Goal: Transaction & Acquisition: Purchase product/service

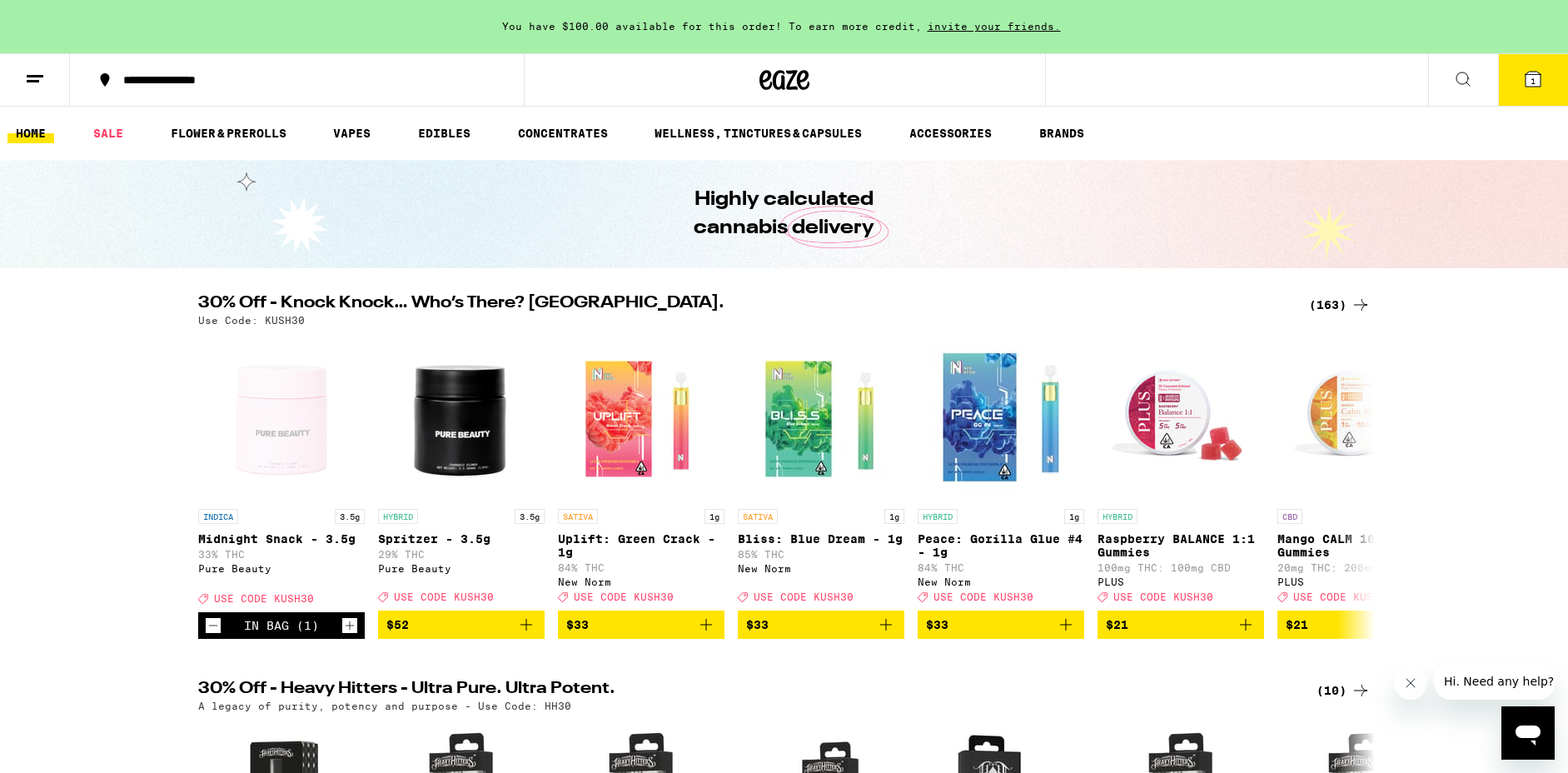
click at [1529, 750] on div "Open messaging window" at bounding box center [1528, 733] width 50 height 50
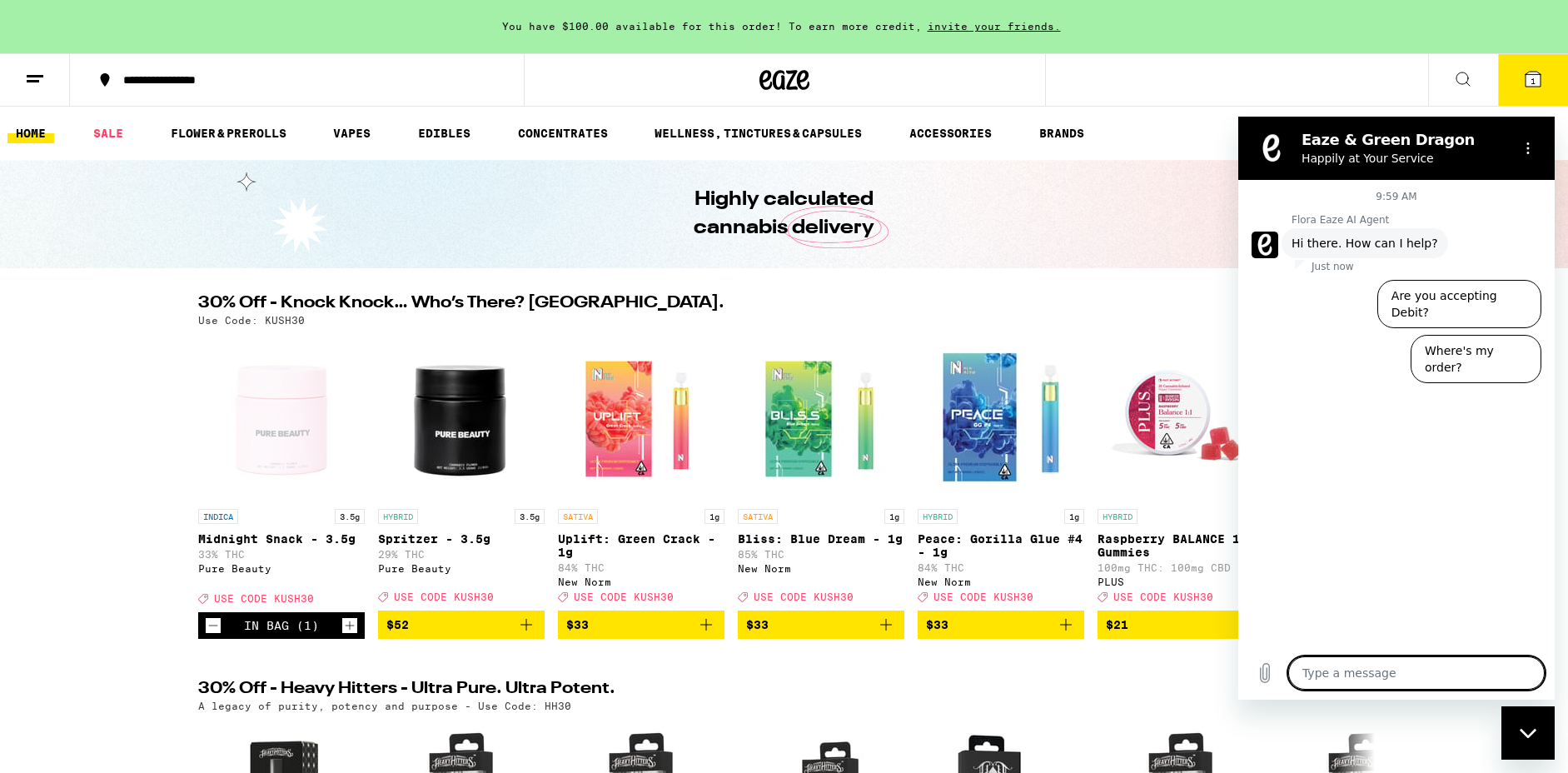
click at [1409, 675] on textarea at bounding box center [1417, 672] width 257 height 33
click at [1494, 335] on button "Where's my order?" at bounding box center [1475, 359] width 130 height 49
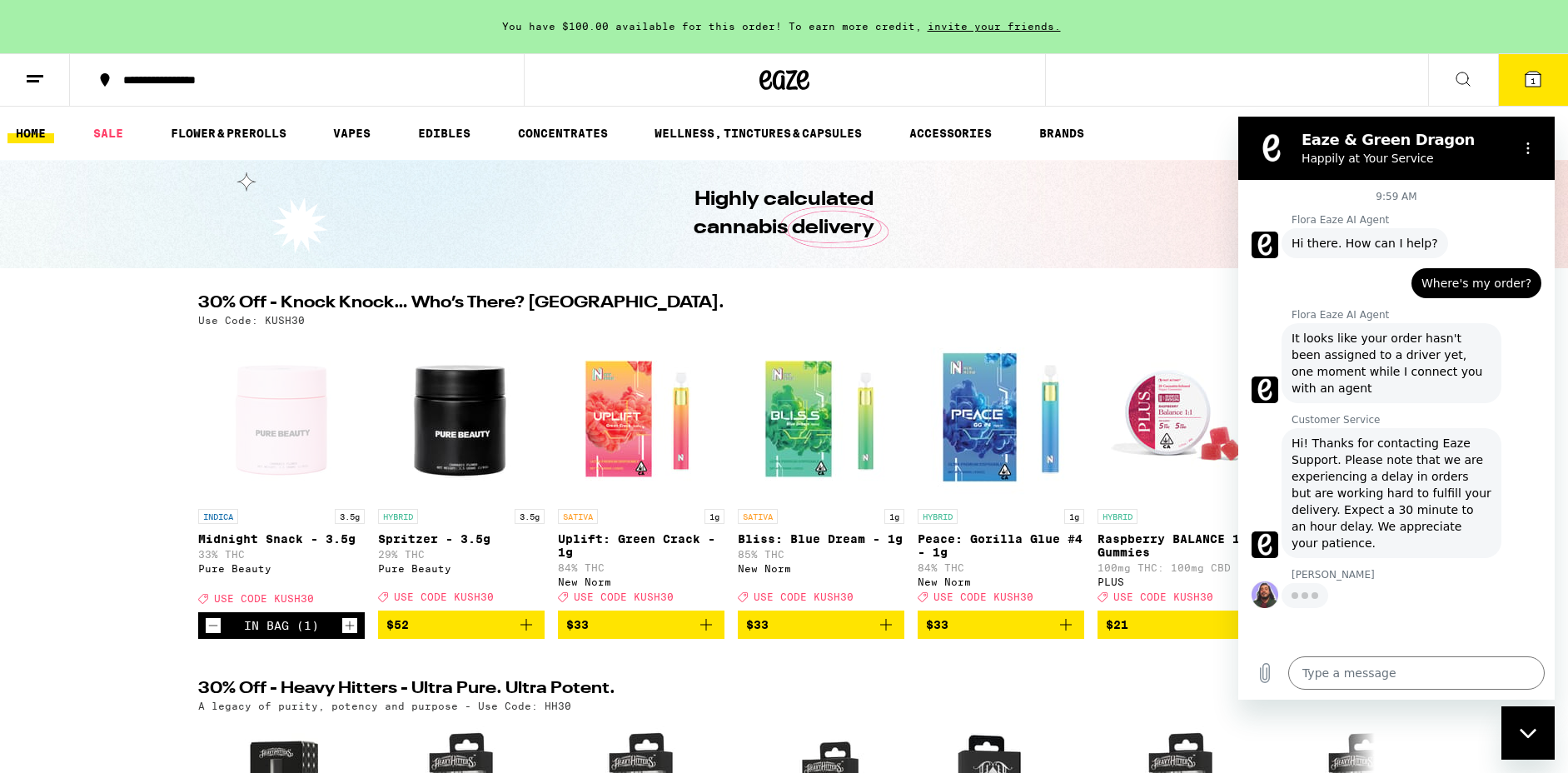
type textarea "x"
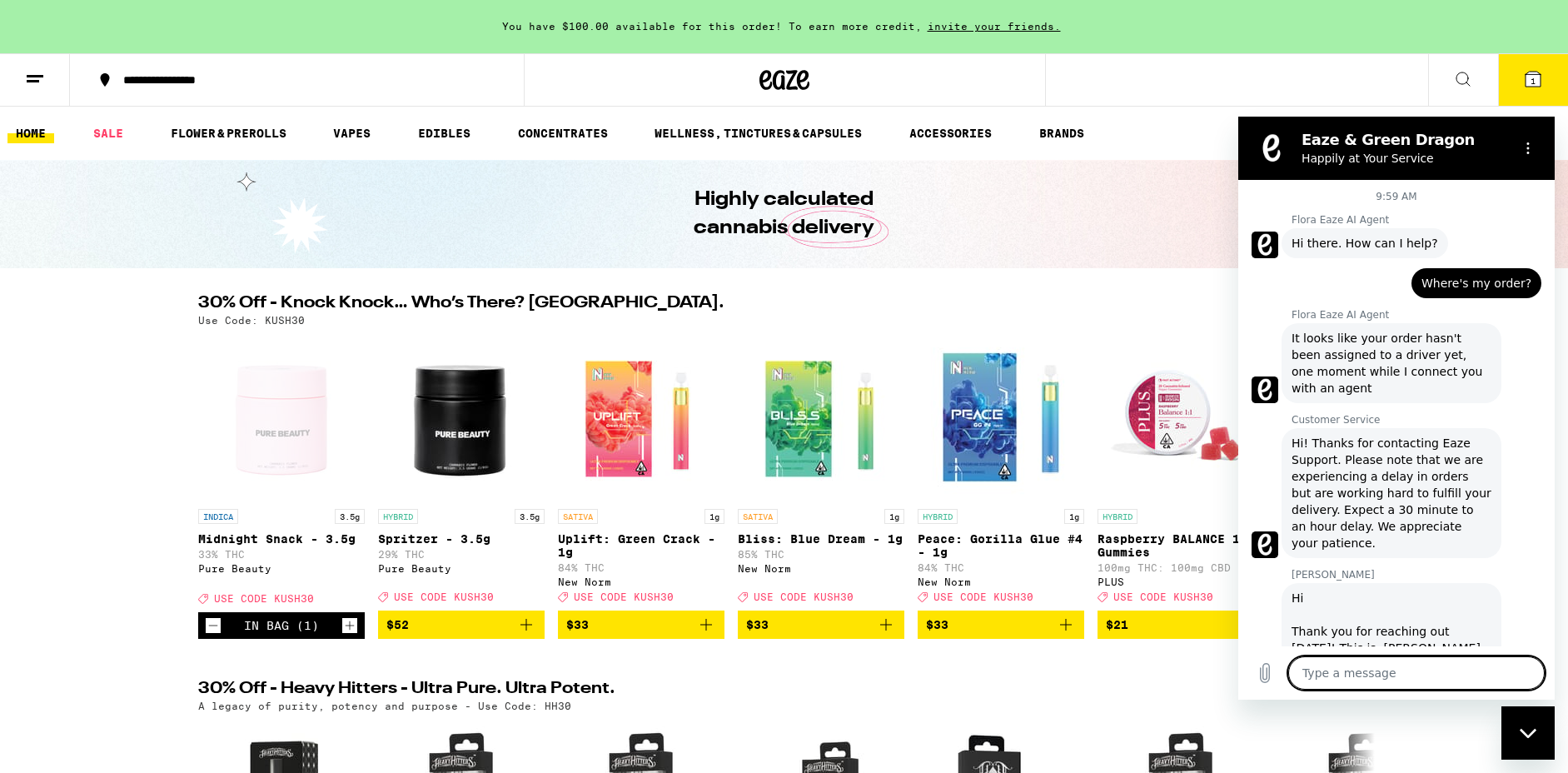
scroll to position [44, 0]
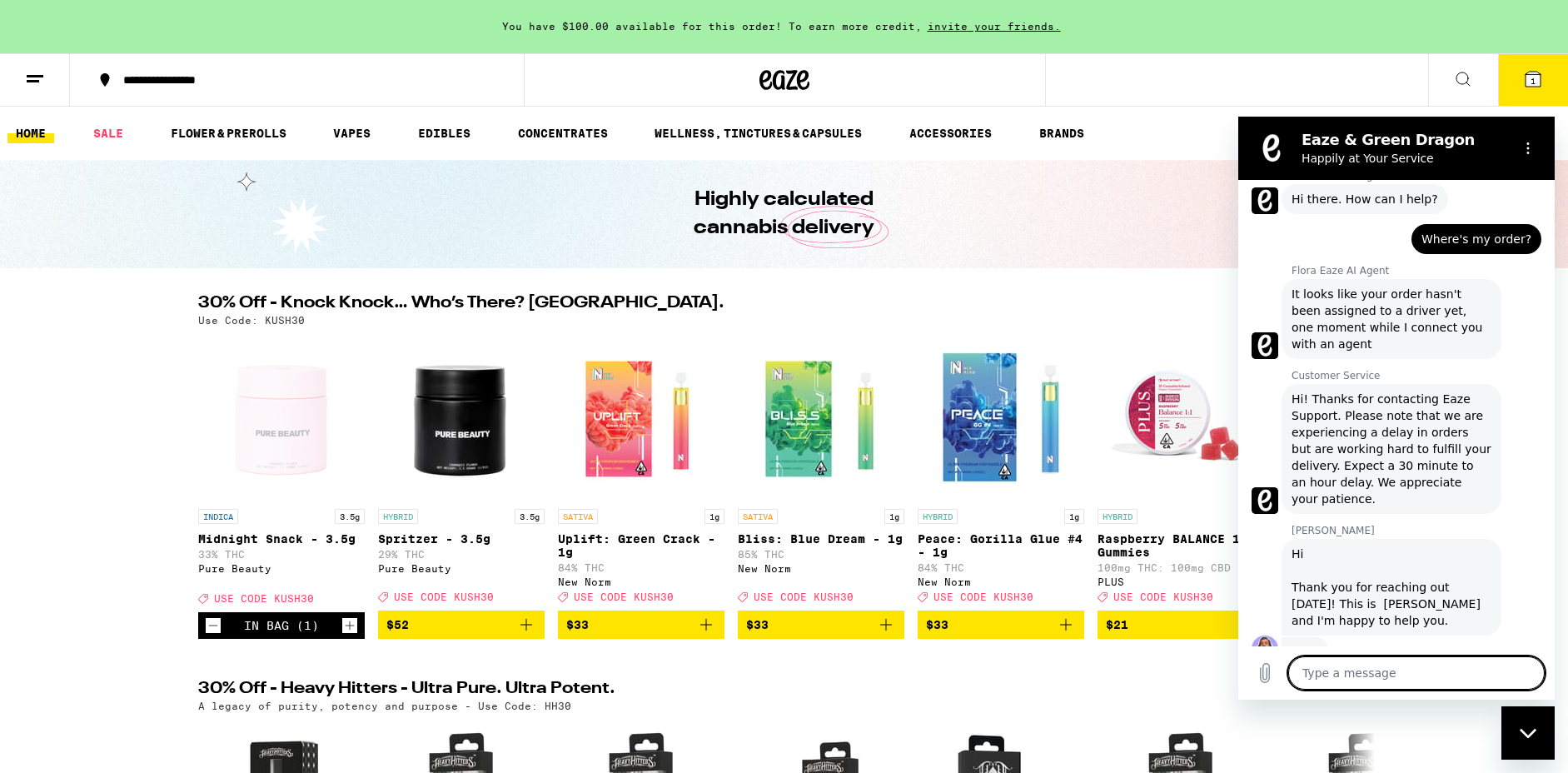
click at [1362, 667] on textarea at bounding box center [1417, 672] width 257 height 33
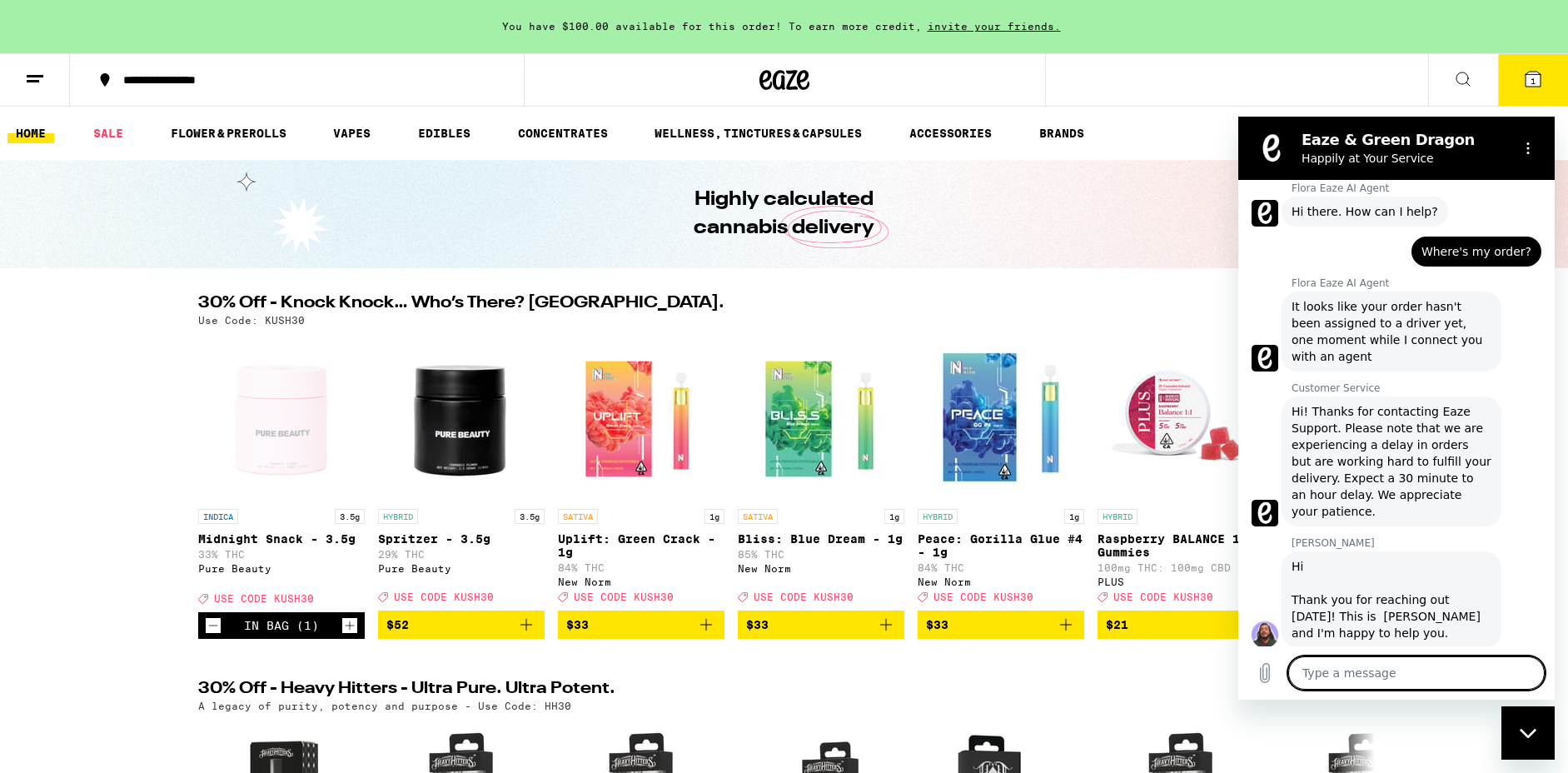
type textarea "j"
type textarea "x"
type textarea "jh"
type textarea "x"
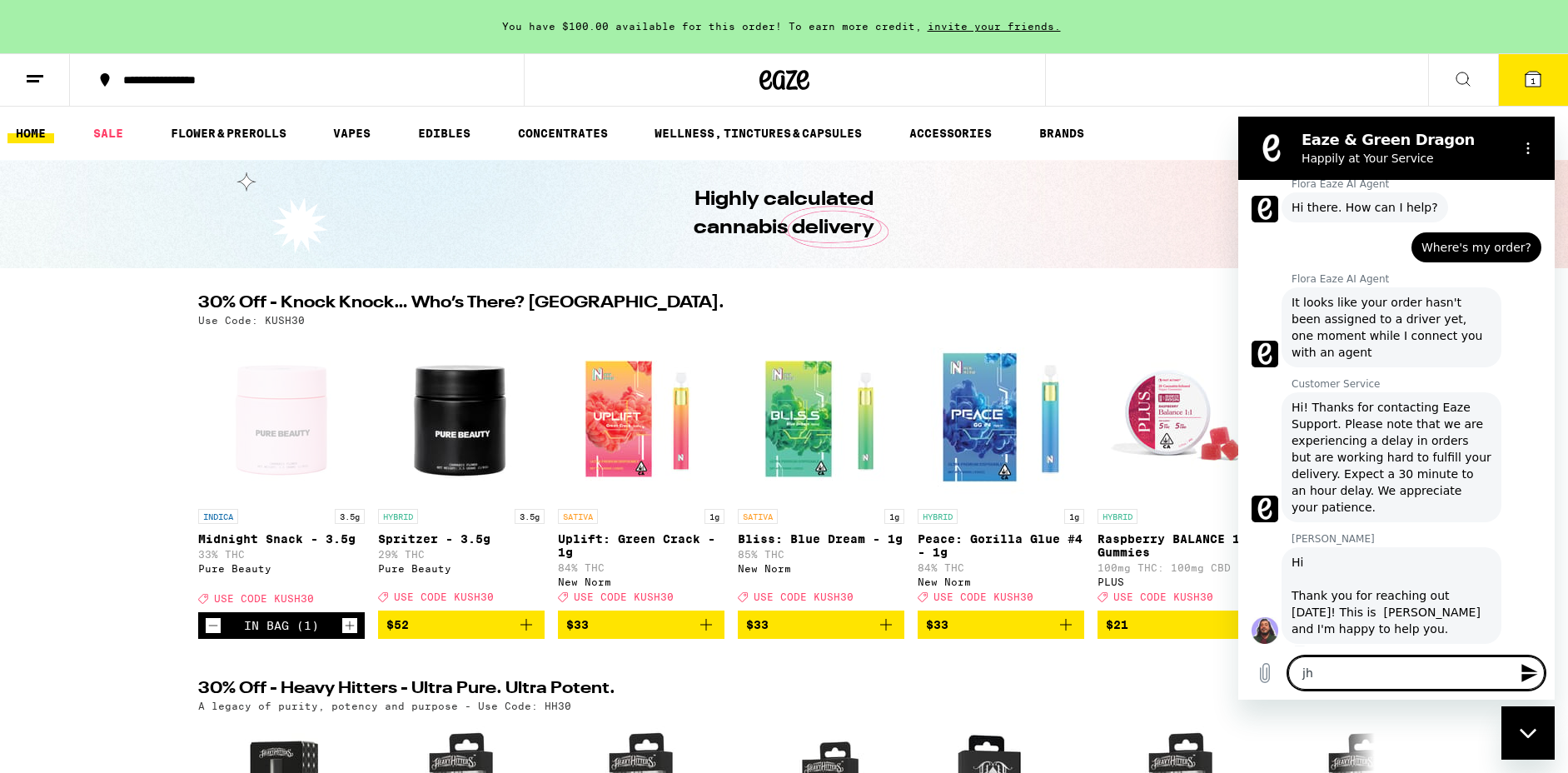
type textarea "j"
type textarea "x"
type textarea "h"
type textarea "x"
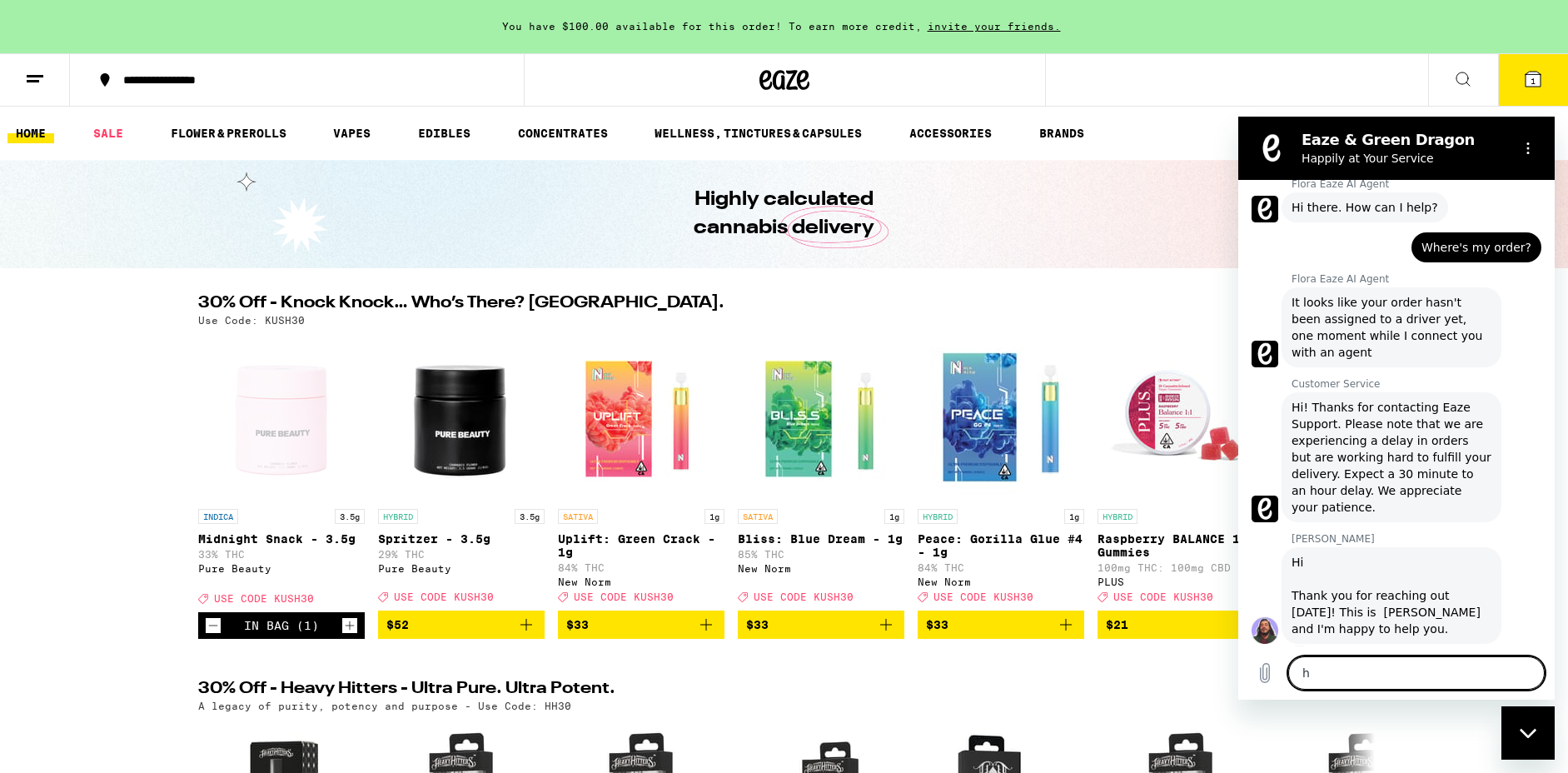
type textarea "hi"
type textarea "x"
type textarea "hi"
type textarea "x"
type textarea "hi g"
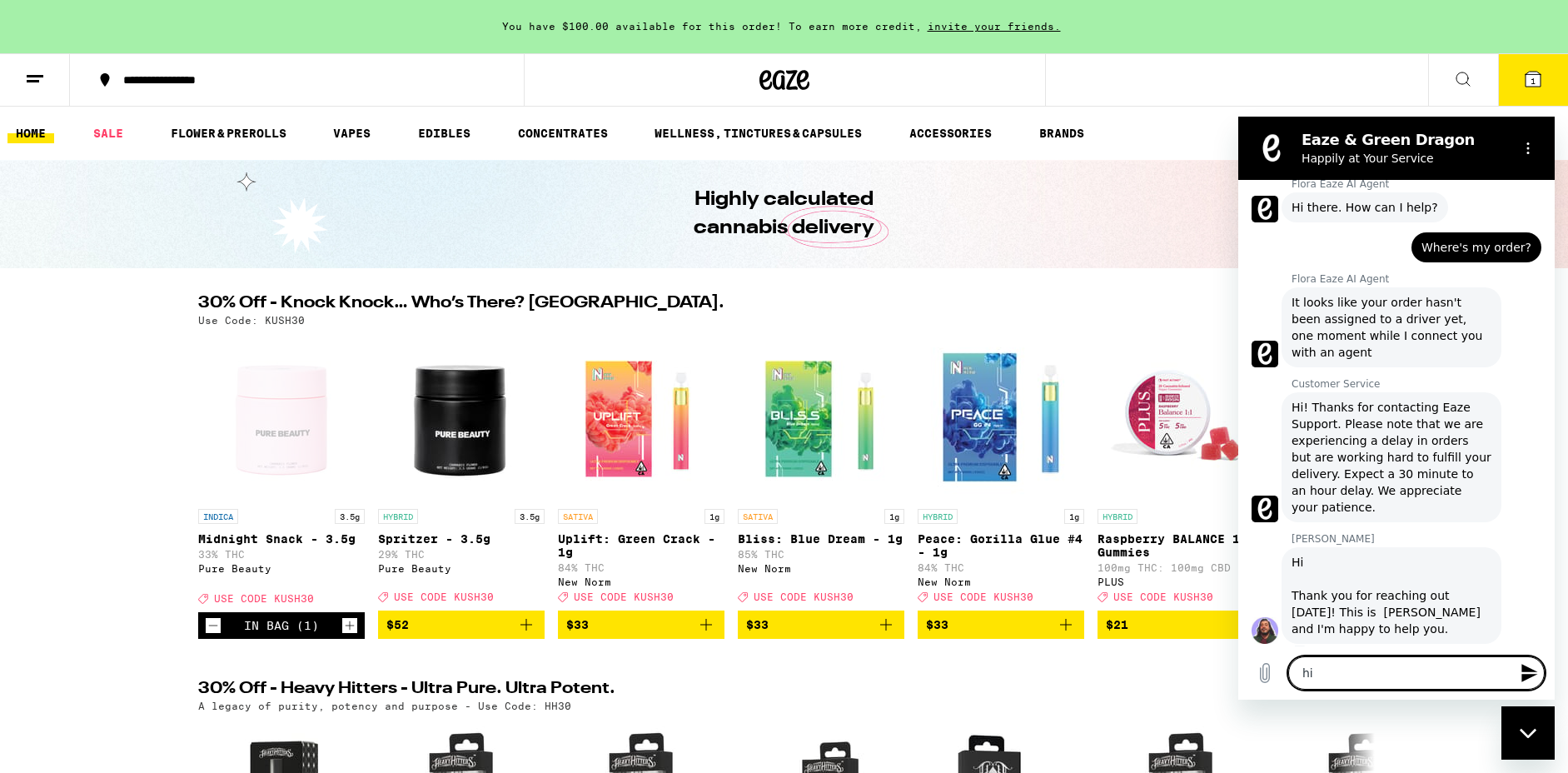
type textarea "x"
type textarea "hi ga"
type textarea "x"
type textarea "hi gab"
type textarea "x"
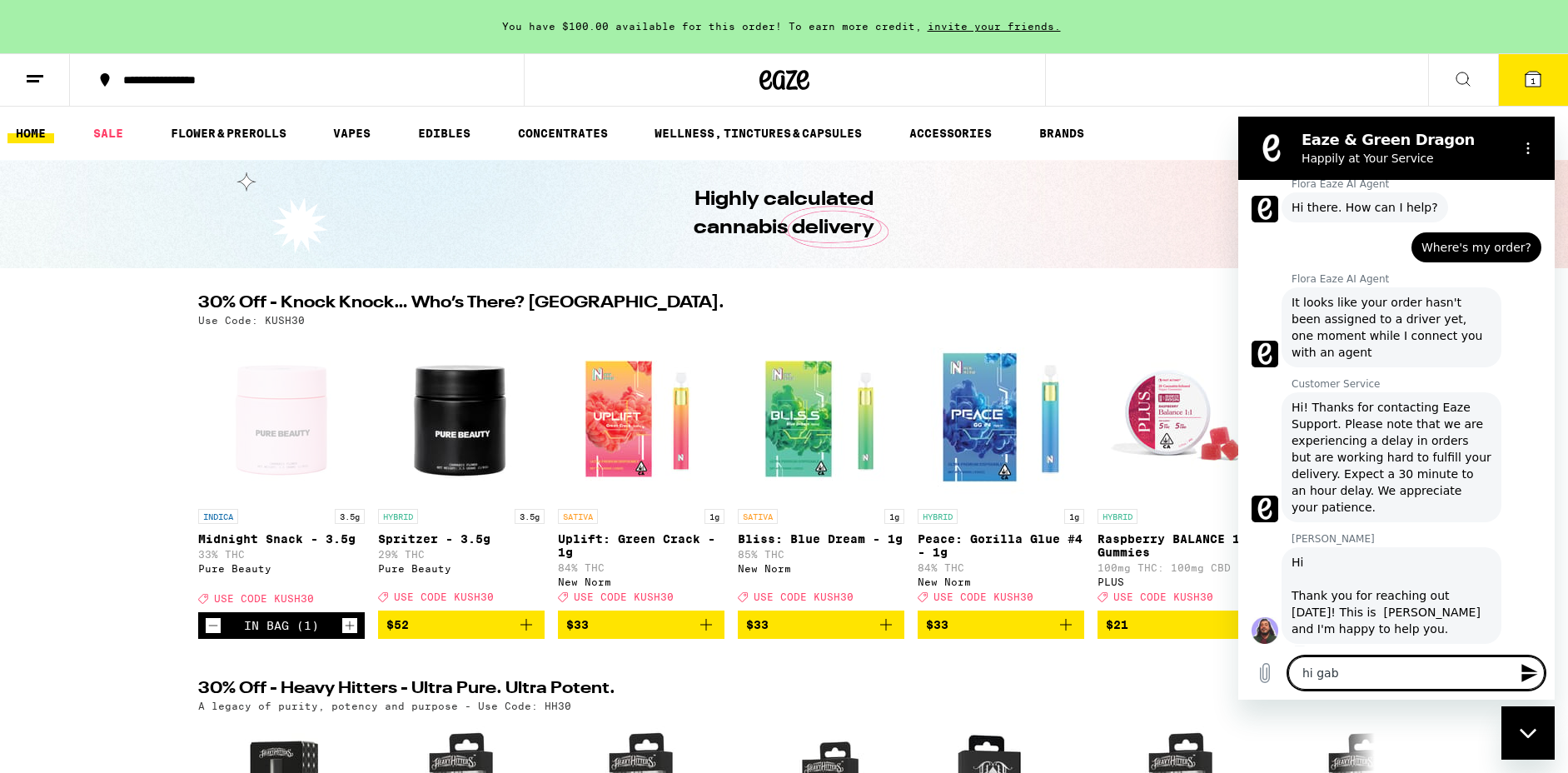
type textarea "hi gabr"
type textarea "x"
type textarea "hi gabri"
type textarea "x"
type textarea "hi gabrie"
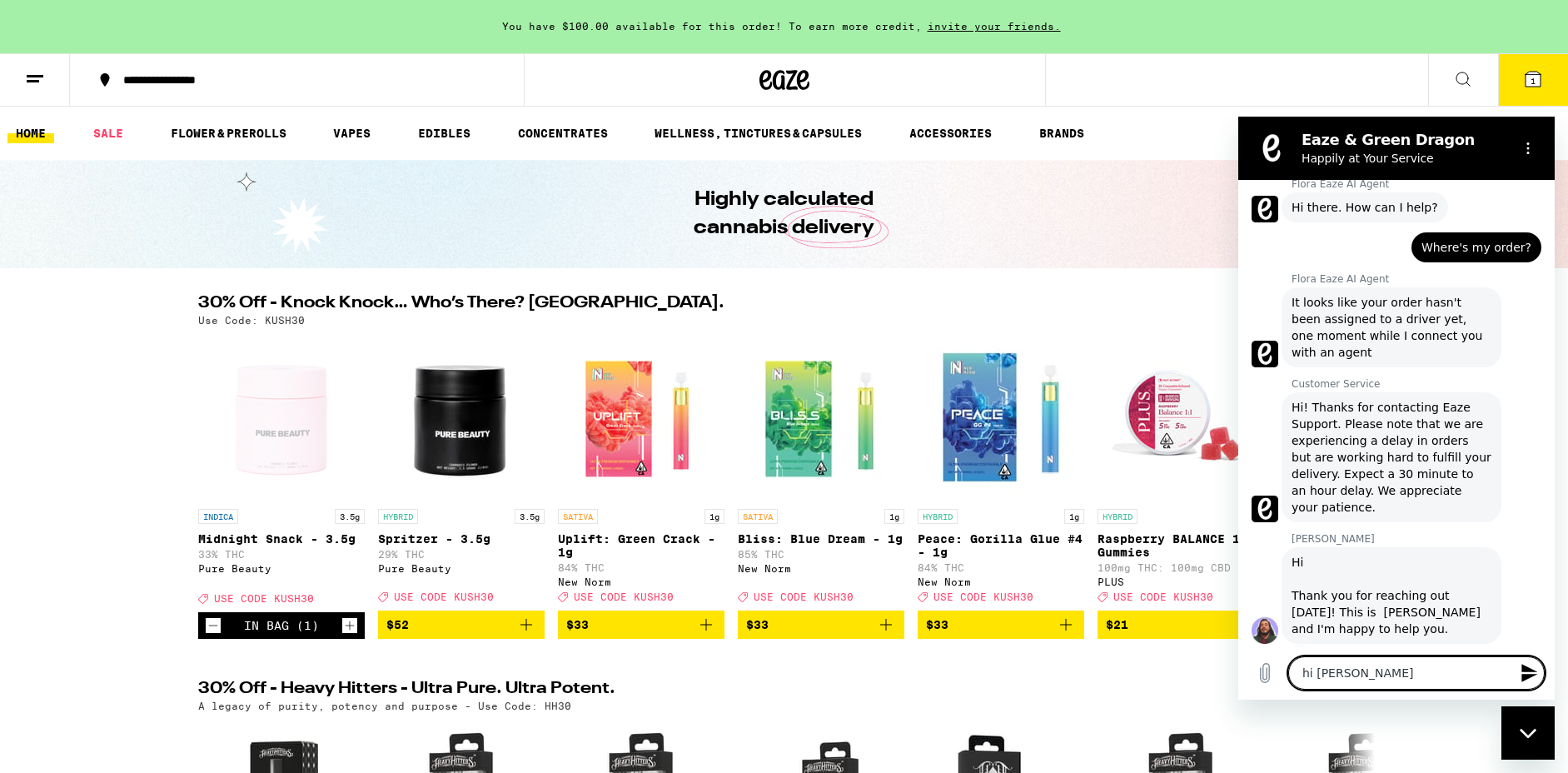
type textarea "x"
type textarea "hi gabriel"
type textarea "x"
type textarea "hi gabriel,"
type textarea "x"
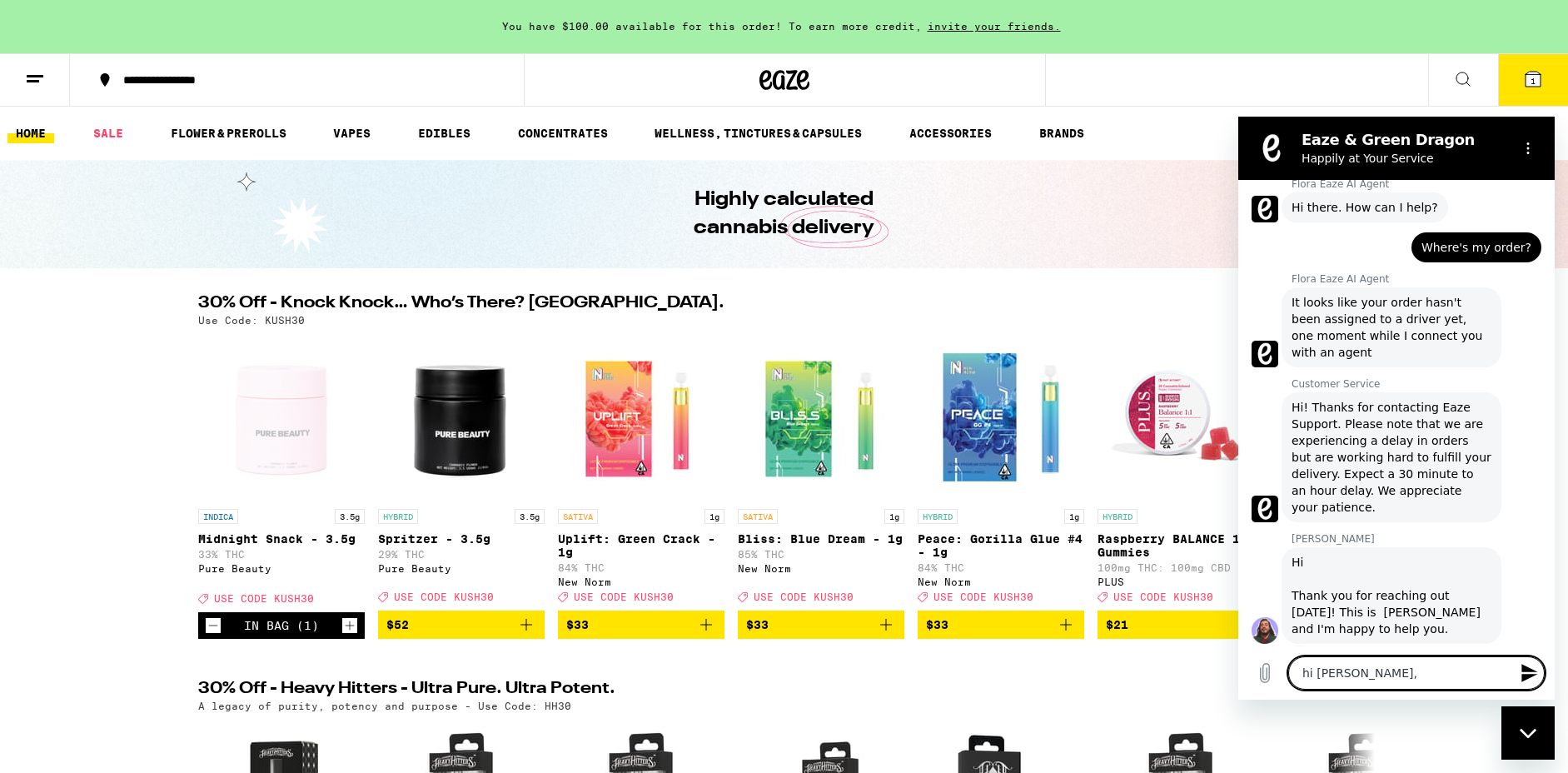
type textarea "hi gabriel,"
type textarea "x"
type textarea "hi gabriel, i"
type textarea "x"
type textarea "hi gabriel, im"
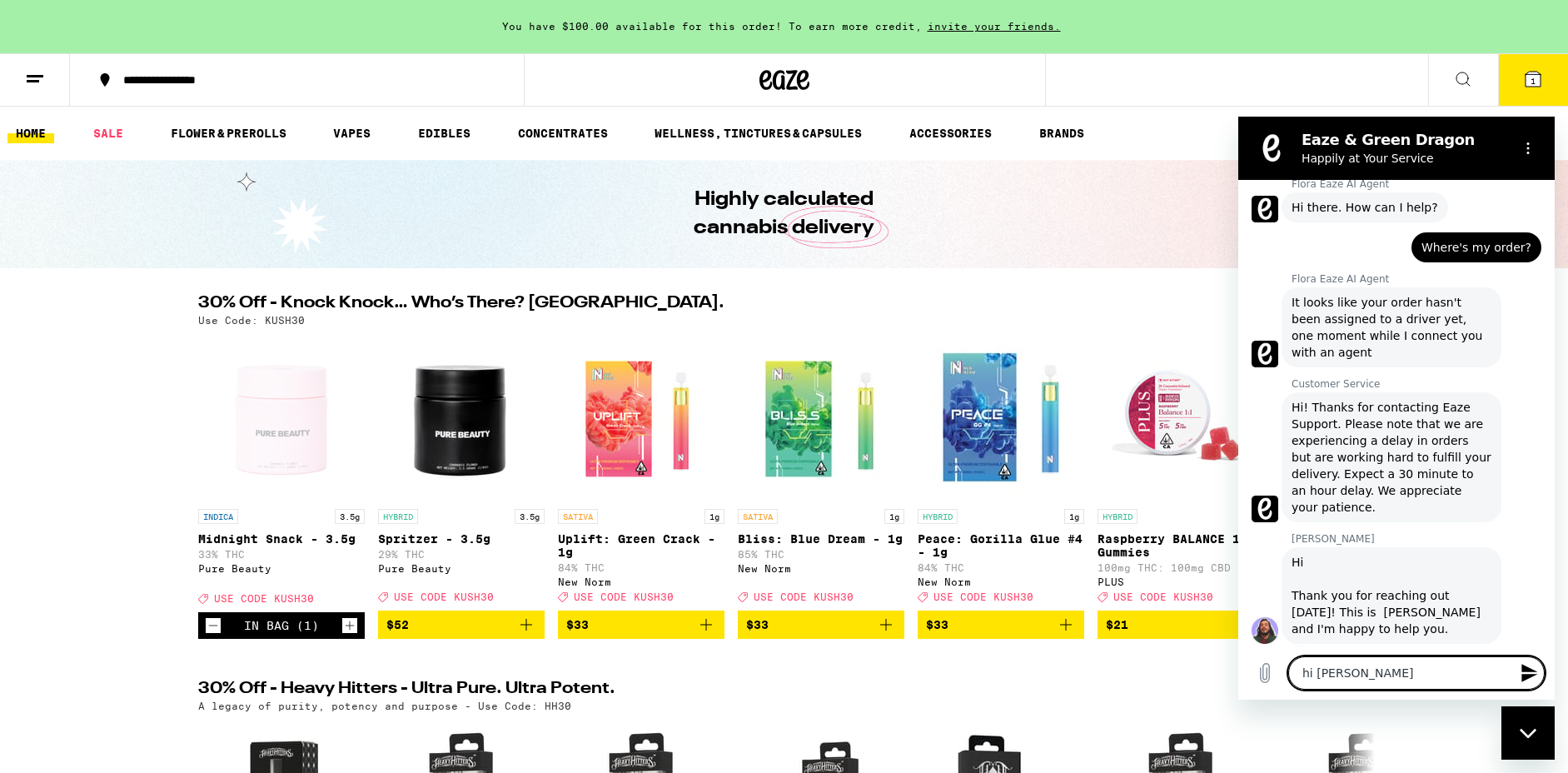
type textarea "x"
type textarea "hi gabriel, im"
type textarea "x"
type textarea "hi gabriel, im j"
type textarea "x"
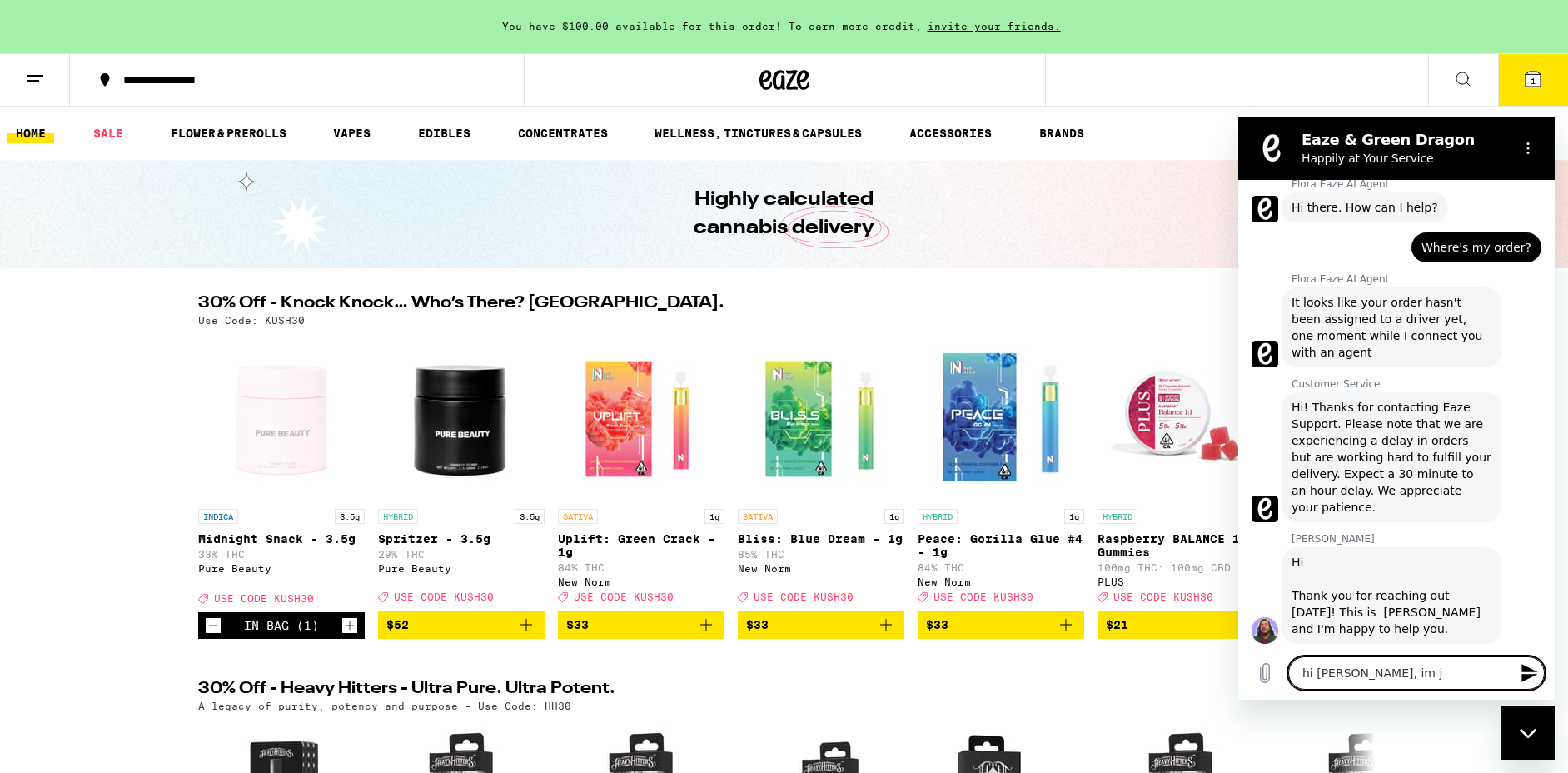
type textarea "hi gabriel, im ju"
type textarea "x"
type textarea "hi gabriel, im jus"
type textarea "x"
type textarea "hi gabriel, im just"
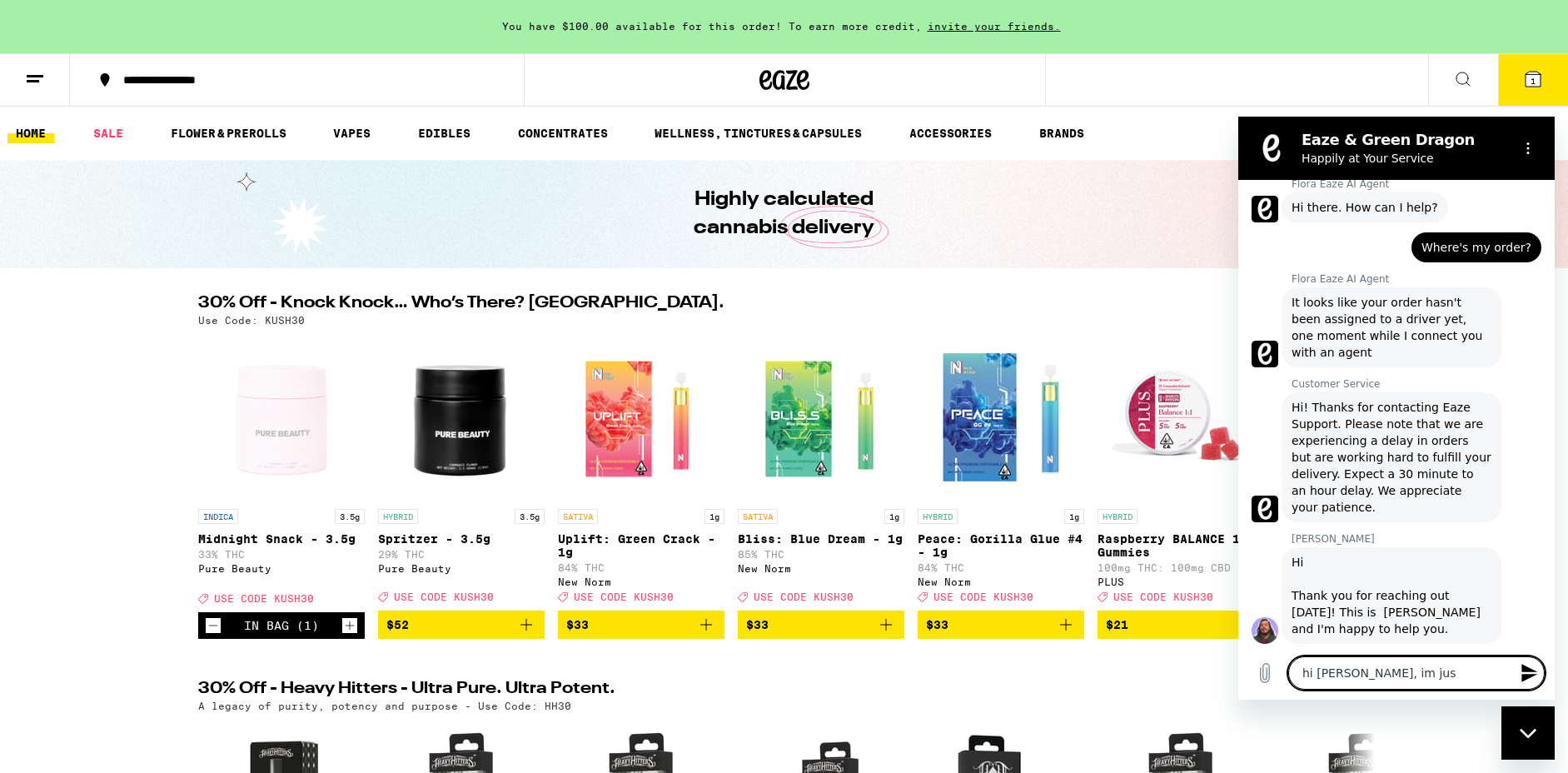
type textarea "x"
type textarea "hi gabriel, im just"
type textarea "x"
type textarea "hi gabriel, im just t"
type textarea "x"
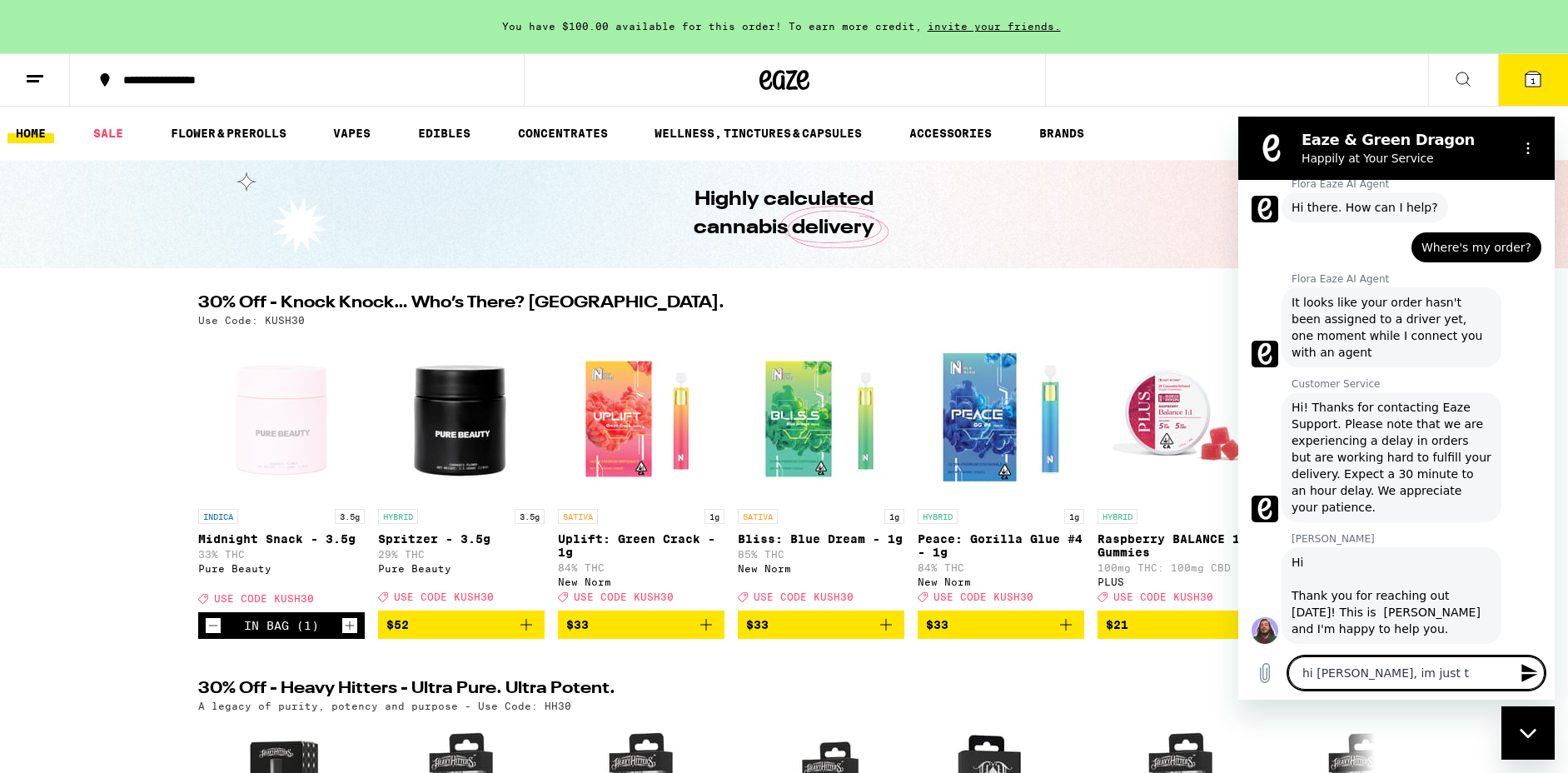
type textarea "hi gabriel, im just te"
type textarea "x"
type textarea "hi gabriel, im just tes"
type textarea "x"
type textarea "hi gabriel, im just test"
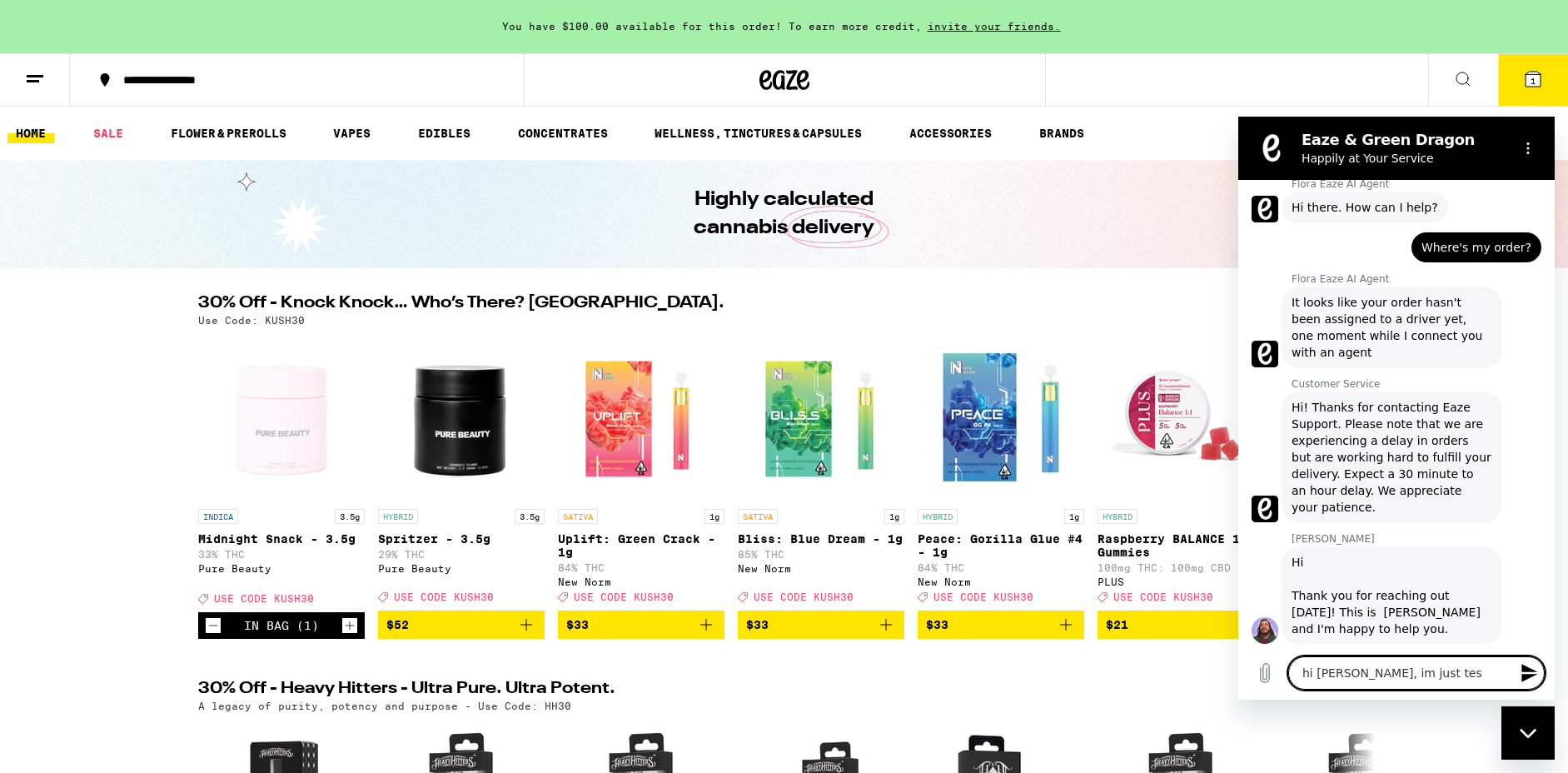
type textarea "x"
type textarea "hi gabriel, im just testi"
type textarea "x"
type textarea "hi gabriel, im just testin"
type textarea "x"
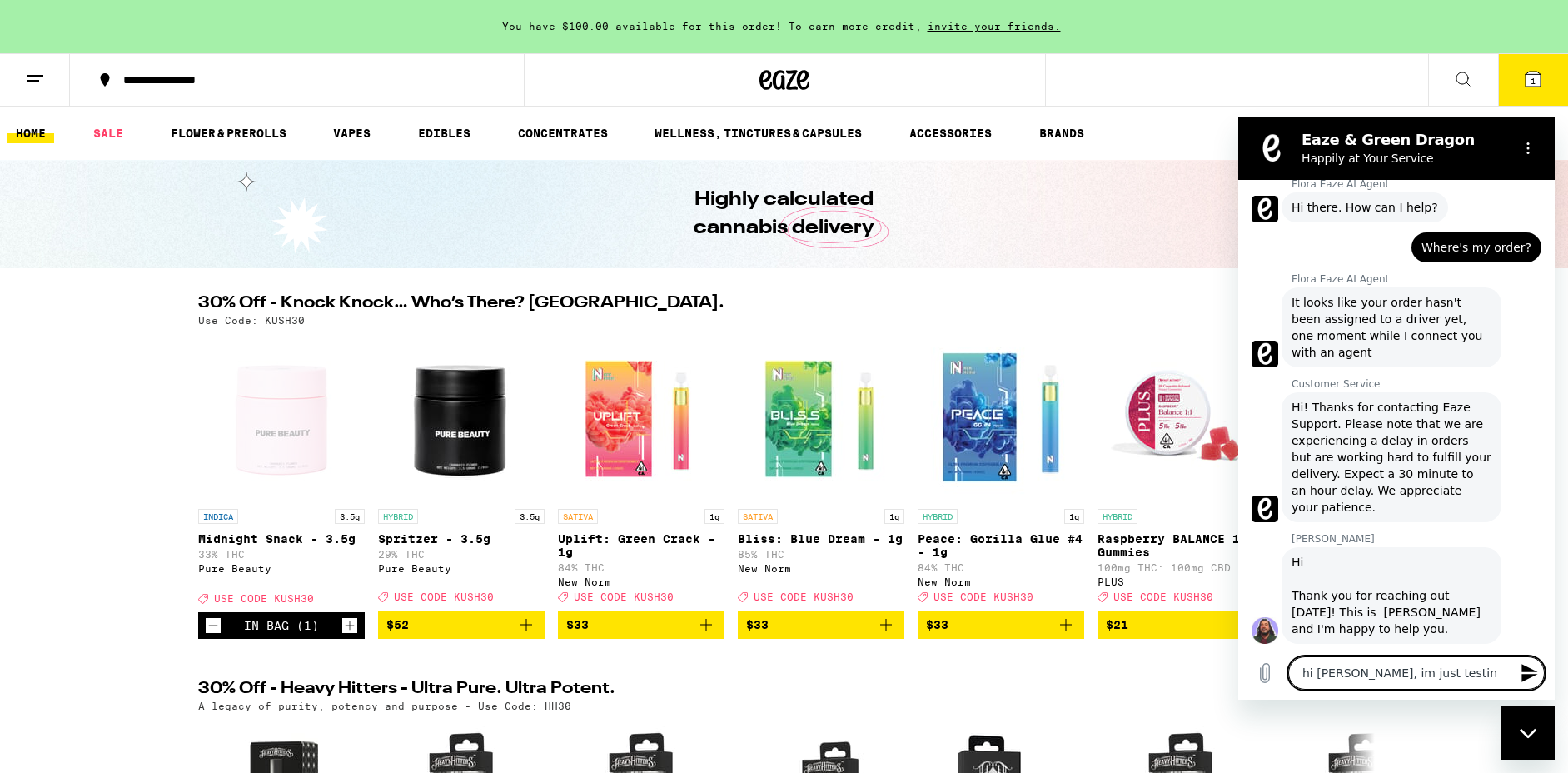
type textarea "hi gabriel, im just testing"
type textarea "x"
type textarea "hi gabriel, im just testing"
type textarea "x"
type textarea "hi gabriel, im just testing t"
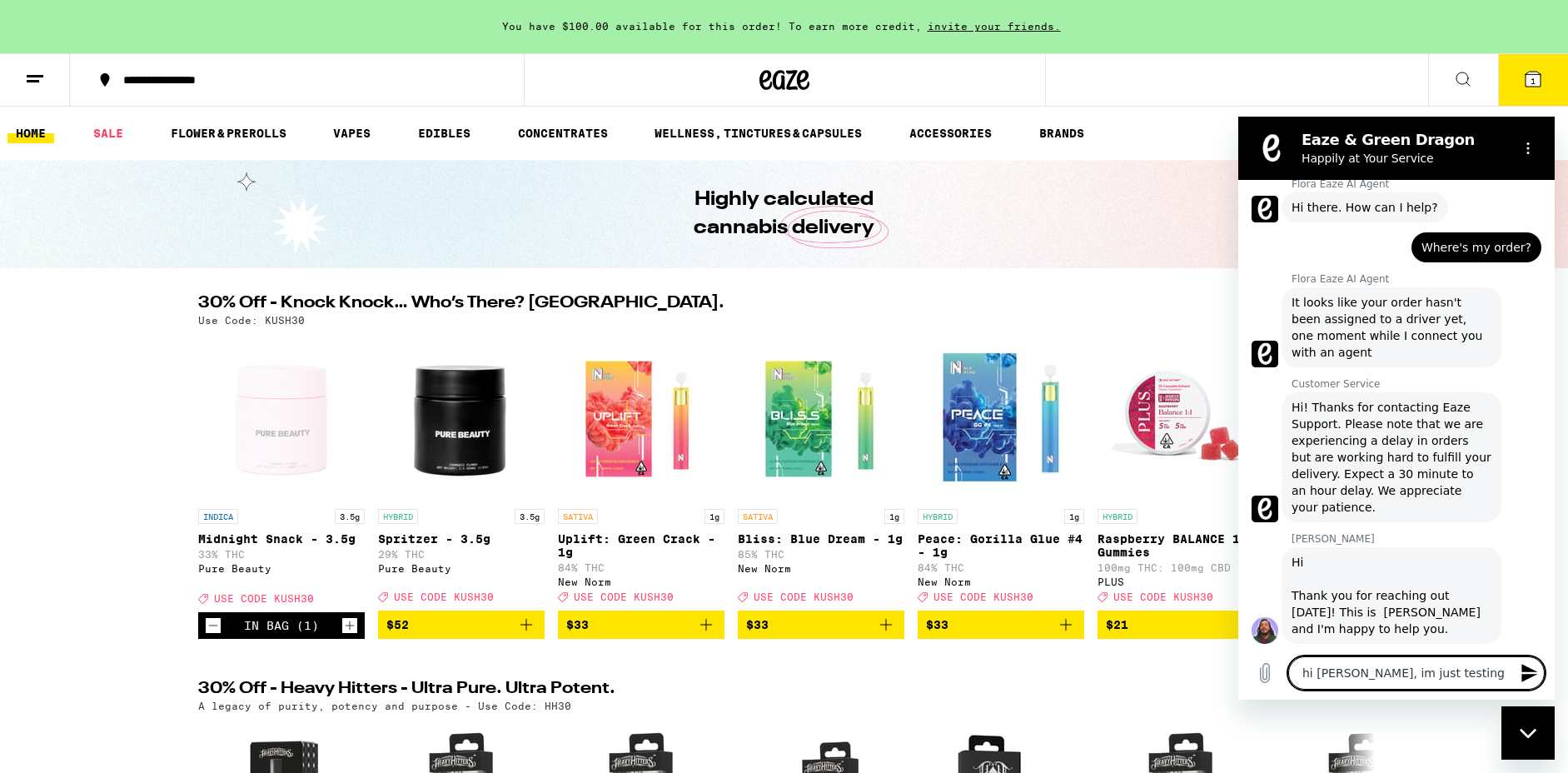
type textarea "x"
type textarea "hi gabriel, im just testing th"
type textarea "x"
type textarea "hi gabriel, im just testing the"
type textarea "x"
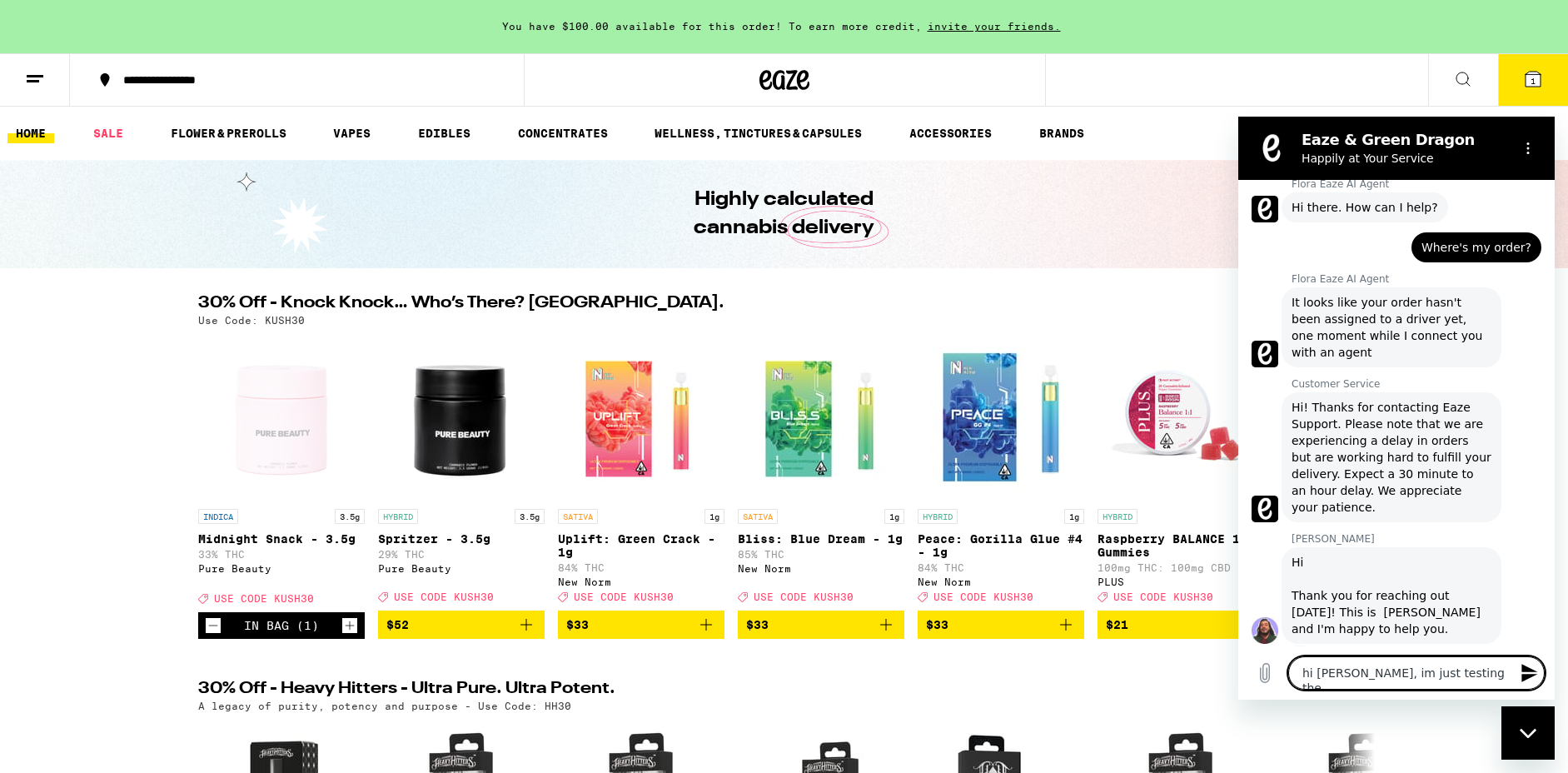
type textarea "hi gabriel, im just testing the"
type textarea "x"
type textarea "hi gabriel, im just testing the f"
type textarea "x"
type textarea "hi gabriel, im just testing the fl"
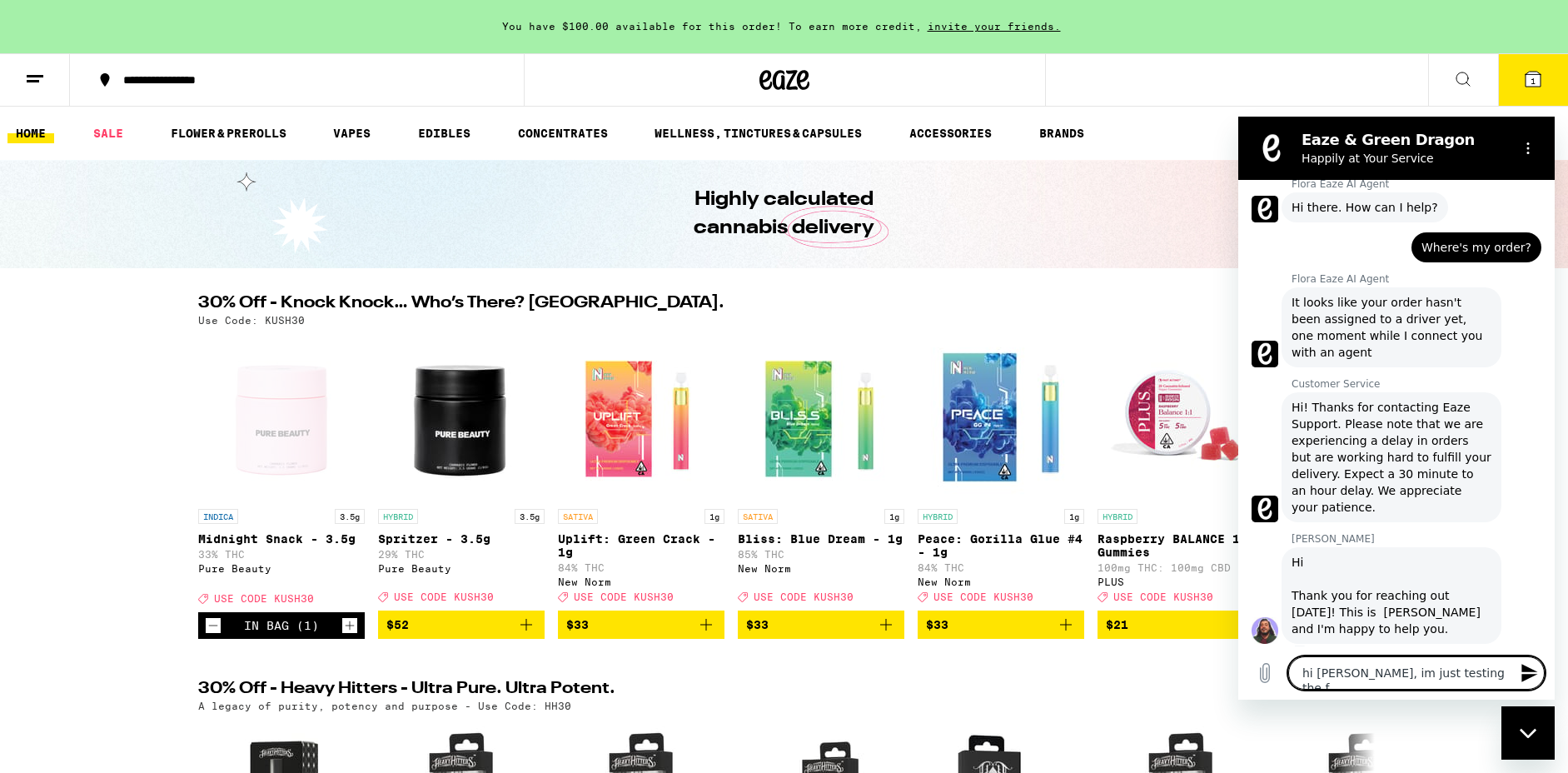
type textarea "x"
type textarea "hi gabriel, im just testing the flo"
type textarea "x"
type textarea "hi gabriel, im just testing the flow"
type textarea "x"
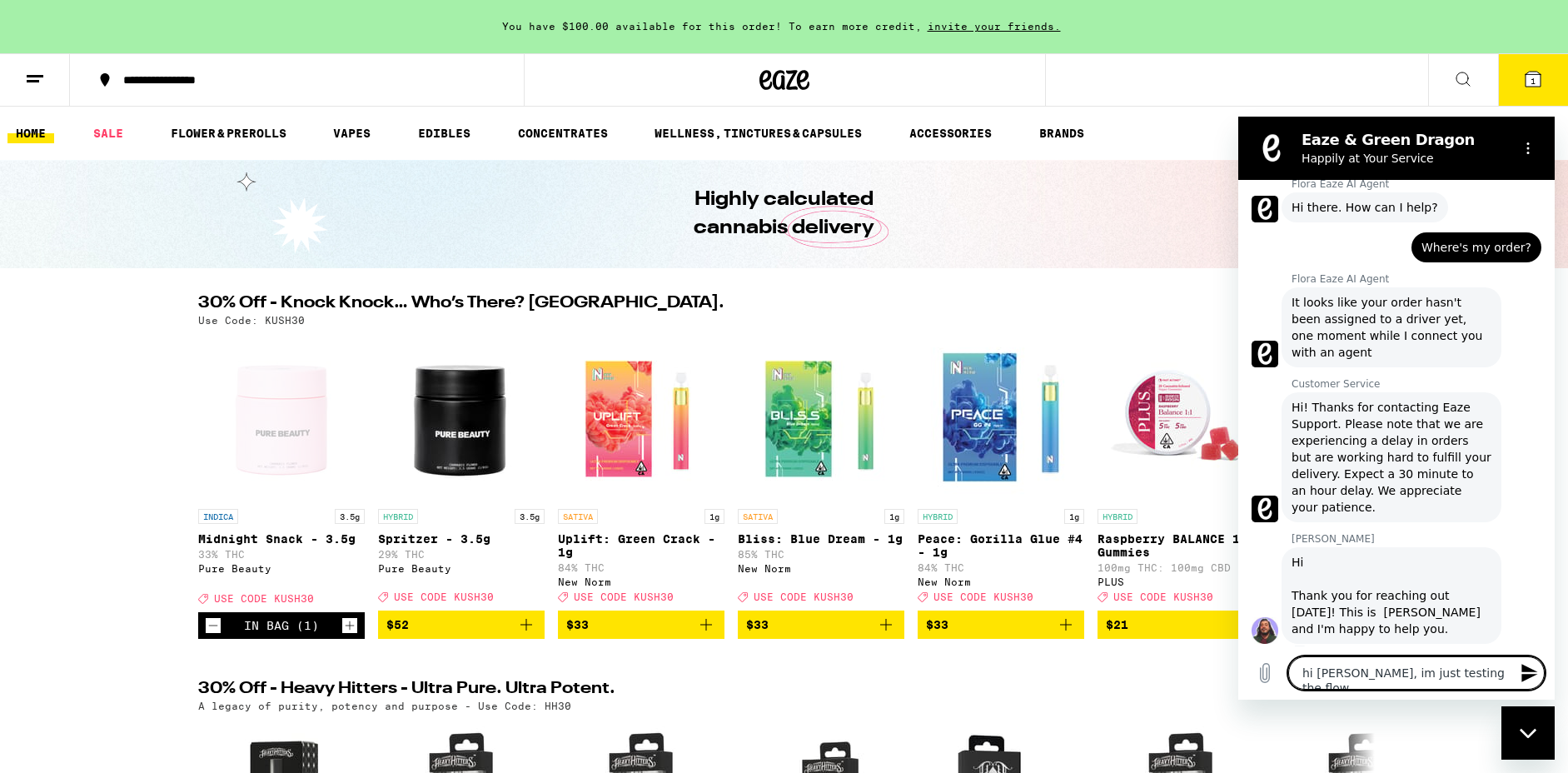
click at [1360, 672] on textarea "hi gabriel, im just testing the flow" at bounding box center [1417, 672] width 257 height 33
type textarea "hi gabriel, eim just testing the flow"
type textarea "x"
type textarea "hi gabriel, etim just testing the flow"
type textarea "x"
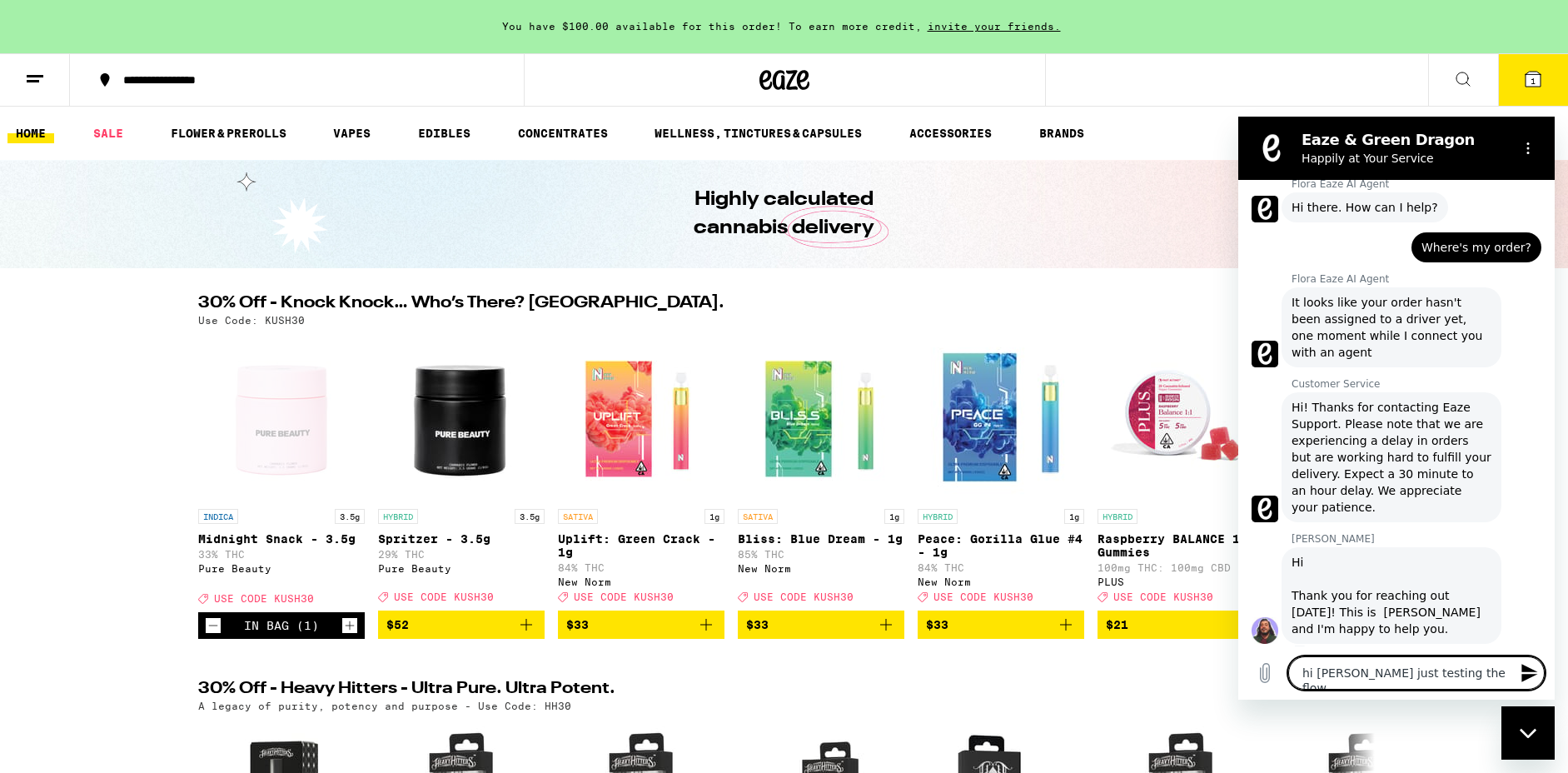
type textarea "hi gabriel, ethim just testing the flow"
type textarea "x"
type textarea "hi gabriel, ethaim just testing the flow"
type textarea "x"
type textarea "hi gabriel, ethanim just testing the flow"
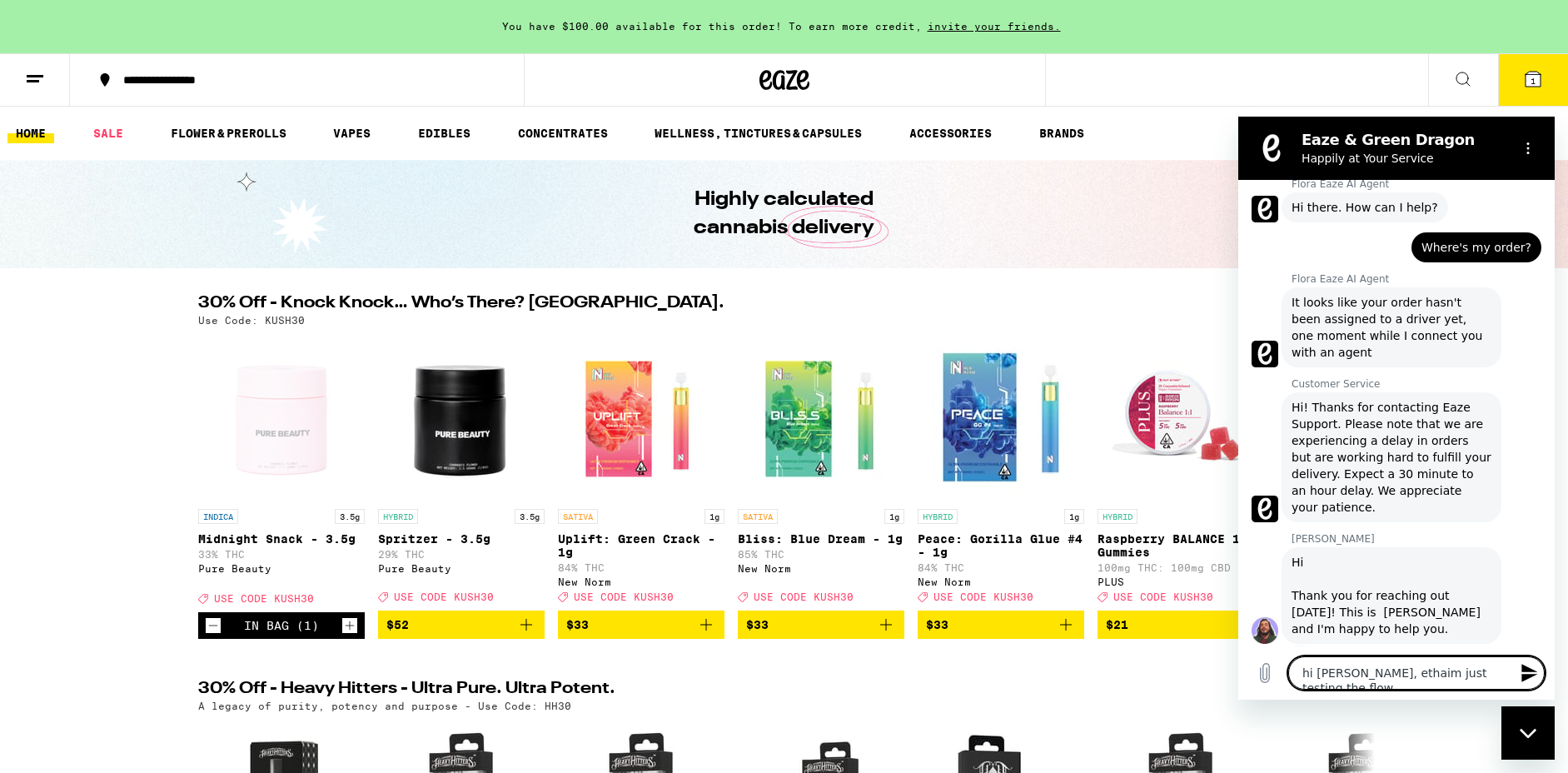
type textarea "x"
type textarea "hi gabriel, ethan im just testing the flow"
type textarea "x"
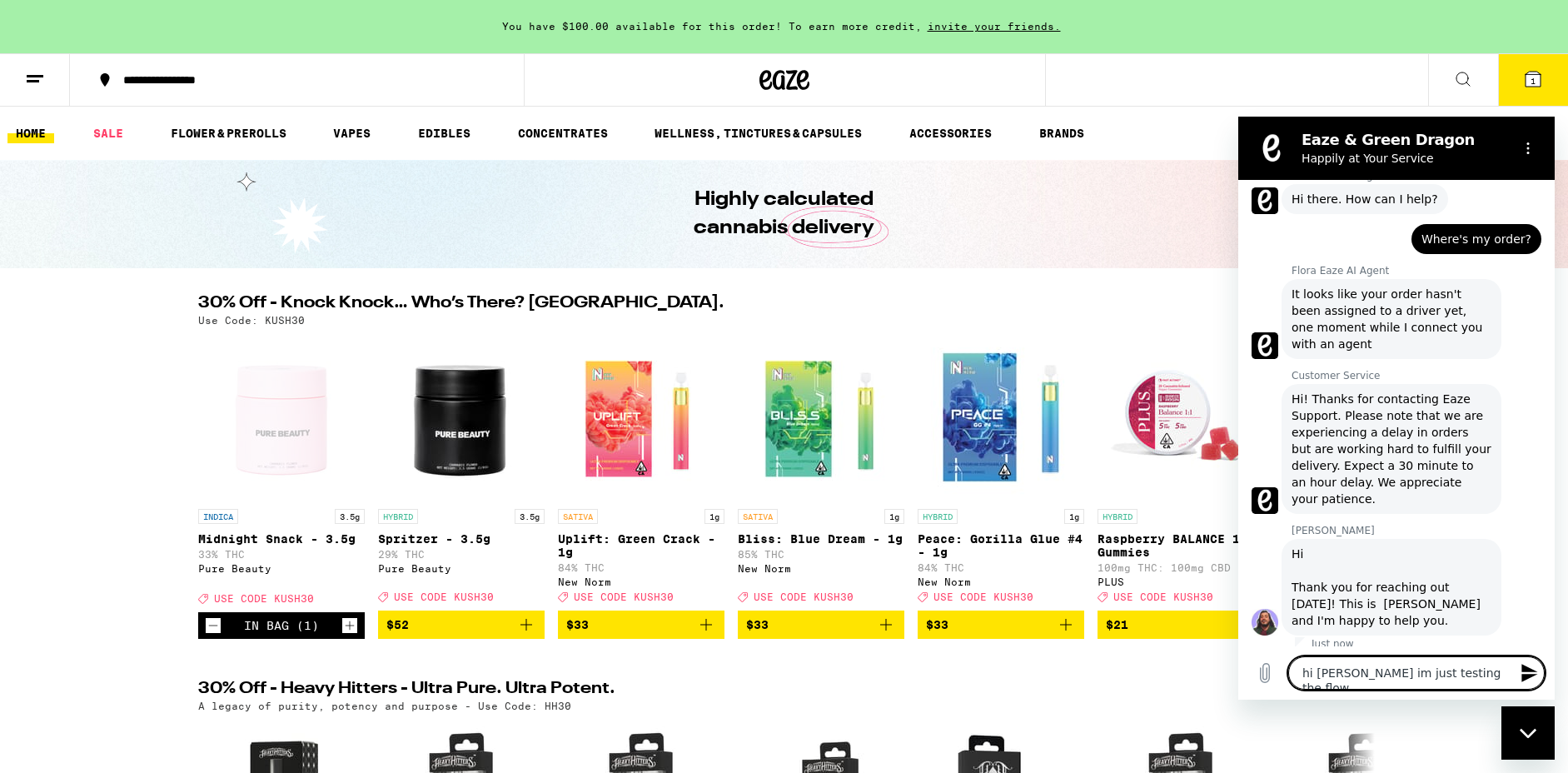
type textarea "hi gabriel, ethan fim just testing the flow"
type textarea "x"
type textarea "hi gabriel, ethan frim just testing the flow"
type textarea "x"
type textarea "hi gabriel, ethan froim just testing the flow"
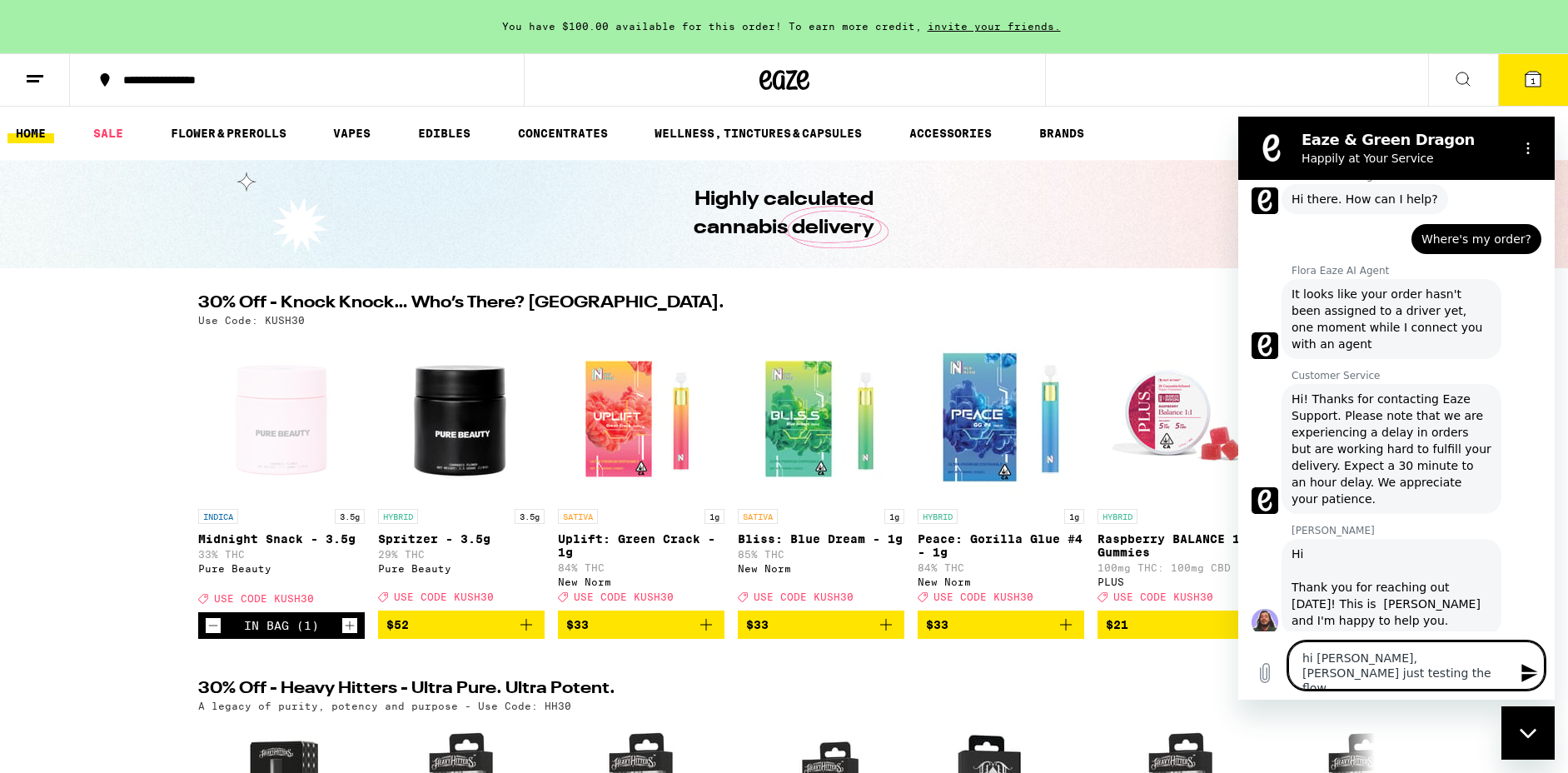
type textarea "x"
type textarea "hi gabriel, ethan fromim just testing the flow"
type textarea "x"
type textarea "hi gabriel, ethan from im just testing the flow"
type textarea "x"
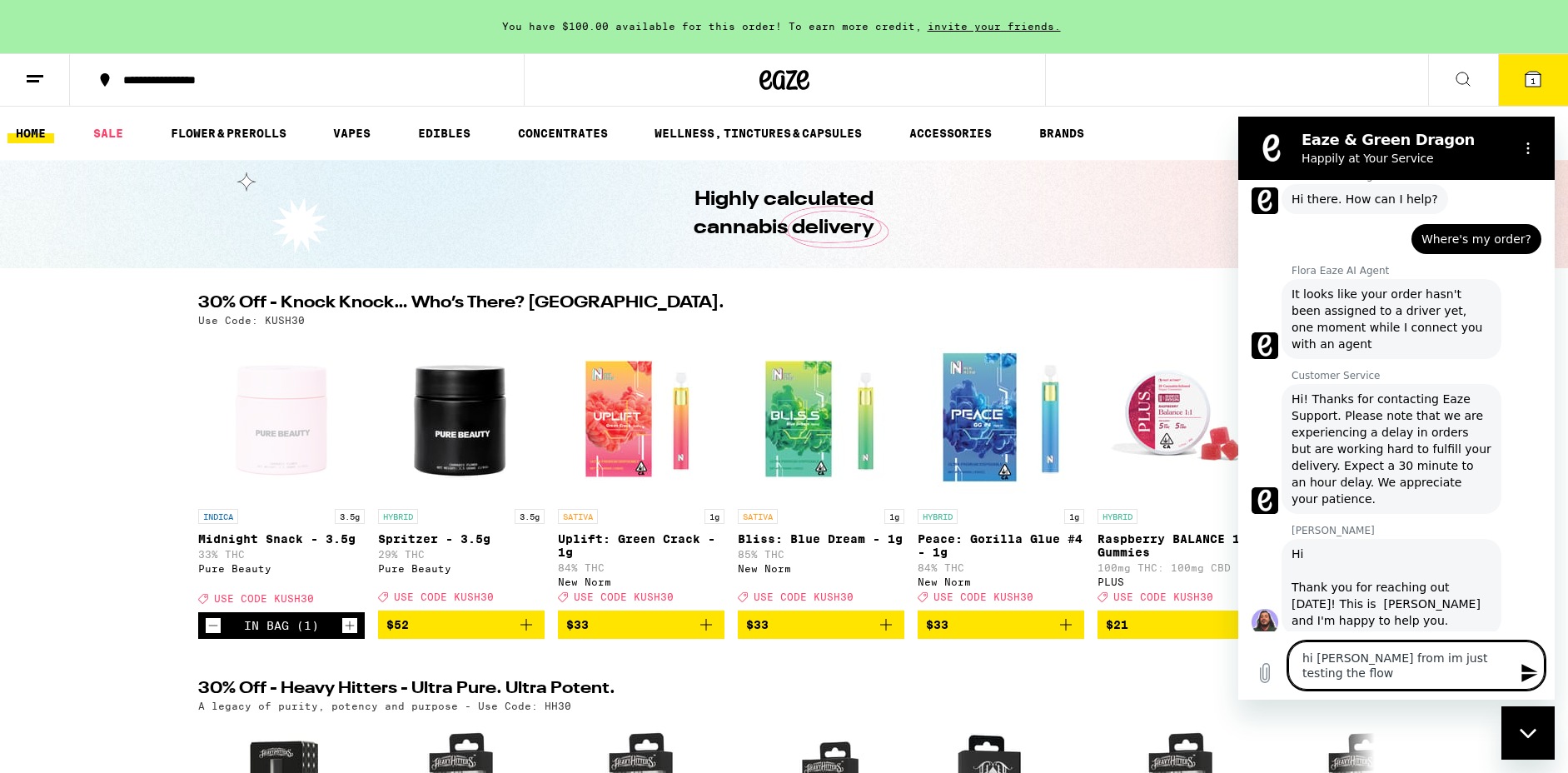
type textarea "hi gabriel, ethan from cim just testing the flow"
type textarea "x"
type textarea "hi gabriel, ethan from coim just testing the flow"
type textarea "x"
type textarea "hi gabriel, ethan from corim just testing the flow"
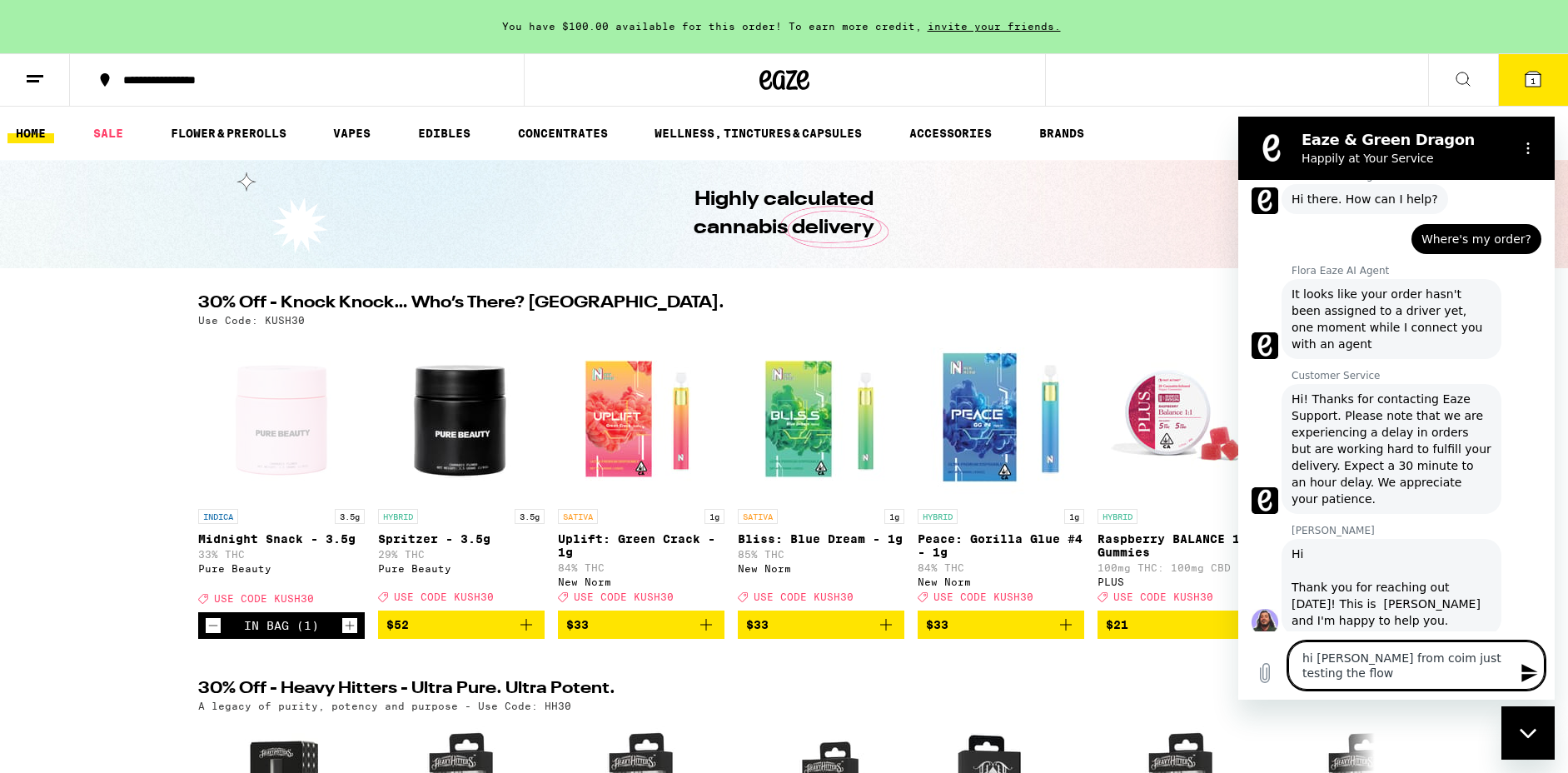
type textarea "x"
type textarea "hi gabriel, ethan from corpim just testing the flow"
type textarea "x"
type textarea "hi gabriel, ethan from corpoim just testing the flow"
type textarea "x"
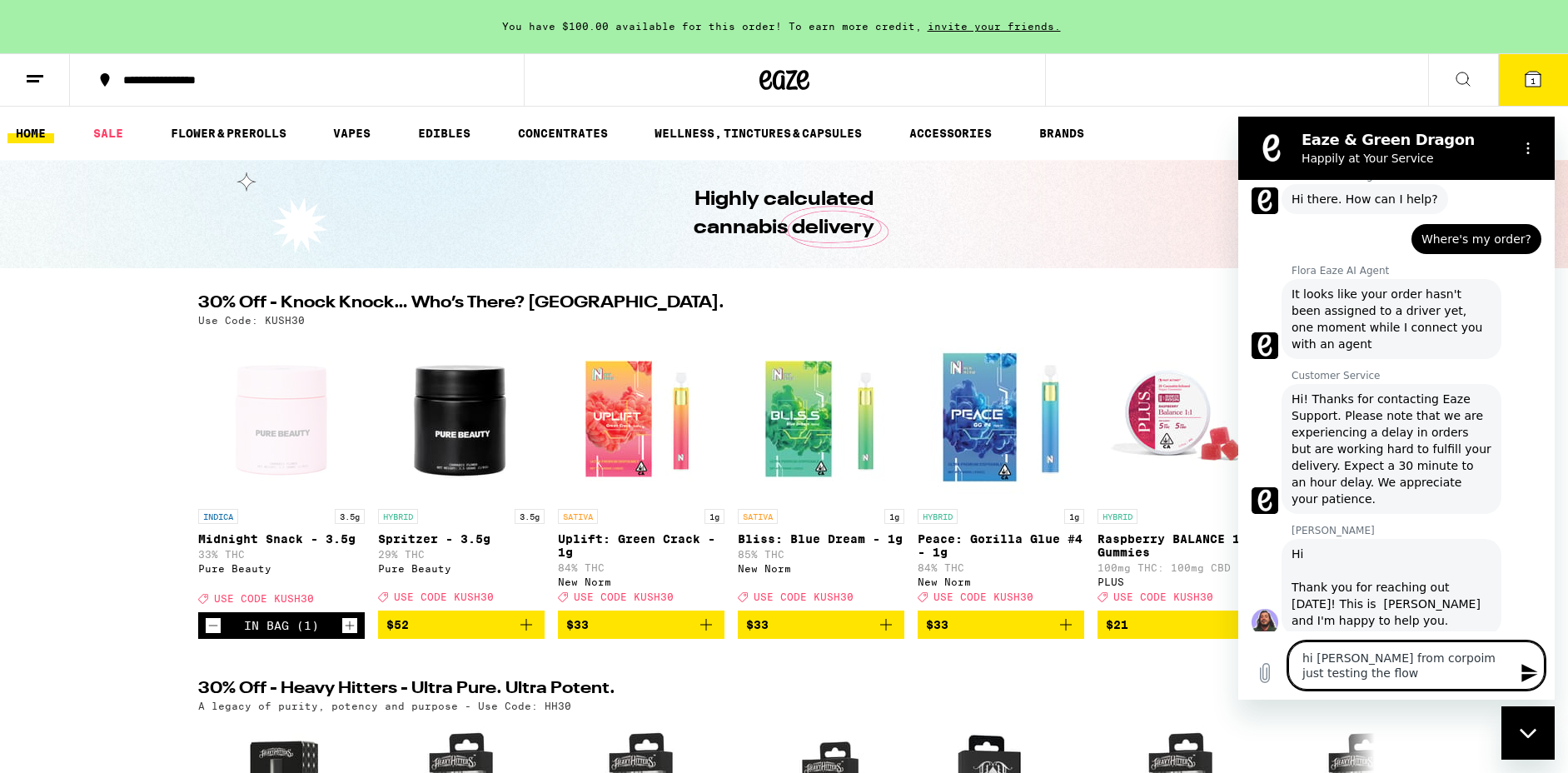
type textarea "hi gabriel, ethan from corporim just testing the flow"
type textarea "x"
type textarea "hi gabriel, ethan from corporaim just testing the flow"
type textarea "x"
type textarea "hi gabriel, ethan from corporatim just testing the flow"
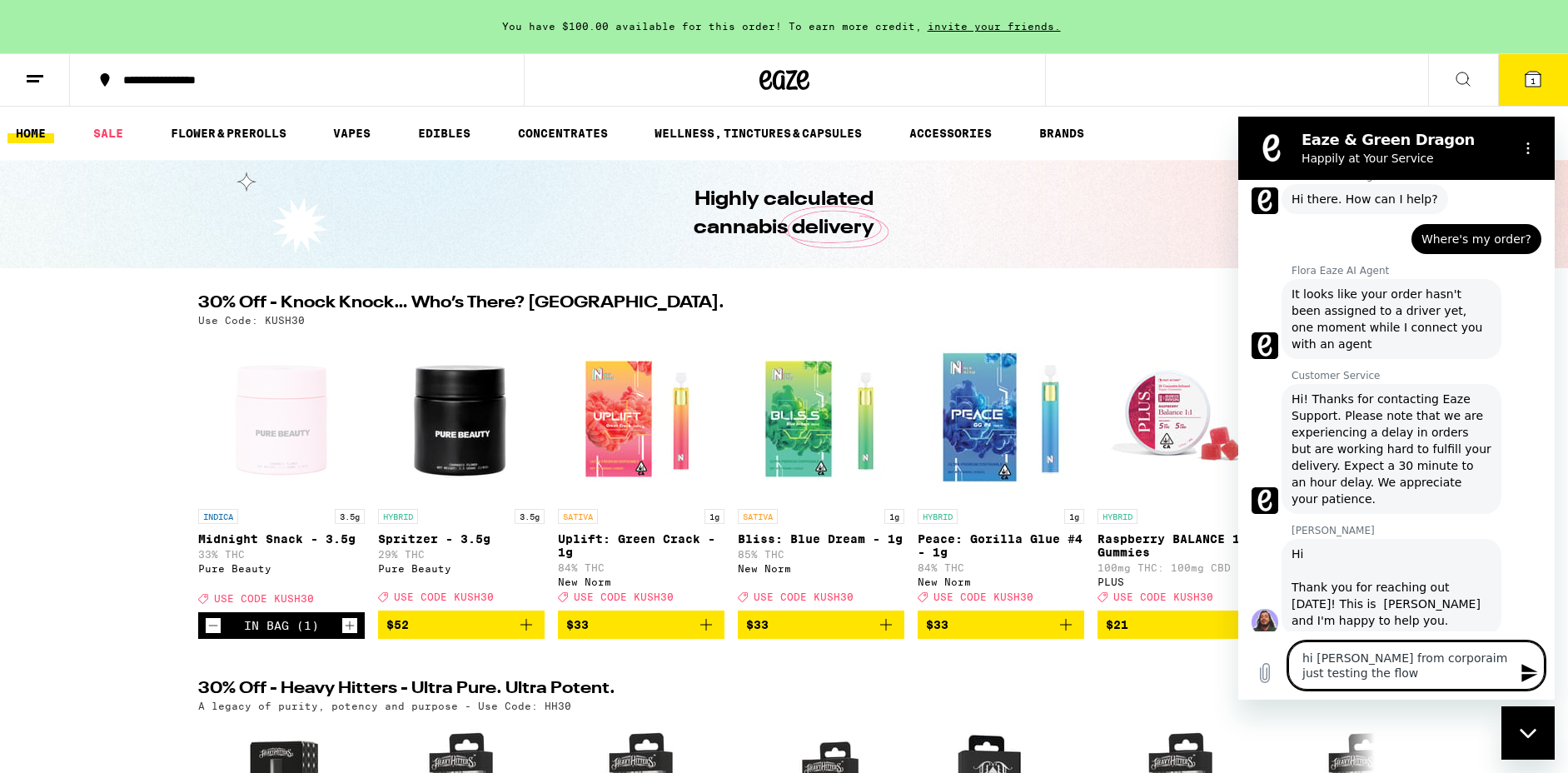
type textarea "x"
type textarea "hi gabriel, ethan from corporateim just testing the flow"
type textarea "x"
type textarea "hi gabriel, ethan from corporate im just testing the flow"
type textarea "x"
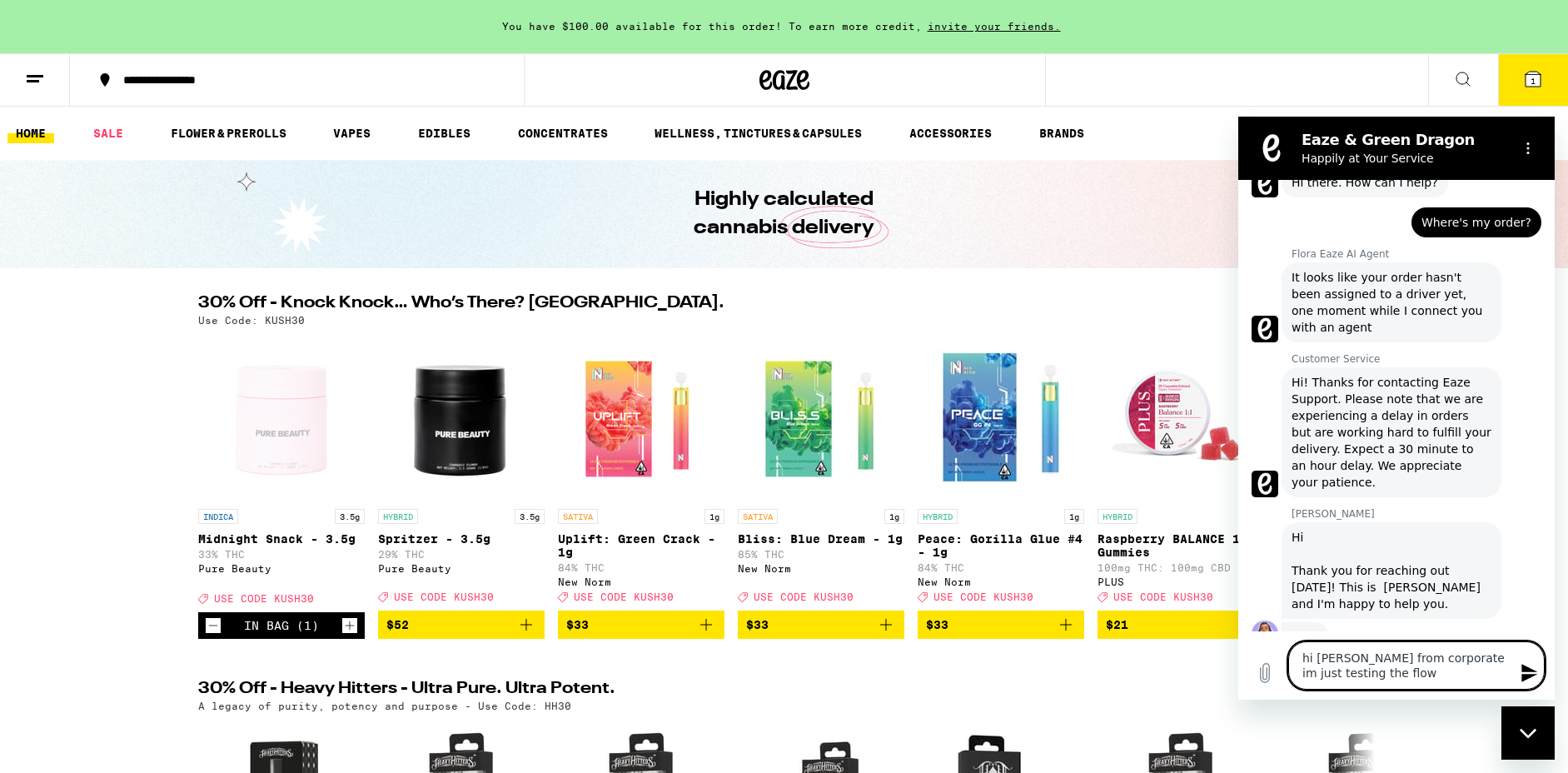
type textarea "hi gabriel, ethan from corporate him just testing the flow"
type textarea "x"
type textarea "hi gabriel, ethan from corporate heim just testing the flow"
type textarea "x"
type textarea "hi gabriel, ethan from corporate herim just testing the flow"
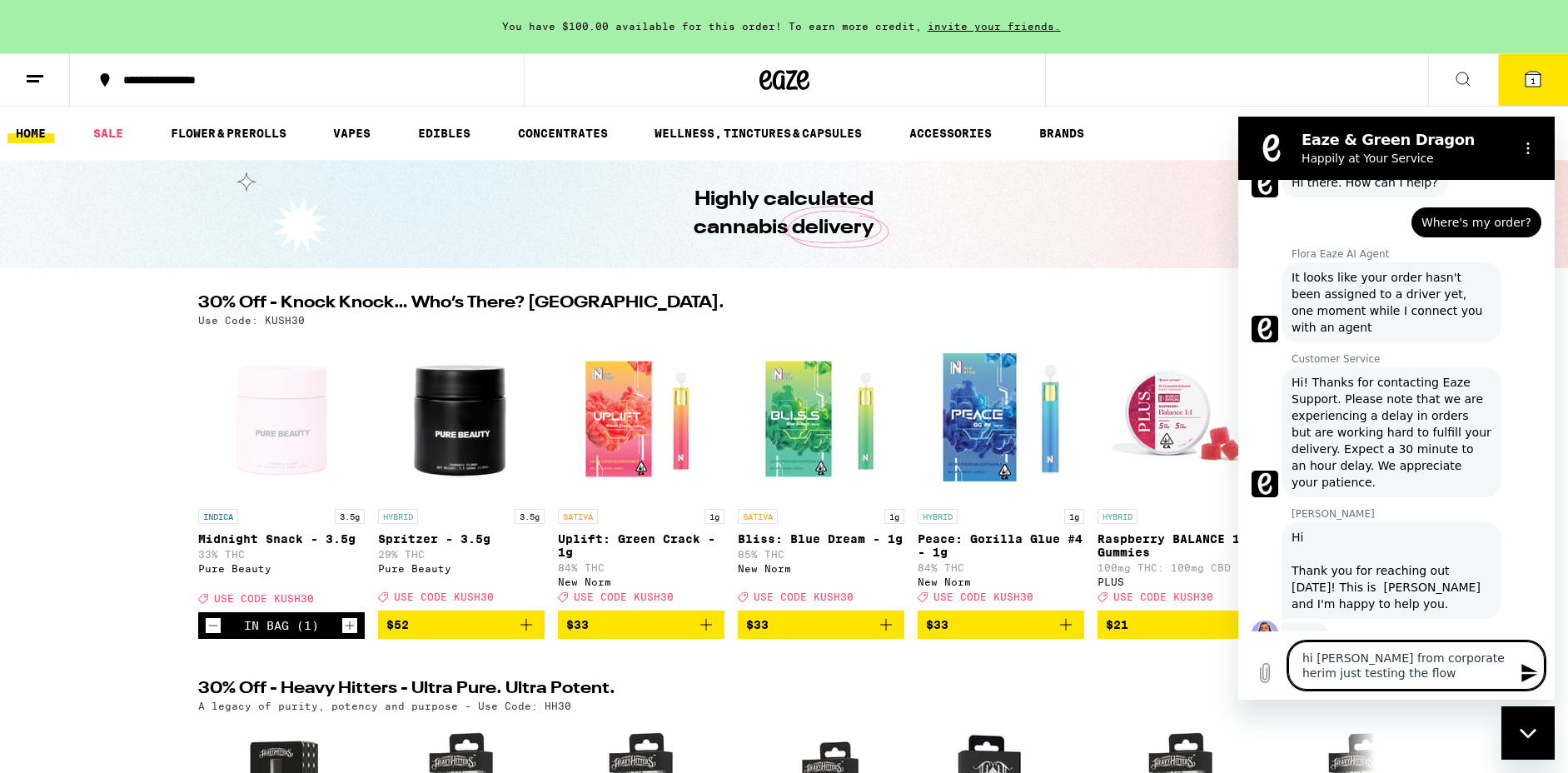
type textarea "x"
type textarea "hi gabriel, ethan from corporate hereim just testing the flow"
type textarea "x"
type textarea "hi gabriel, ethan from corporate here,im just testing the flow"
type textarea "x"
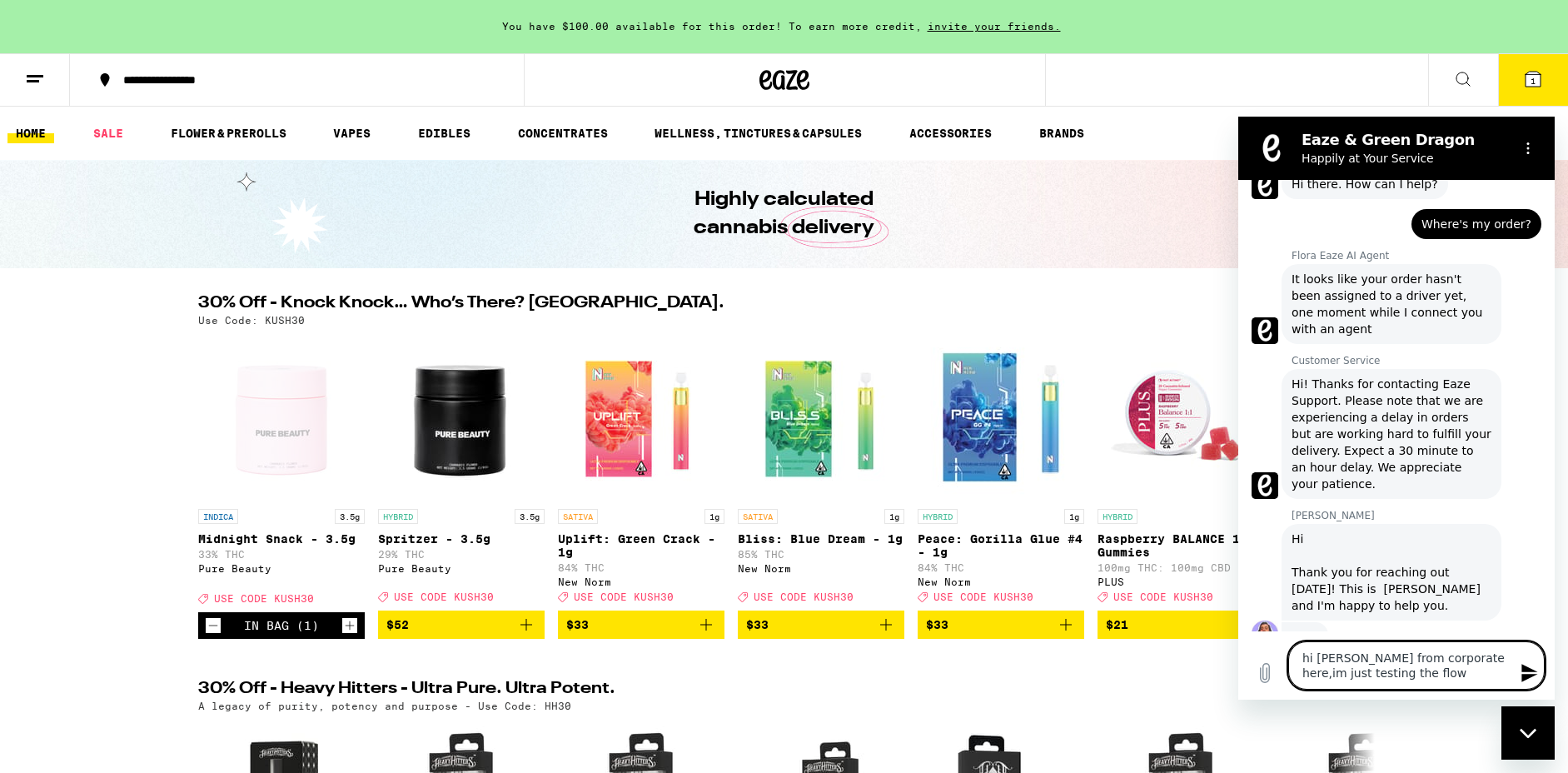
type textarea "hi [PERSON_NAME] from corporate here, im just testing the flow"
type textarea "x"
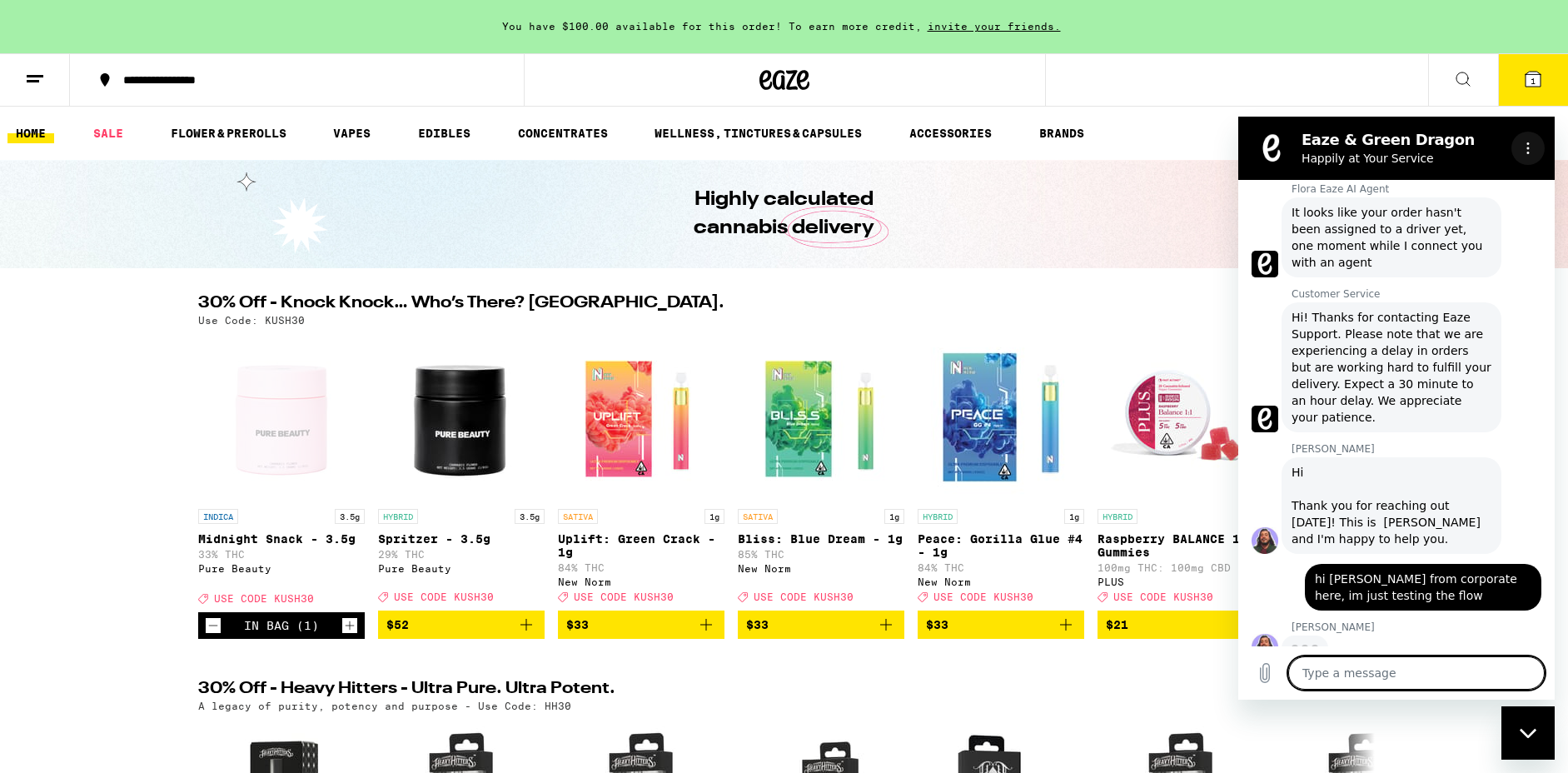
scroll to position [125, 0]
click at [1514, 141] on button "Options menu" at bounding box center [1527, 147] width 33 height 33
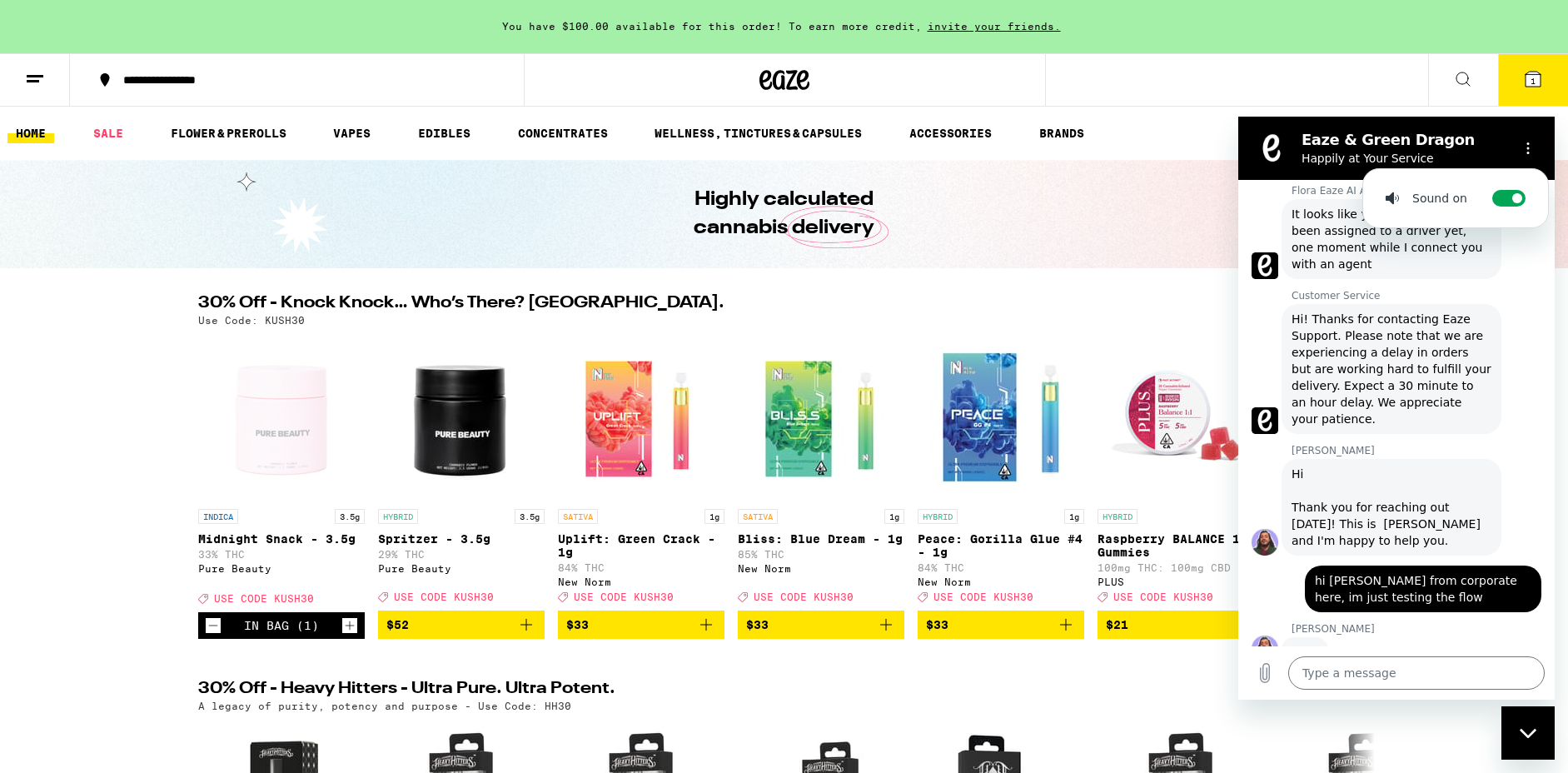
click at [1486, 134] on h2 "Eaze & Green Dragon" at bounding box center [1404, 140] width 203 height 20
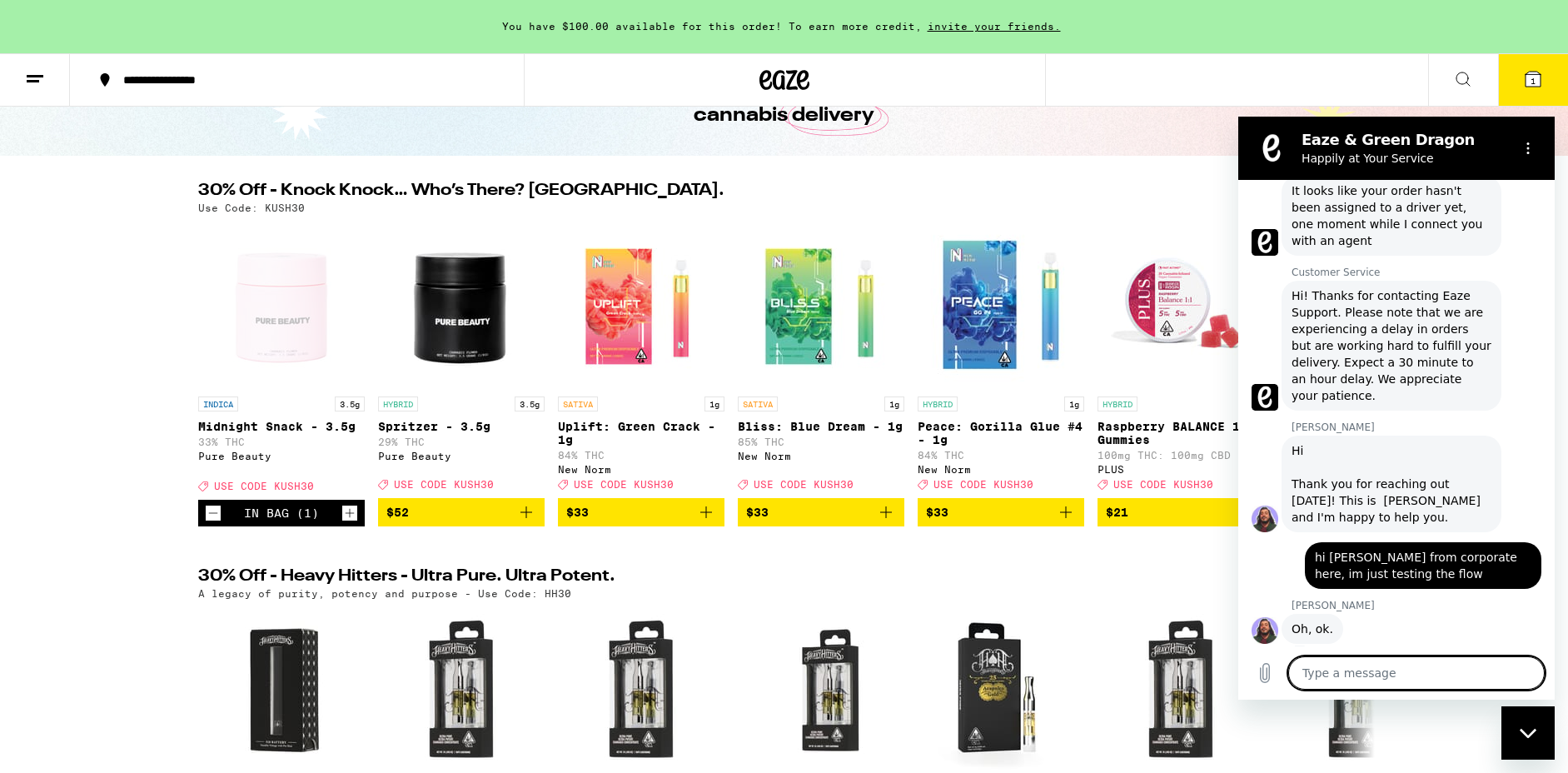
scroll to position [96, 0]
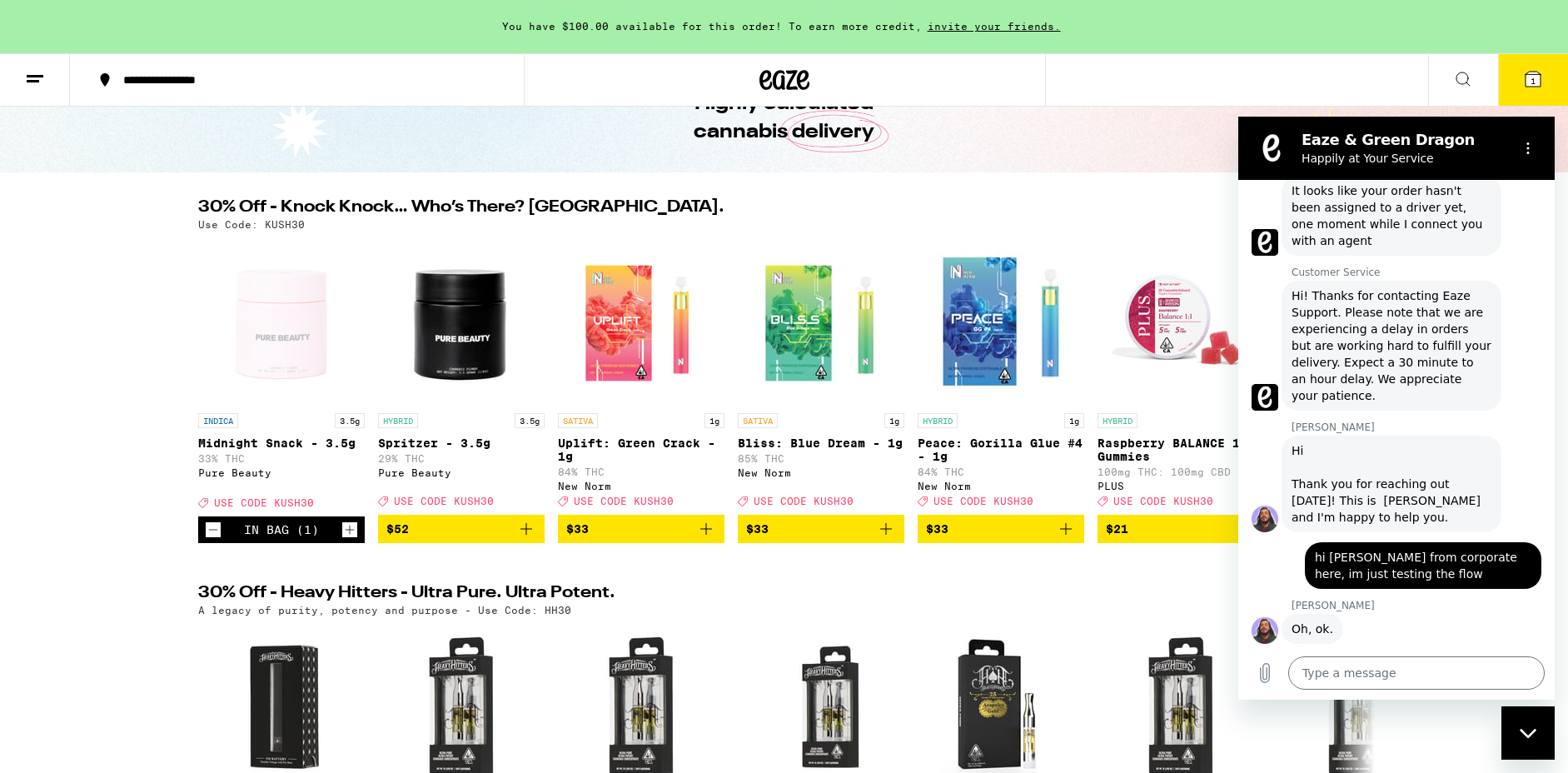
click at [1367, 137] on h2 "Eaze & Green Dragon" at bounding box center [1404, 140] width 203 height 20
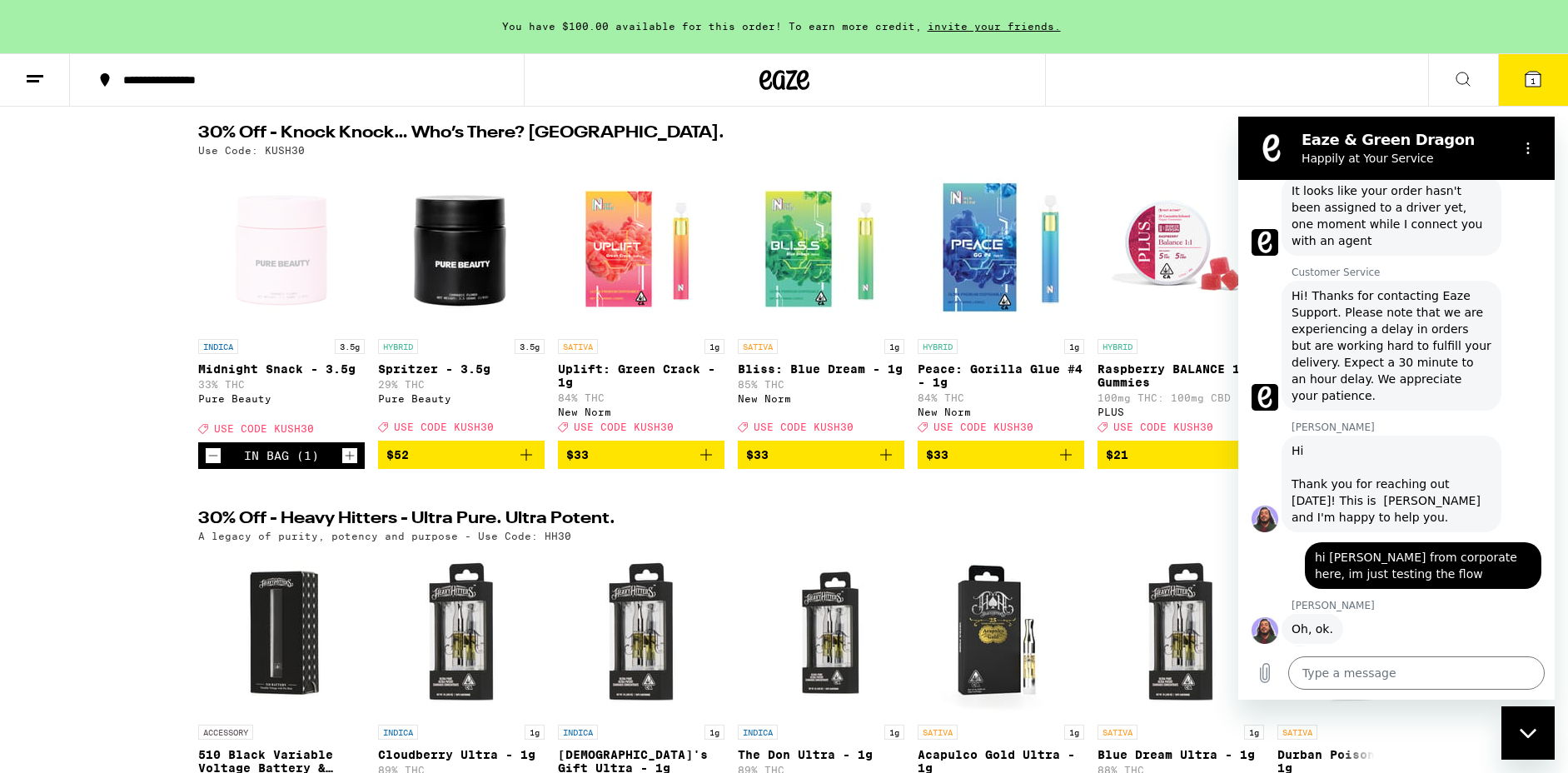
scroll to position [173, 0]
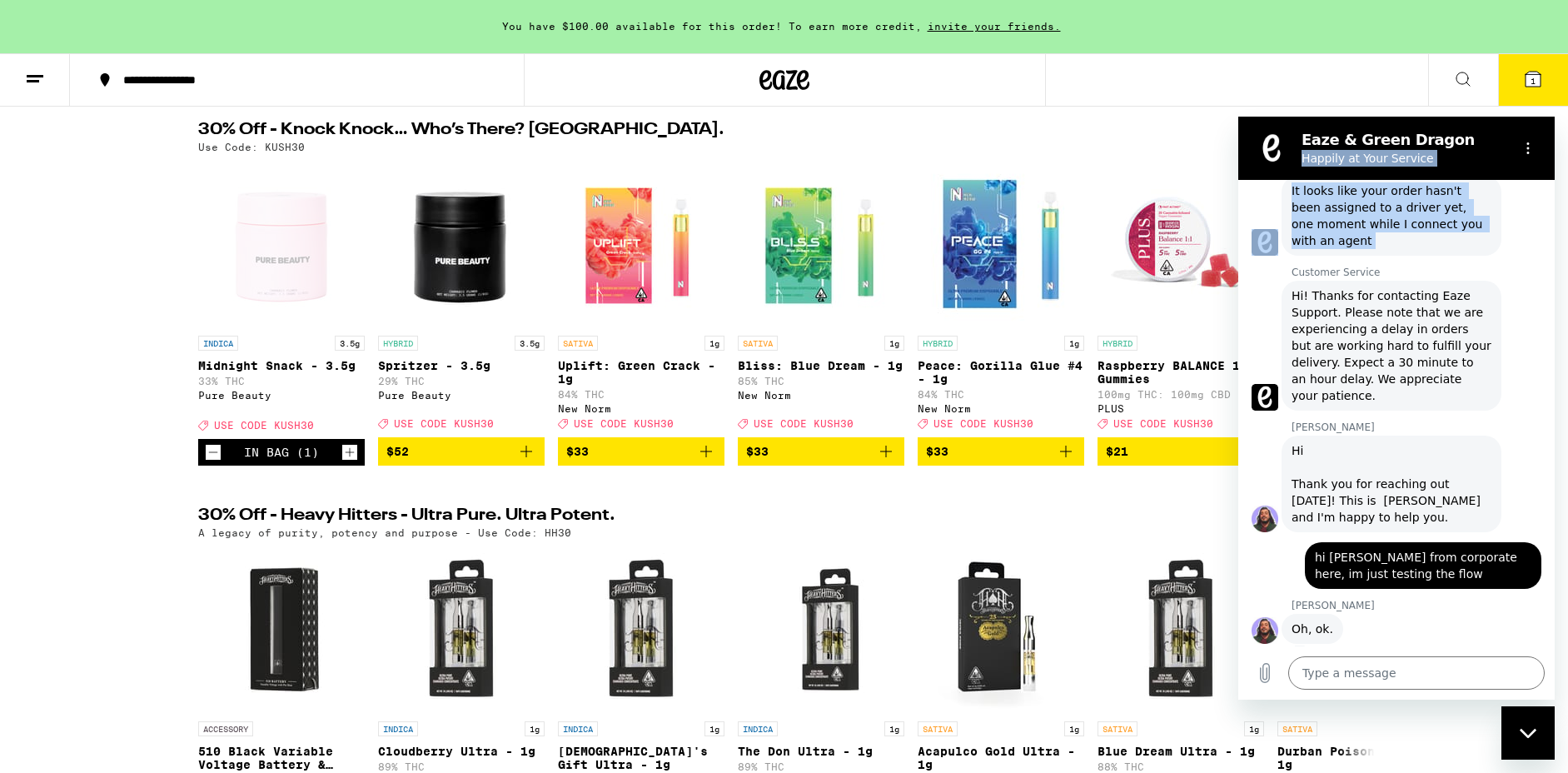
drag, startPoint x: 1490, startPoint y: 149, endPoint x: 1486, endPoint y: 239, distance: 90.1
click at [1486, 239] on div "Eaze & Green Dragon Happily at Your Service 9:59 AM Flora Eaze AI Agent Flora E…" at bounding box center [1397, 408] width 317 height 584
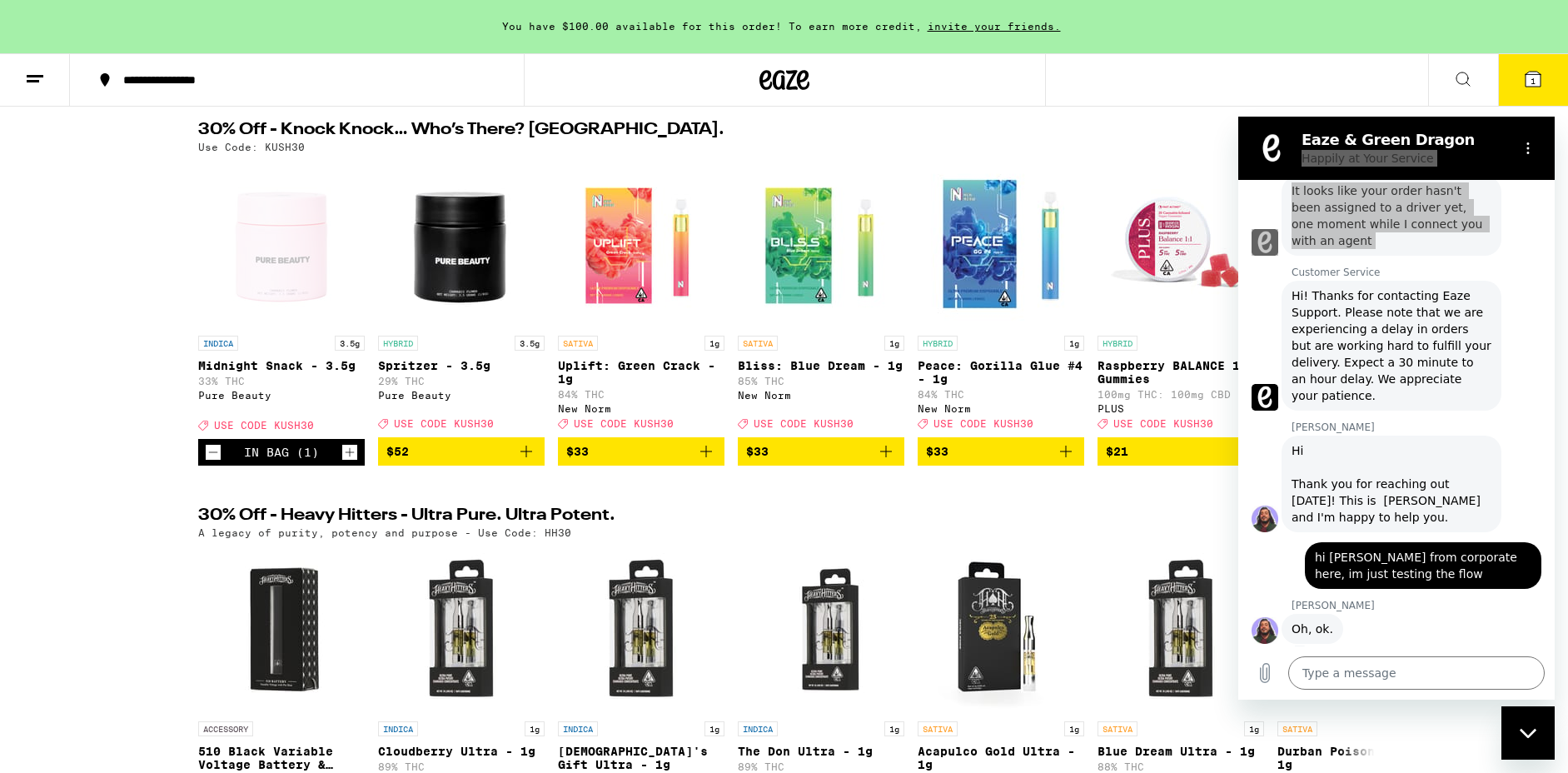
click at [1534, 739] on div "Close messaging window" at bounding box center [1528, 733] width 50 height 50
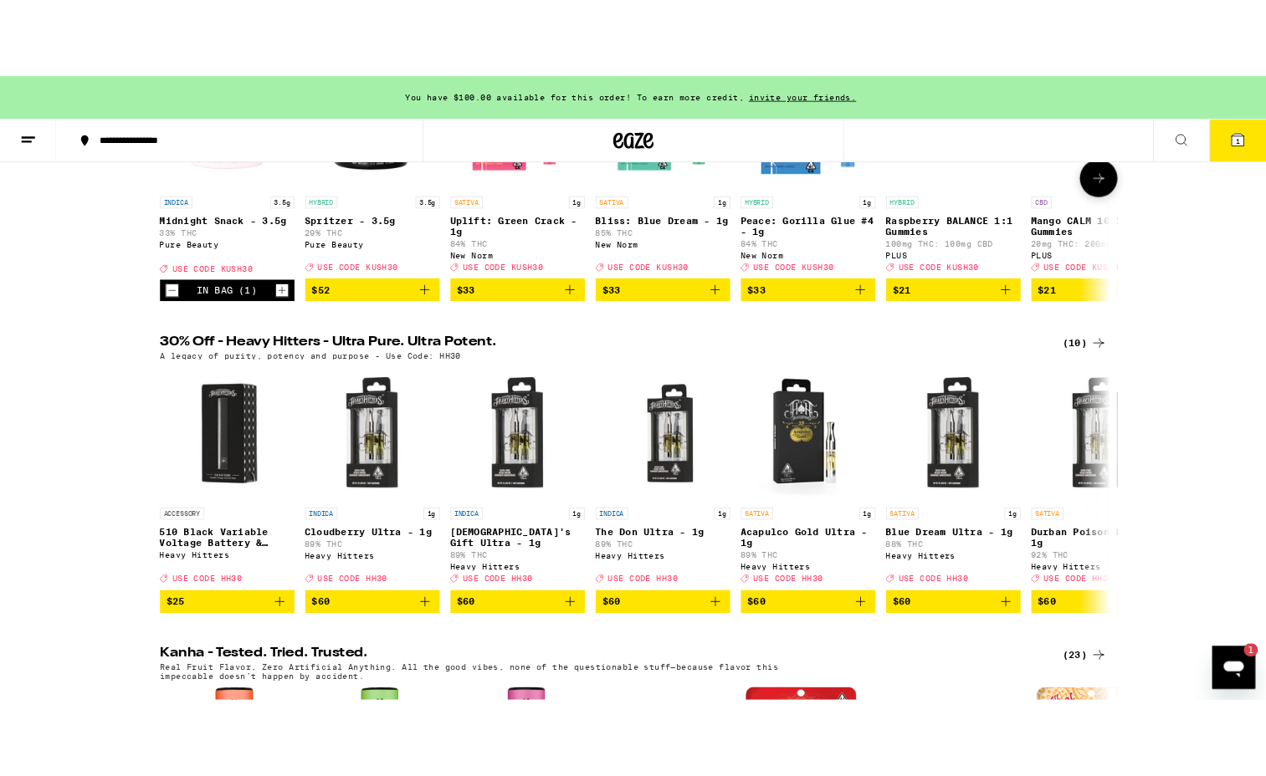
scroll to position [0, 0]
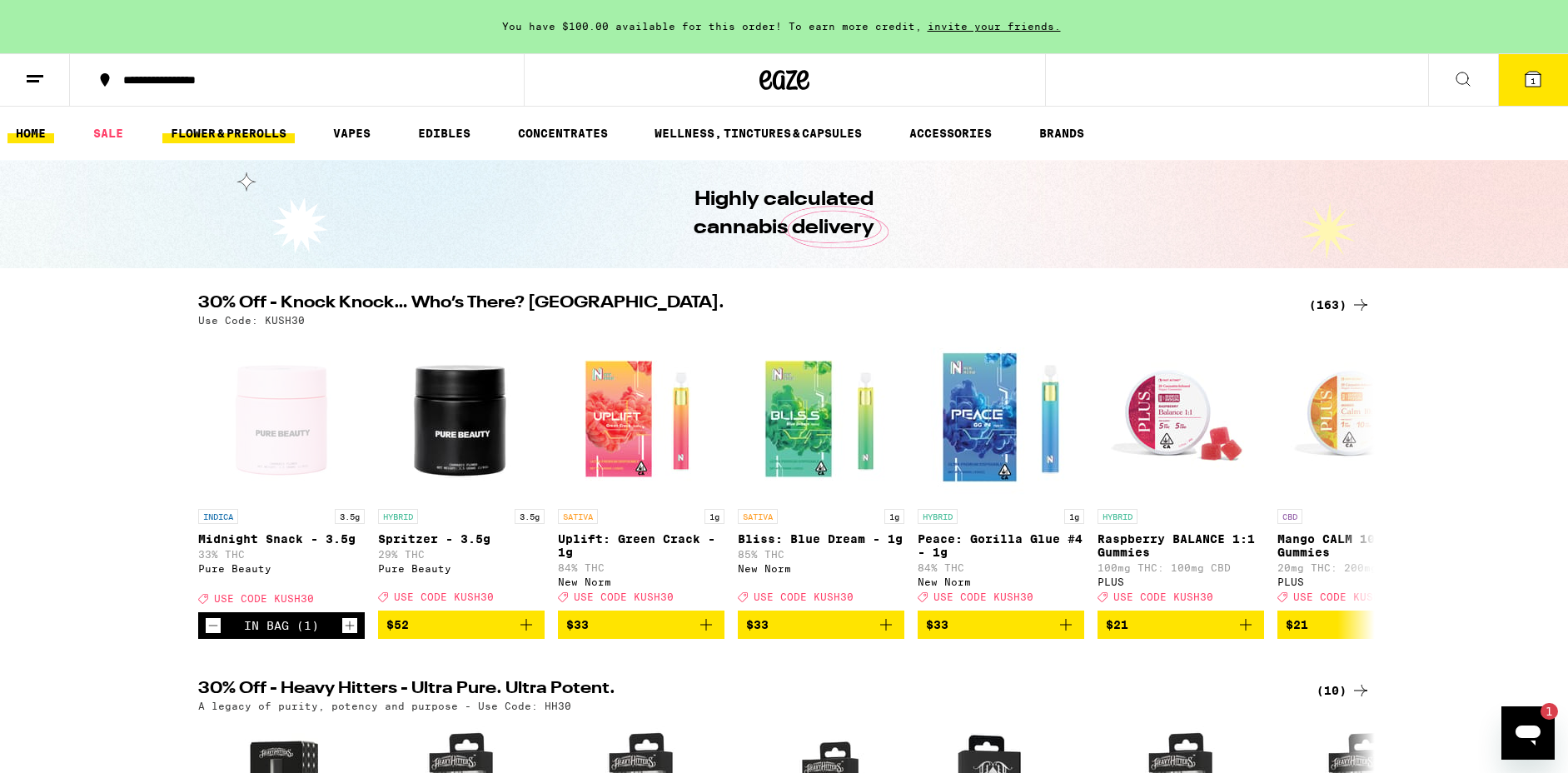
click at [198, 133] on link "FLOWER & PREROLLS" at bounding box center [228, 133] width 132 height 20
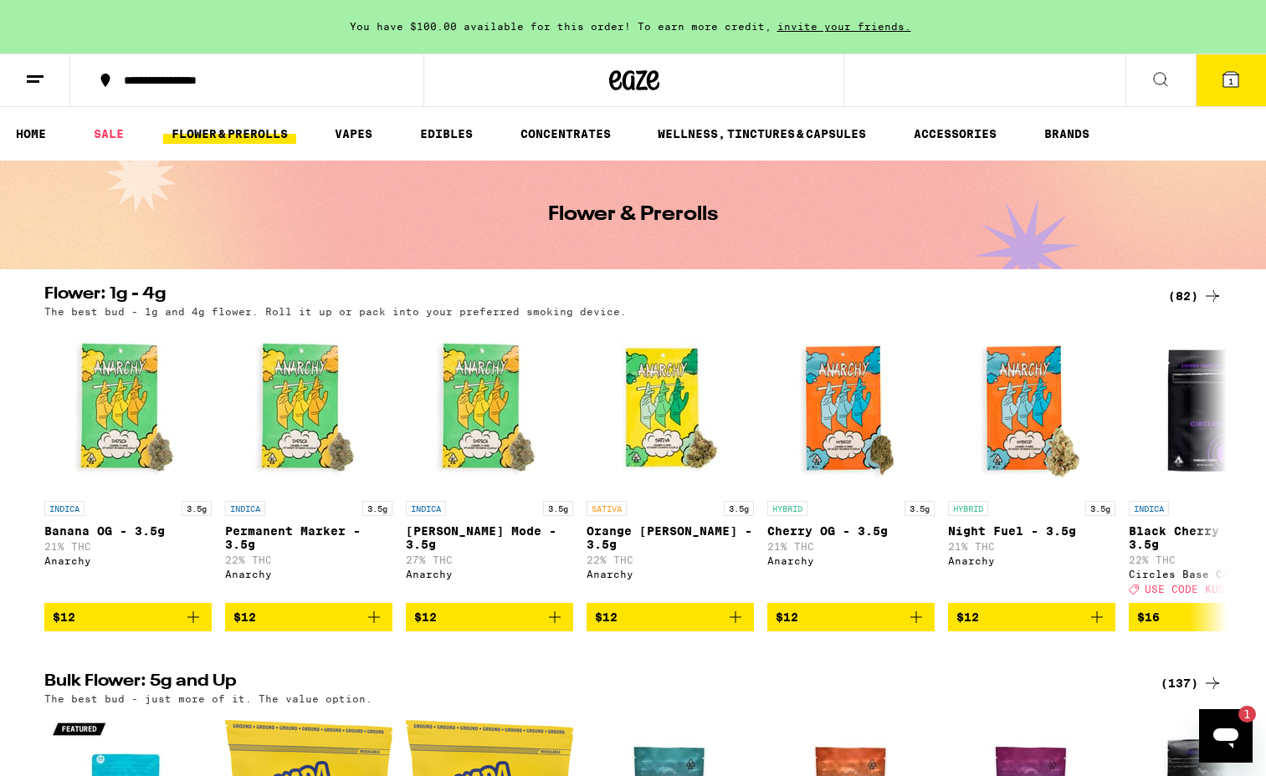
click at [1187, 298] on div "(82)" at bounding box center [1195, 296] width 54 height 20
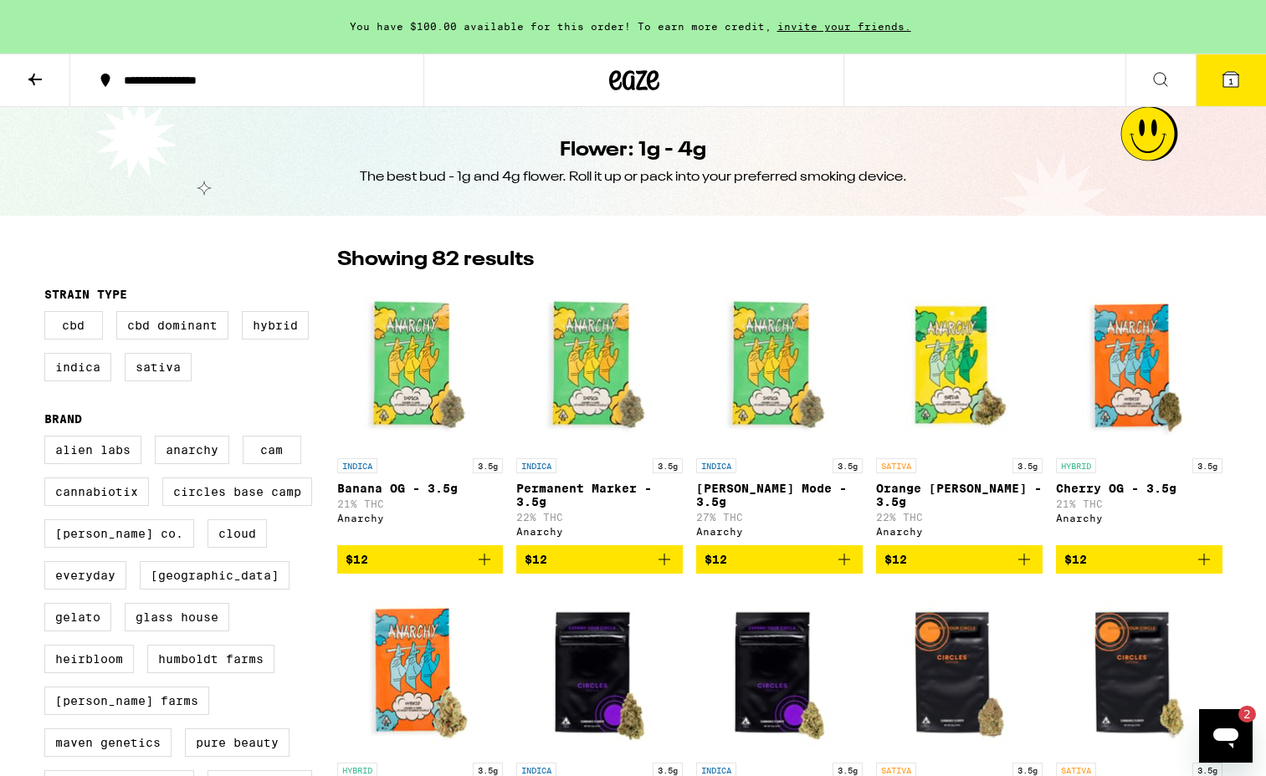
click at [1232, 725] on icon "Open messaging window, 2 unread messages" at bounding box center [1226, 736] width 30 height 30
type textarea "x"
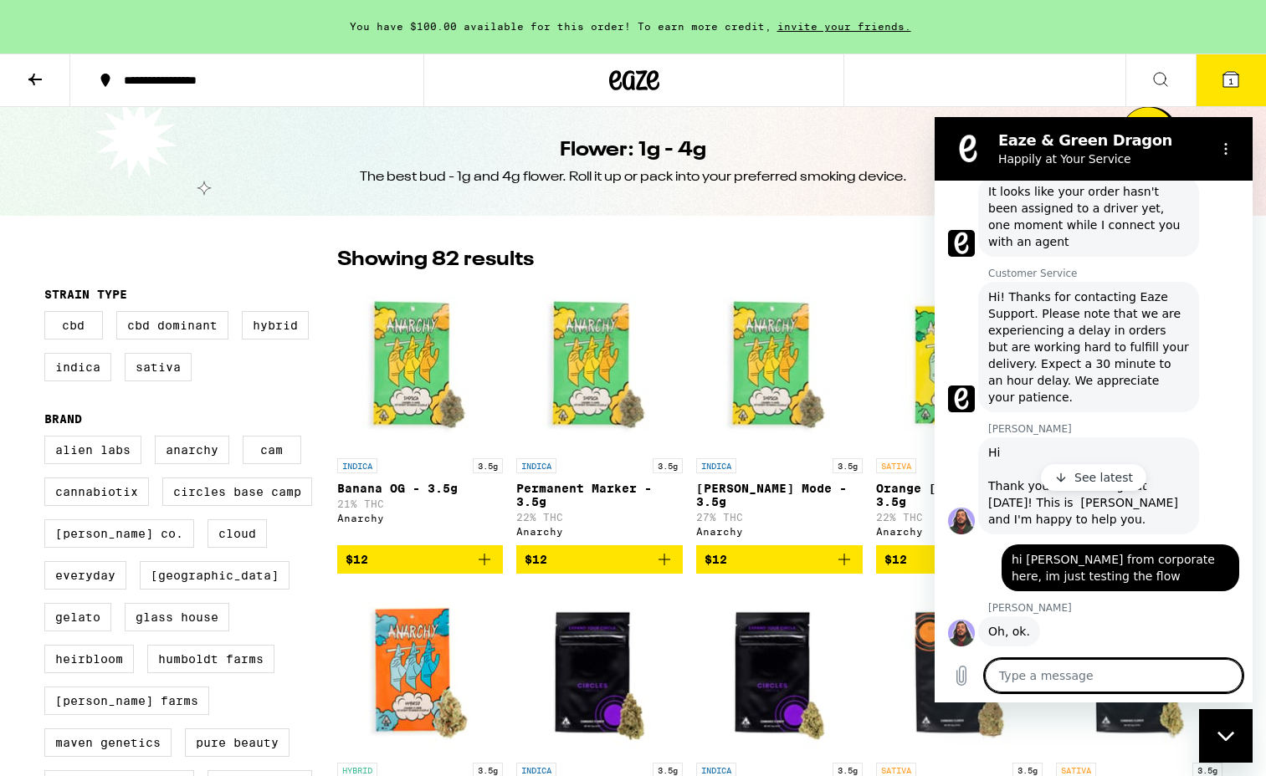
scroll to position [262, 0]
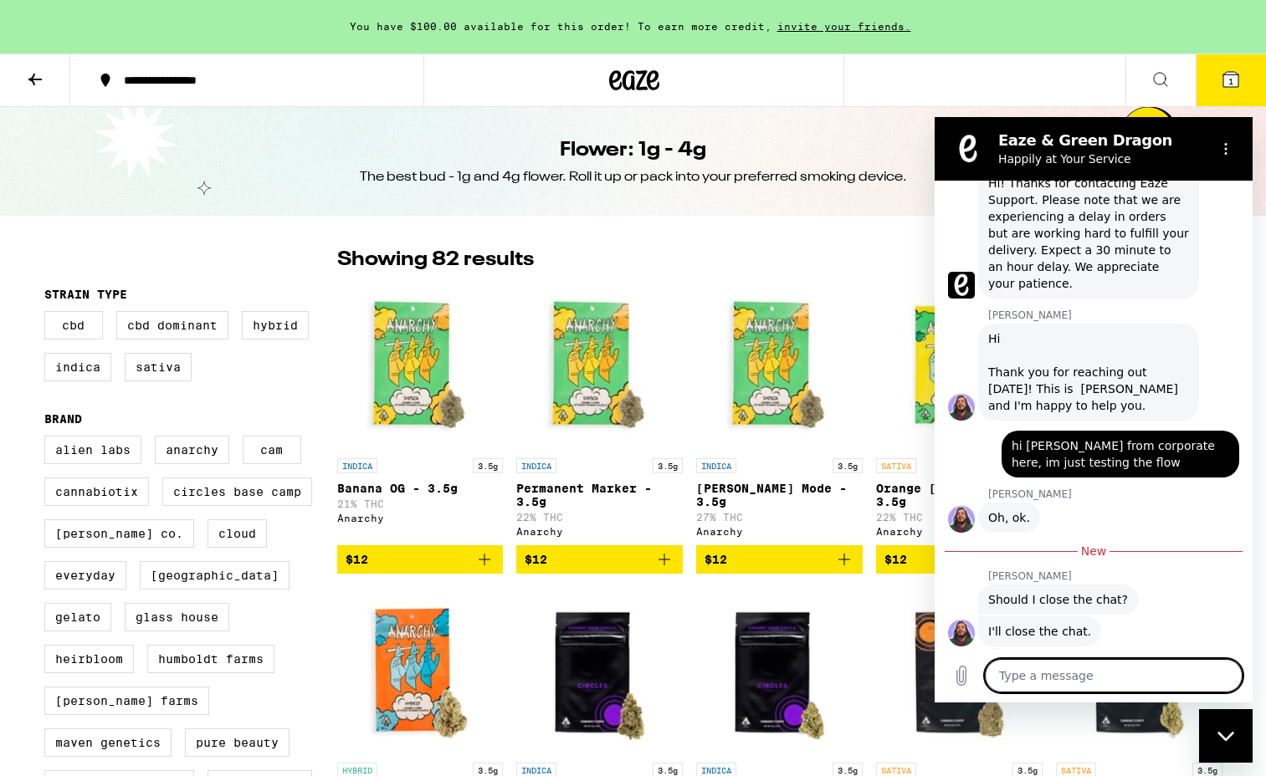
click at [1092, 687] on textarea at bounding box center [1114, 675] width 258 height 33
type textarea "s"
type textarea "x"
type textarea "su"
type textarea "x"
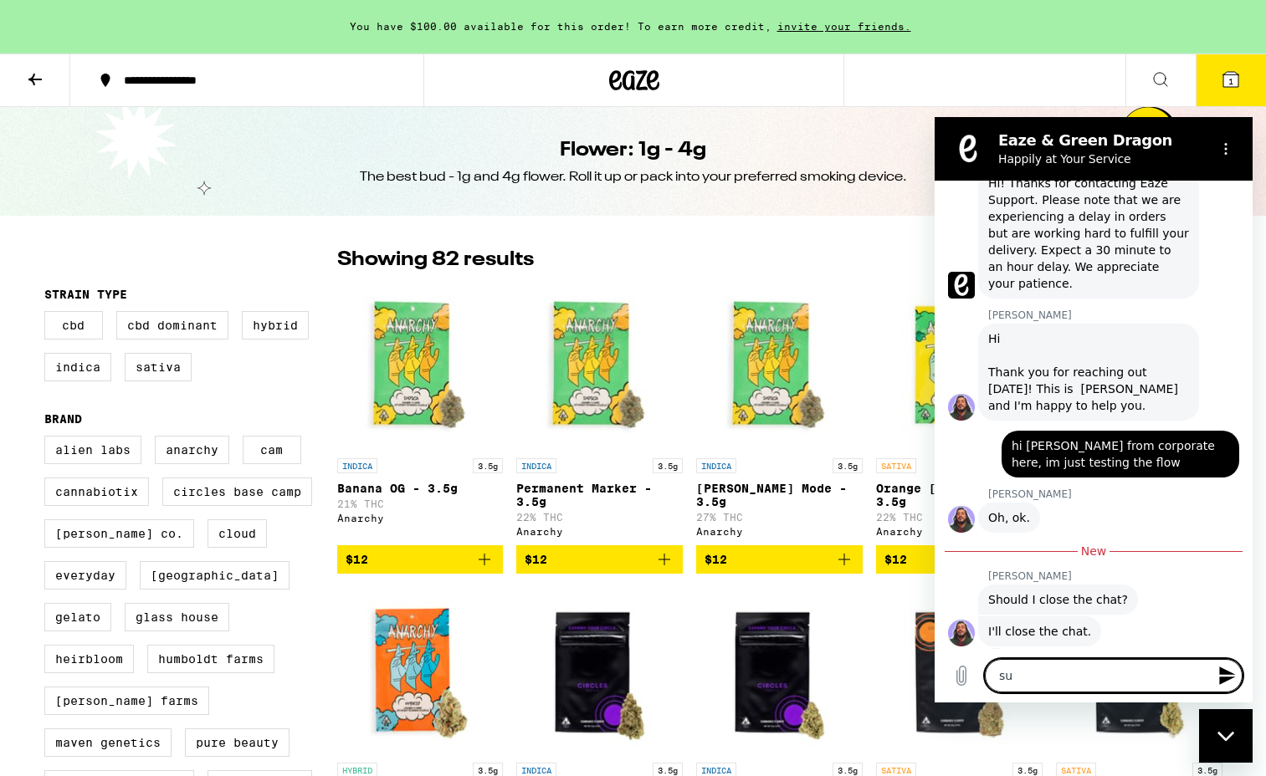
type textarea "sur"
type textarea "x"
type textarea "sure"
type textarea "x"
type textarea "sure"
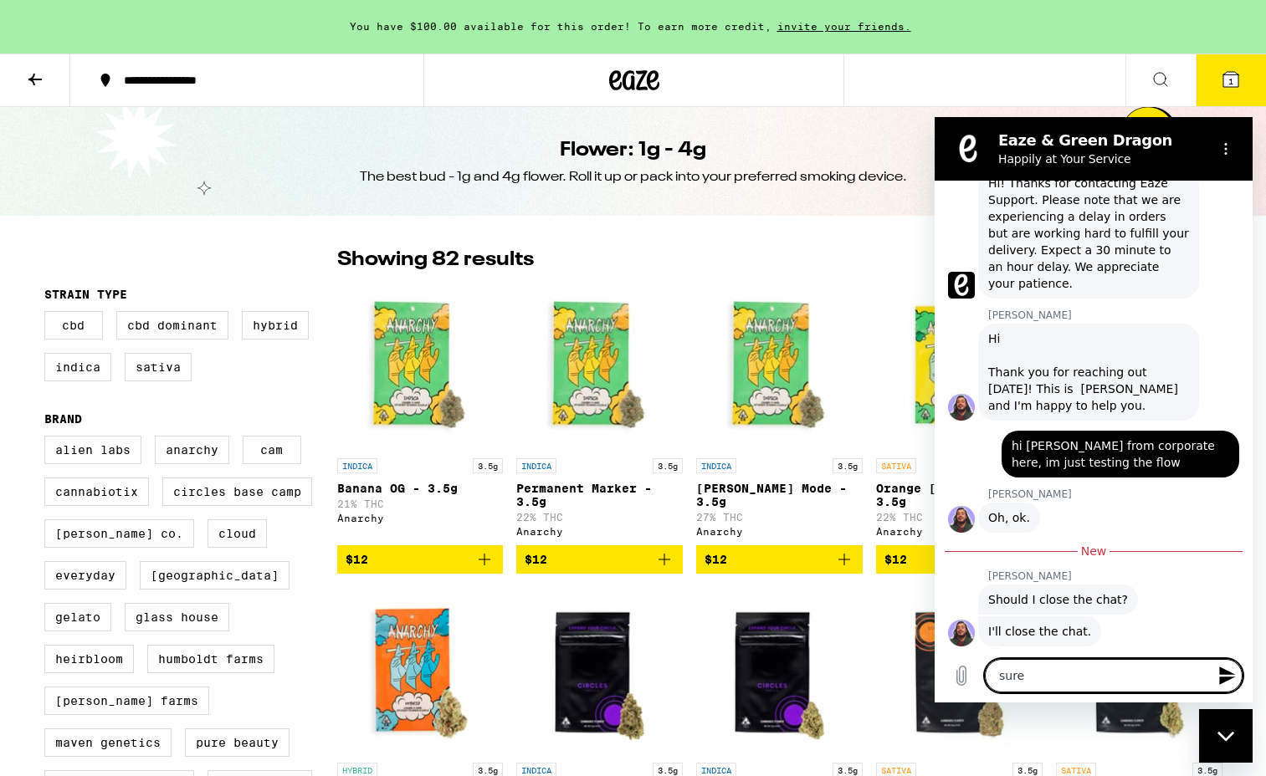
type textarea "x"
type textarea "sure t"
type textarea "x"
type textarea "sure th"
type textarea "x"
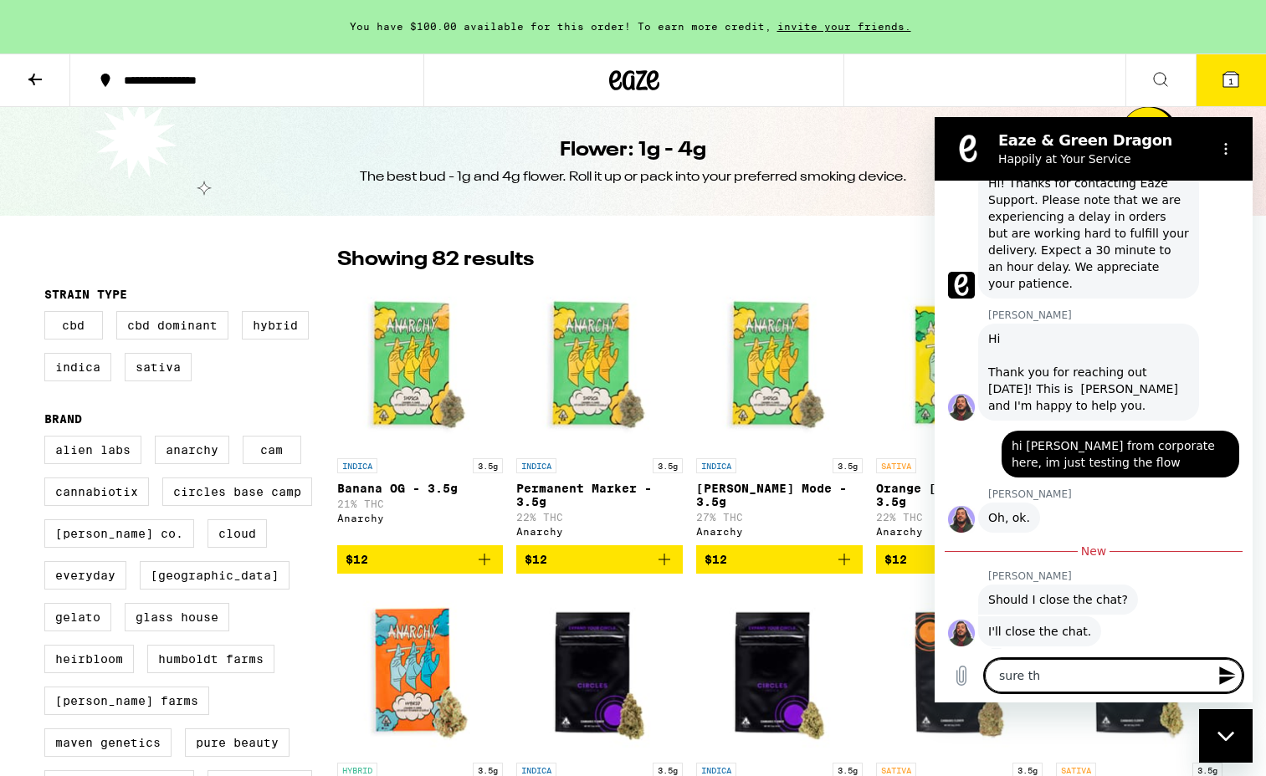
type textarea "sure tha"
type textarea "x"
type textarea "sure thak"
type textarea "x"
type textarea "sure tha"
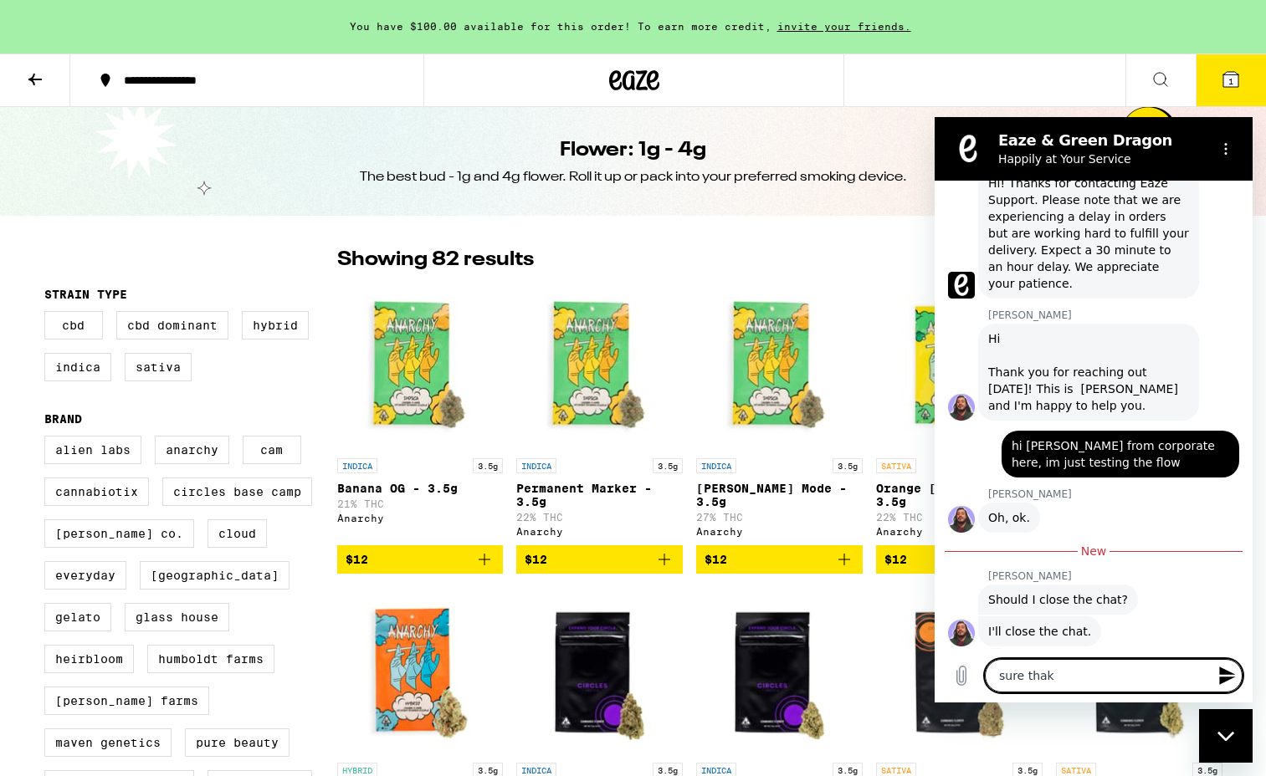
type textarea "x"
type textarea "sure than"
type textarea "x"
type textarea "sure thank"
type textarea "x"
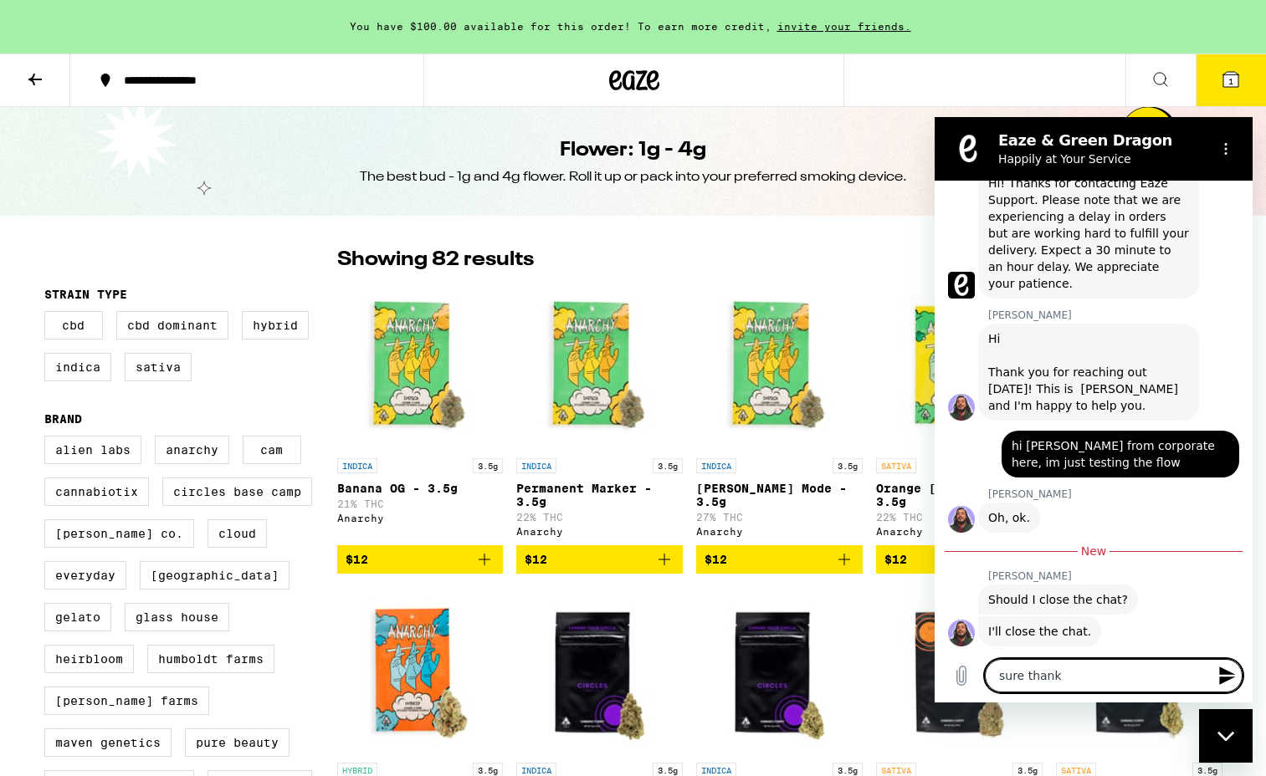
type textarea "sure thank"
type textarea "x"
type textarea "sure thank y"
type textarea "x"
type textarea "sure thank yo"
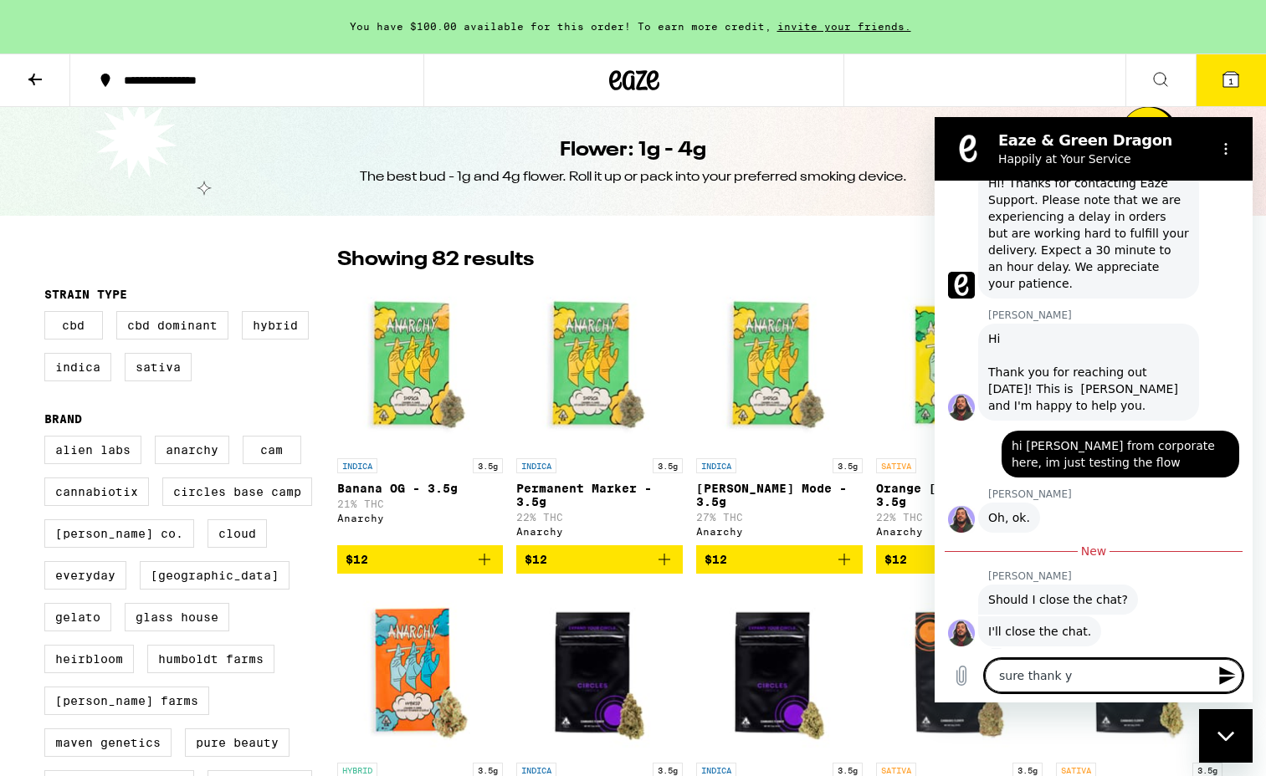
type textarea "x"
type textarea "sure thank you"
type textarea "x"
type textarea "sure thank you"
type textarea "x"
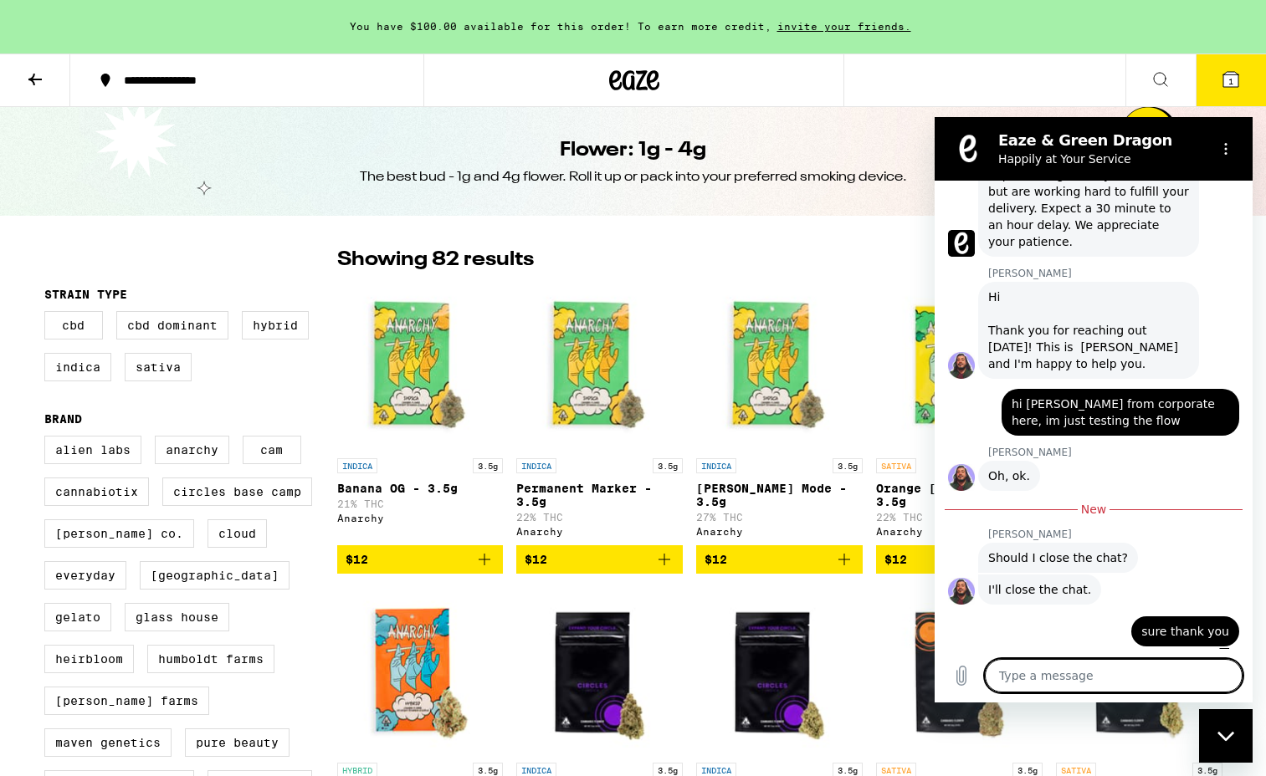
scroll to position [302, 0]
click at [1213, 737] on div "Close messaging window" at bounding box center [1226, 736] width 50 height 50
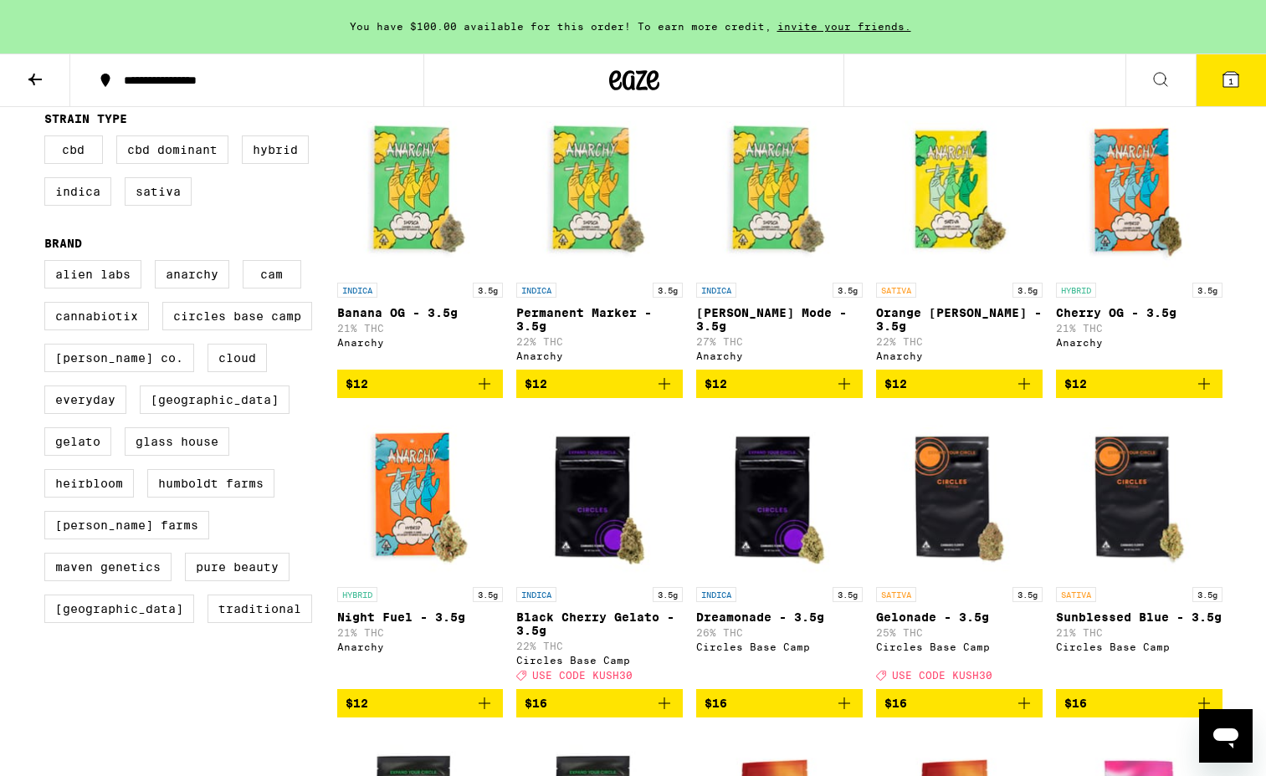
scroll to position [0, 0]
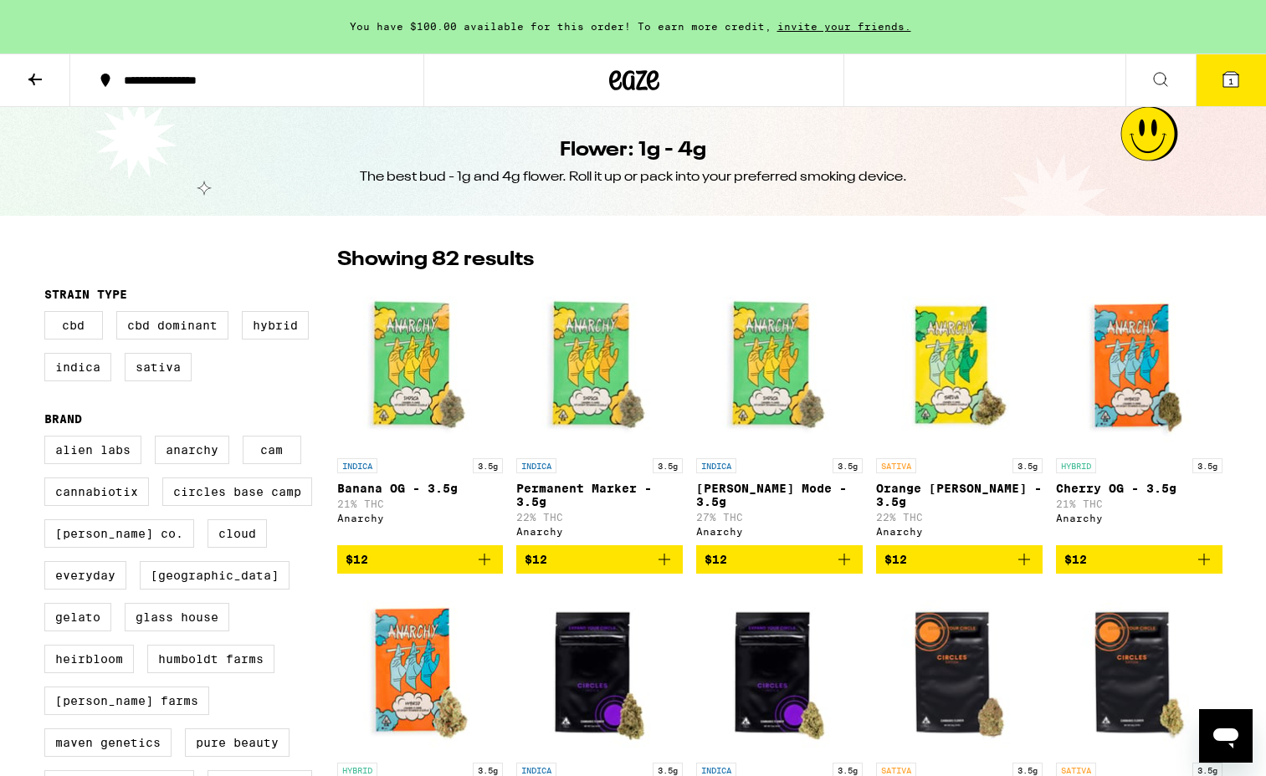
click at [31, 89] on button at bounding box center [35, 80] width 70 height 53
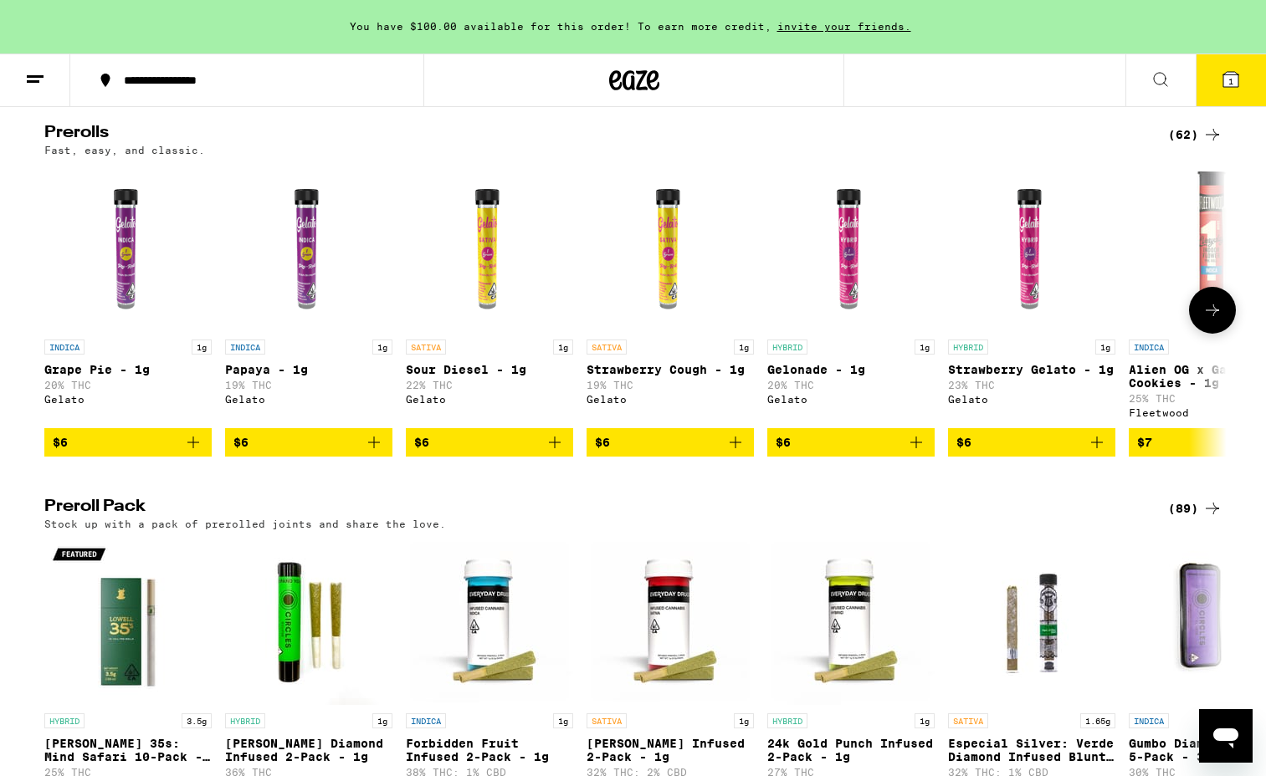
scroll to position [938, 0]
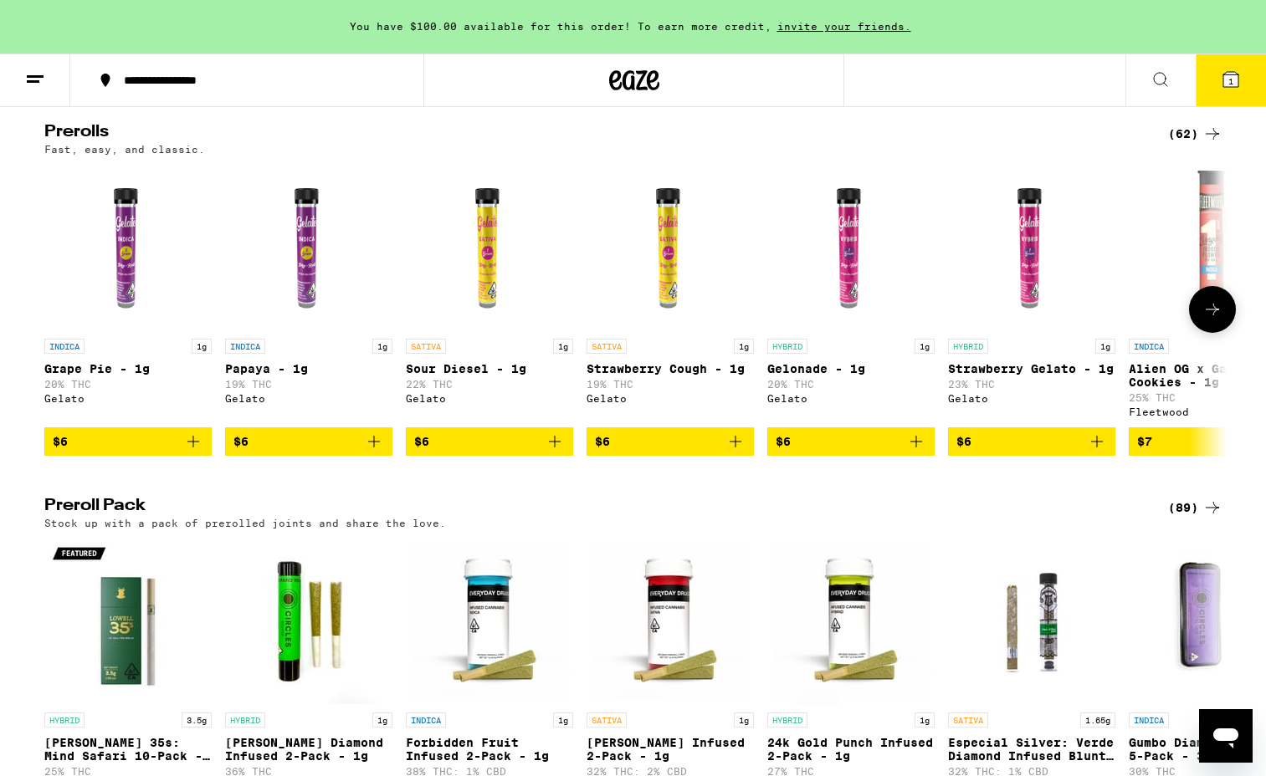
click at [1206, 320] on icon at bounding box center [1212, 310] width 20 height 20
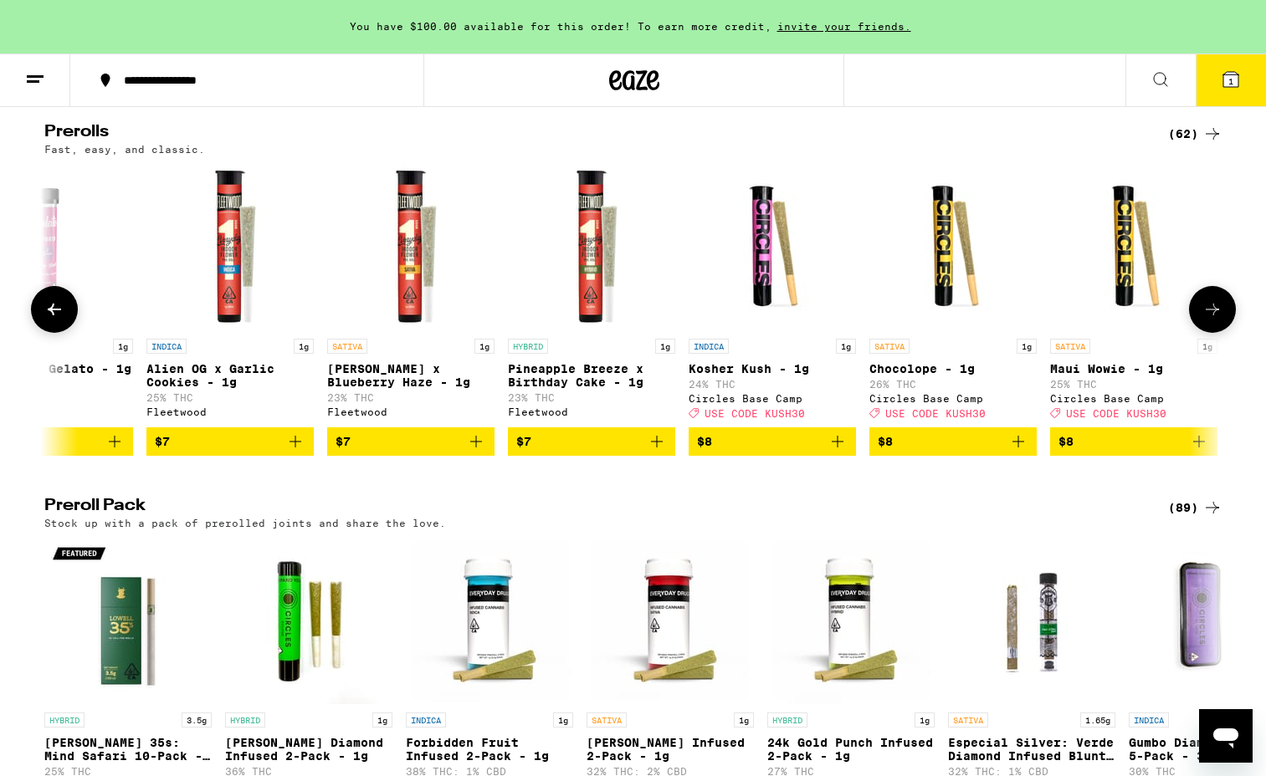
scroll to position [0, 996]
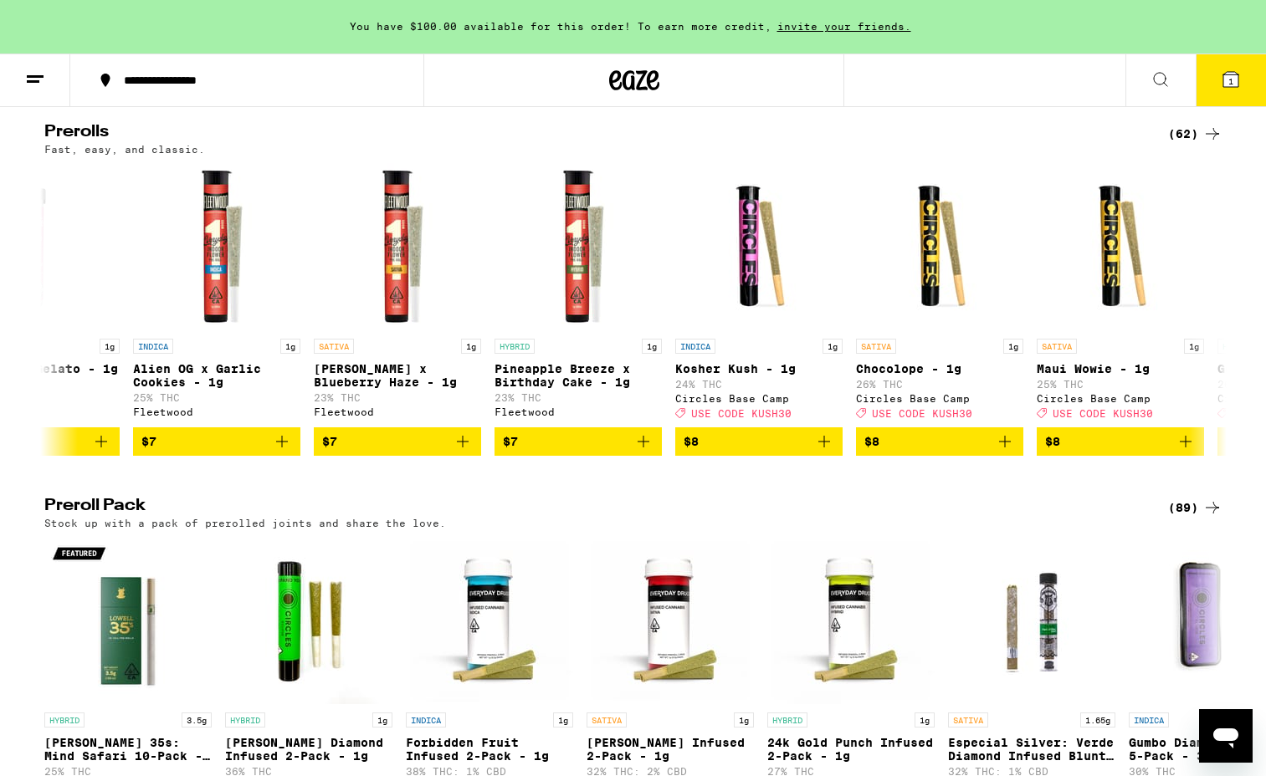
click at [1203, 518] on icon at bounding box center [1212, 508] width 20 height 20
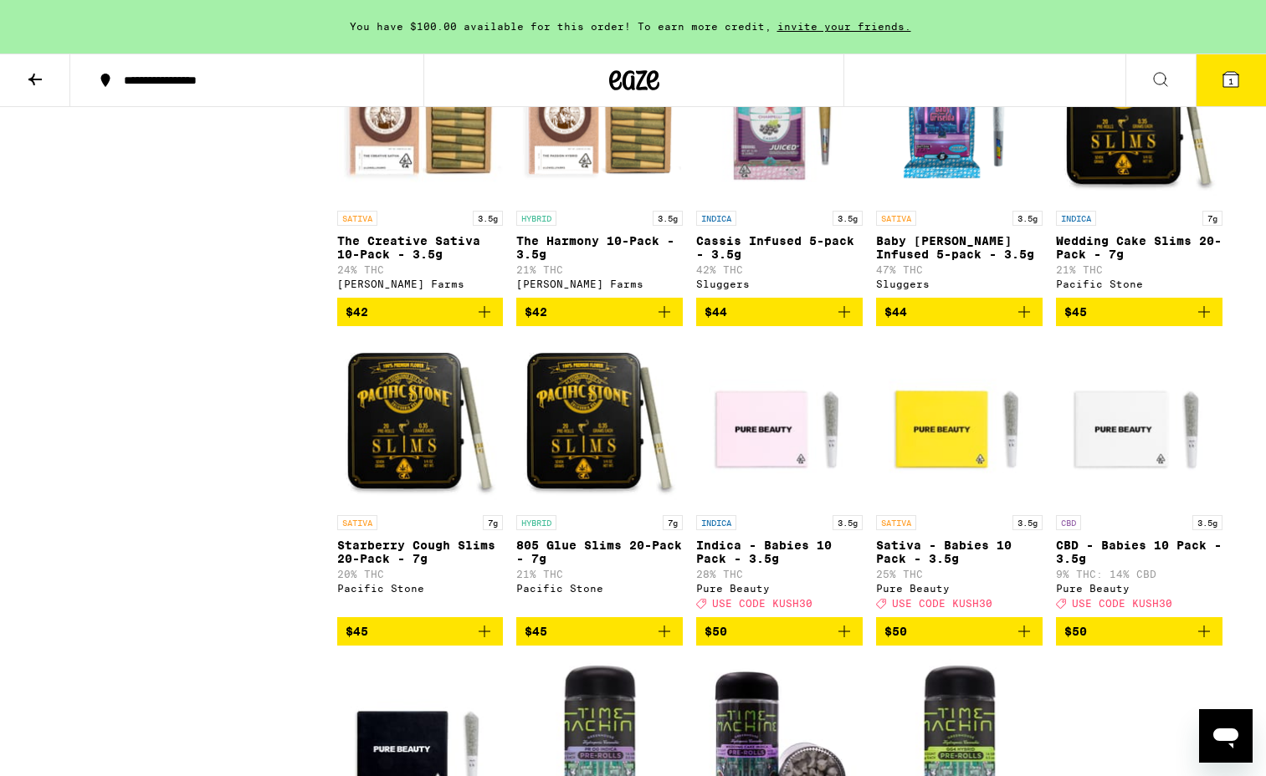
scroll to position [4906, 0]
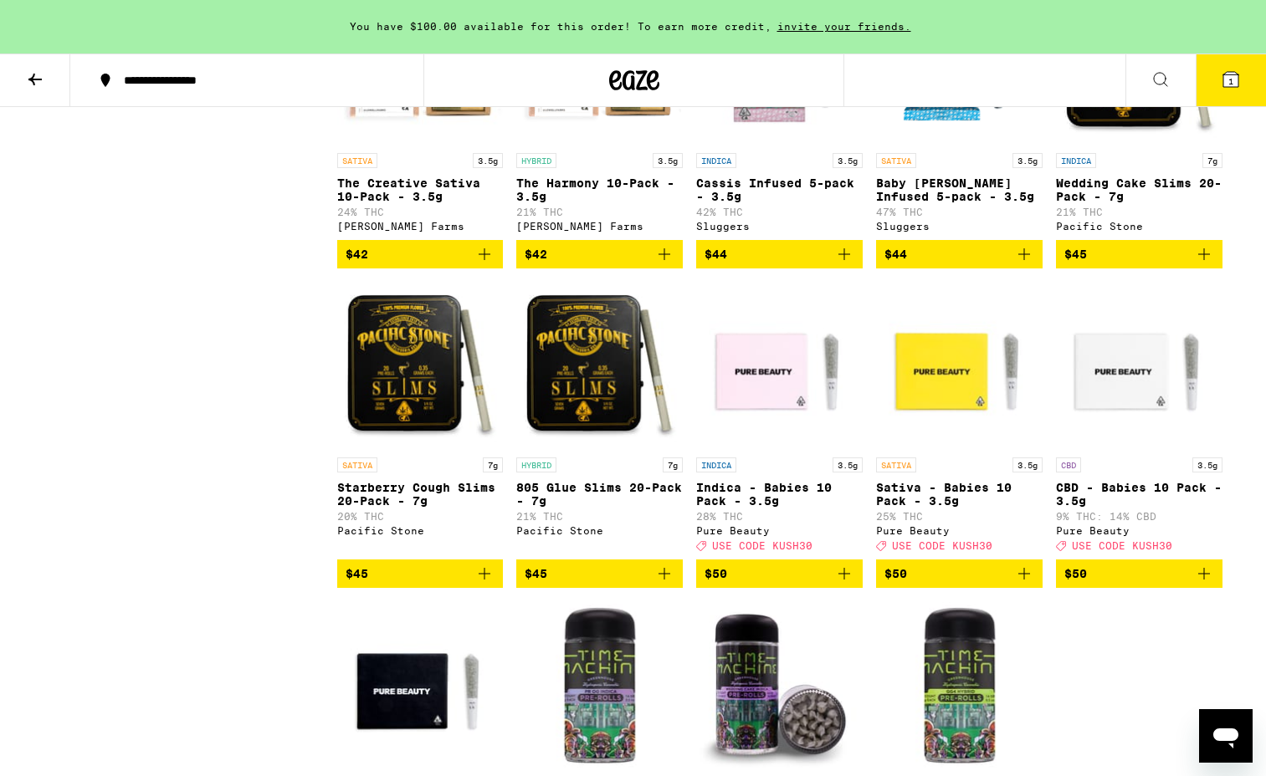
type textarea "x"
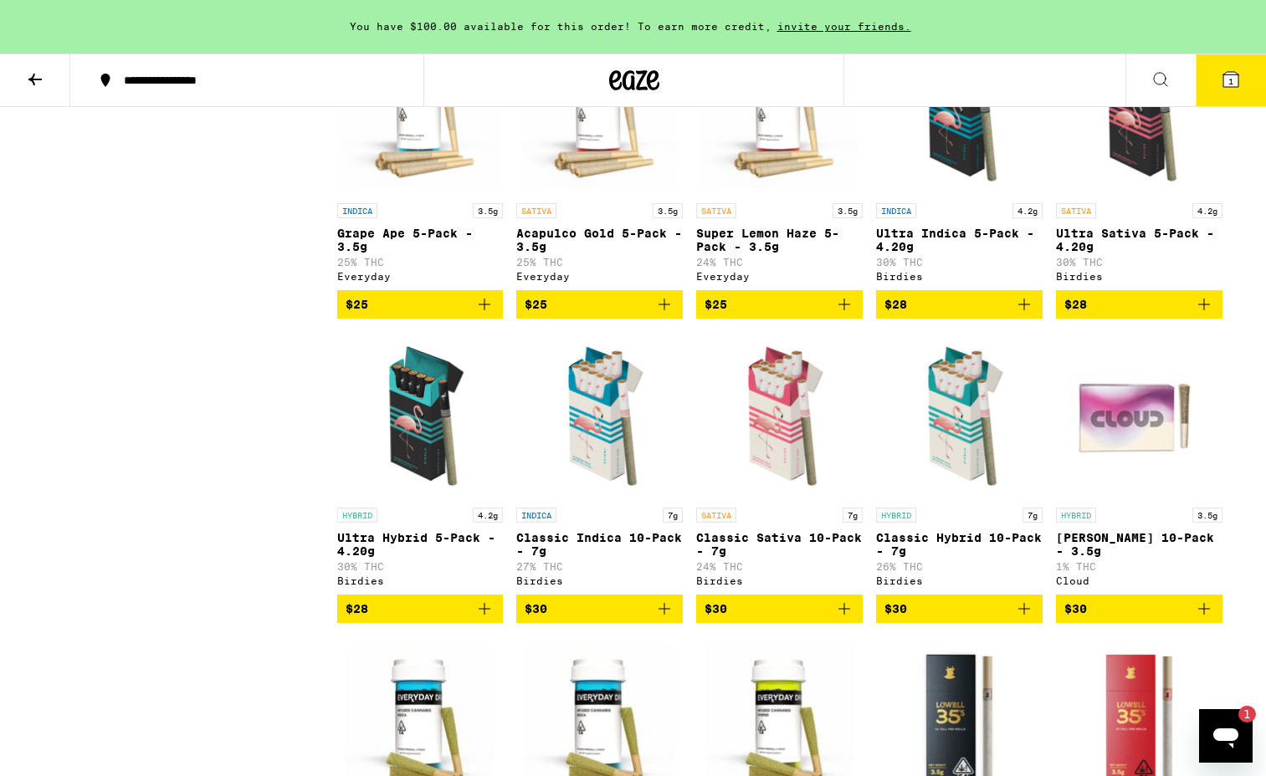
scroll to position [0, 0]
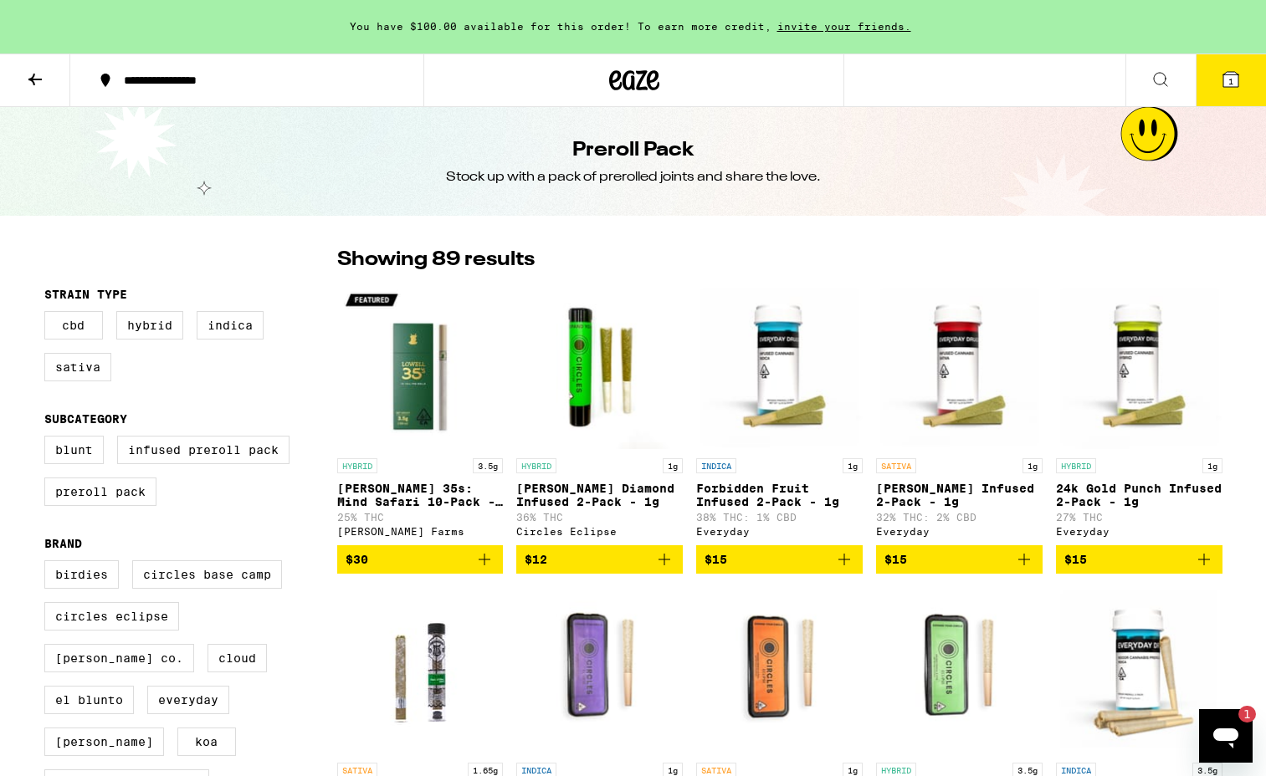
click at [484, 570] on icon "Add to bag" at bounding box center [484, 560] width 20 height 20
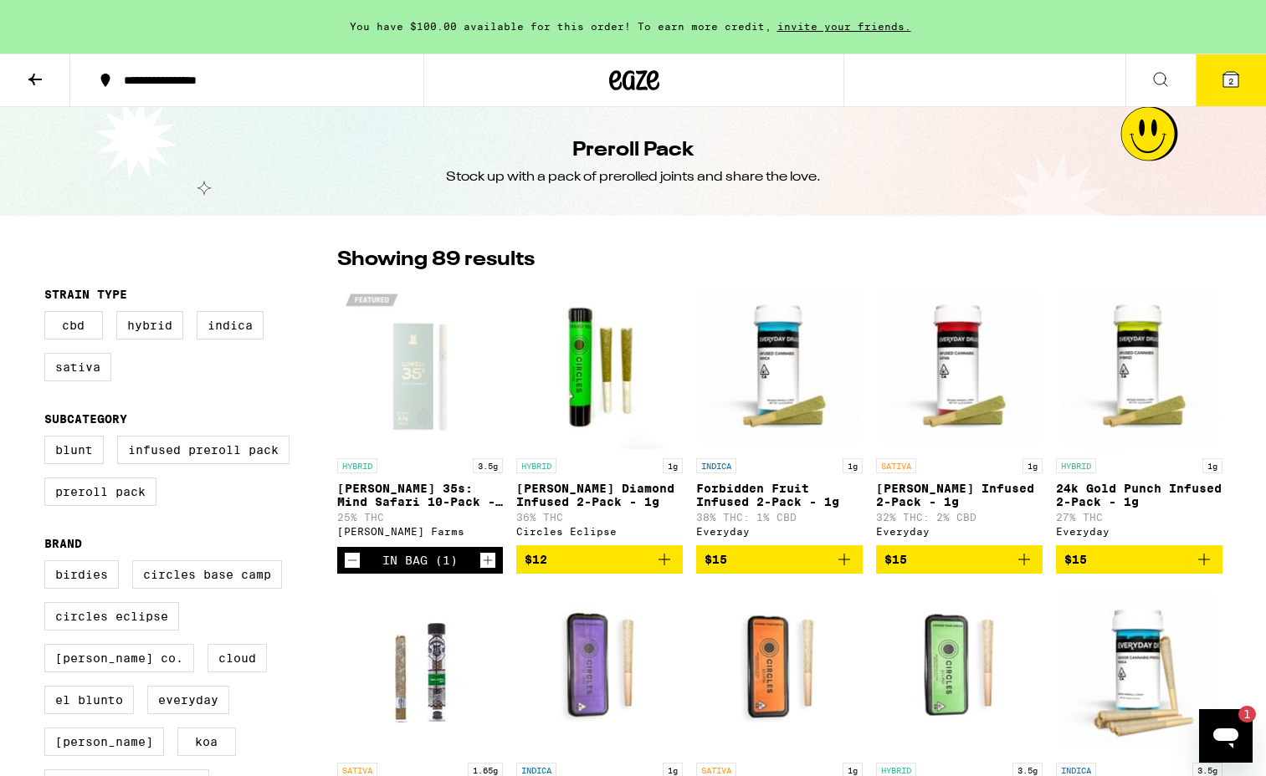
click at [37, 73] on icon at bounding box center [35, 79] width 20 height 20
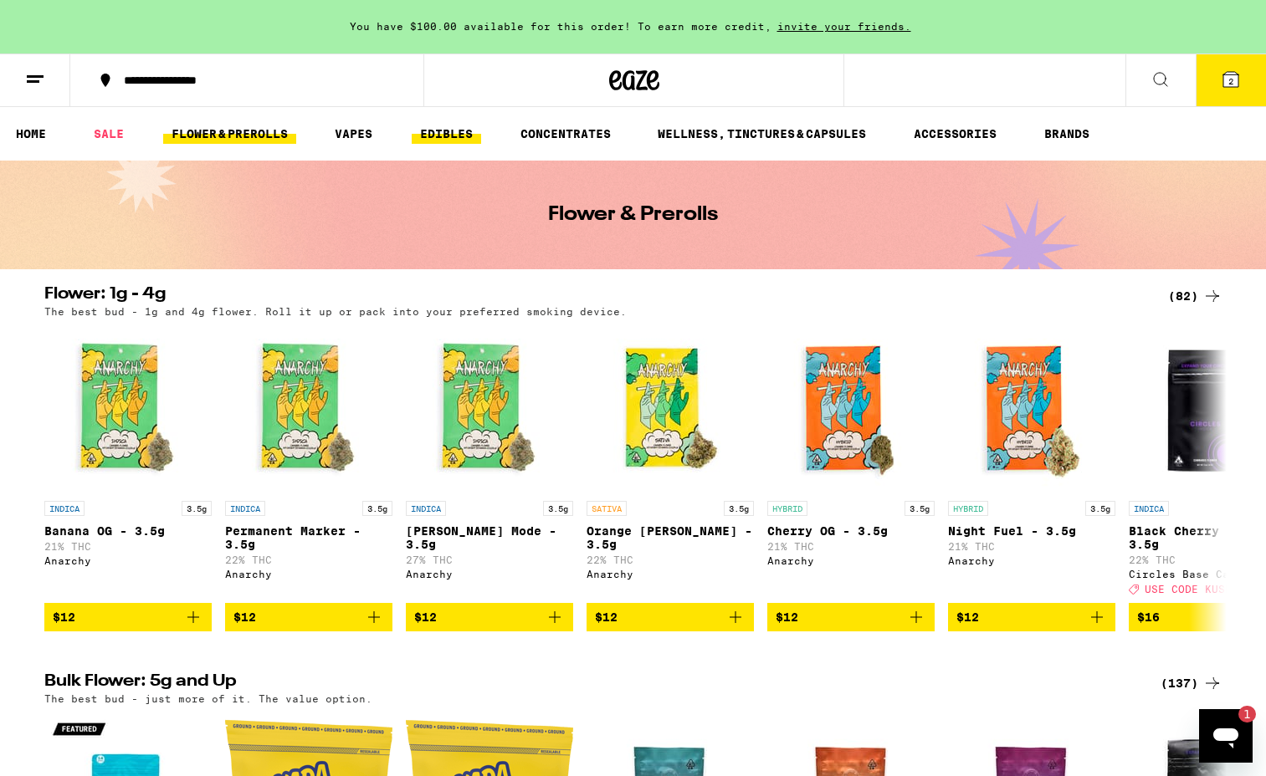
click at [441, 141] on link "EDIBLES" at bounding box center [446, 134] width 69 height 20
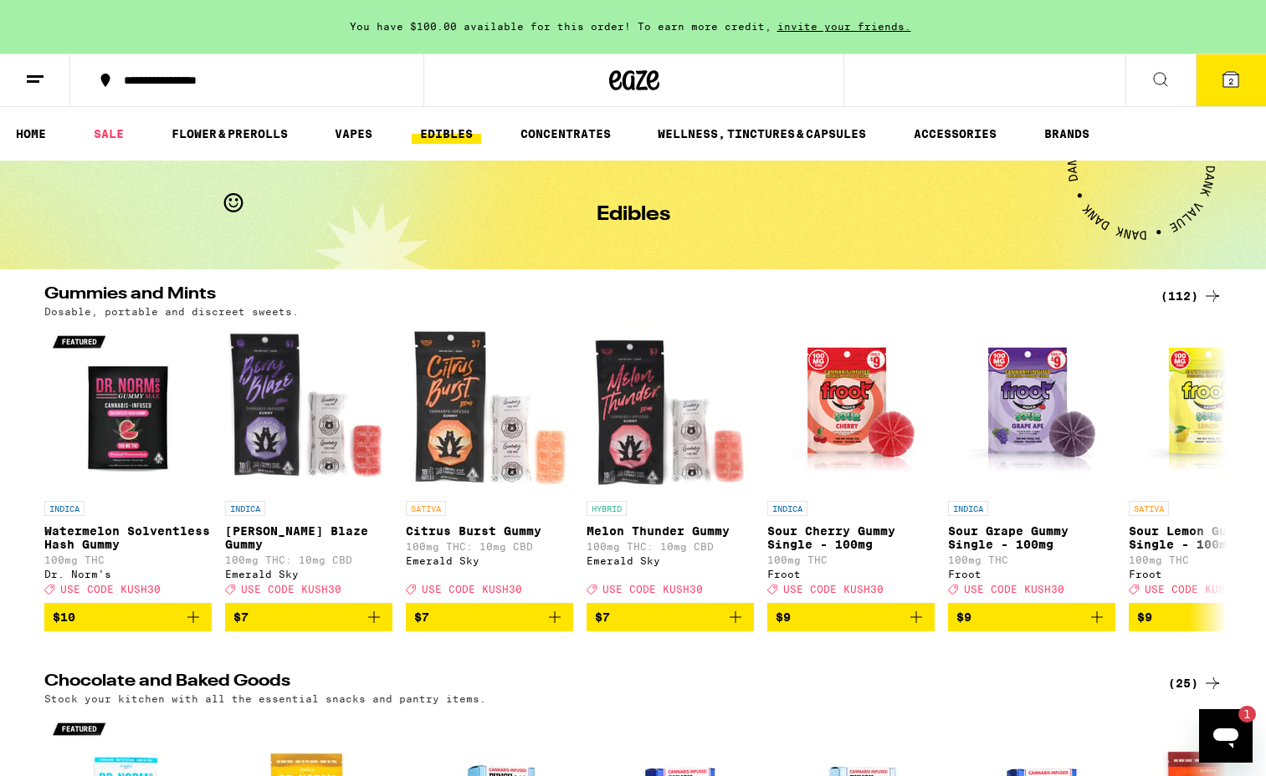
click at [1199, 305] on div "(112)" at bounding box center [1191, 296] width 62 height 20
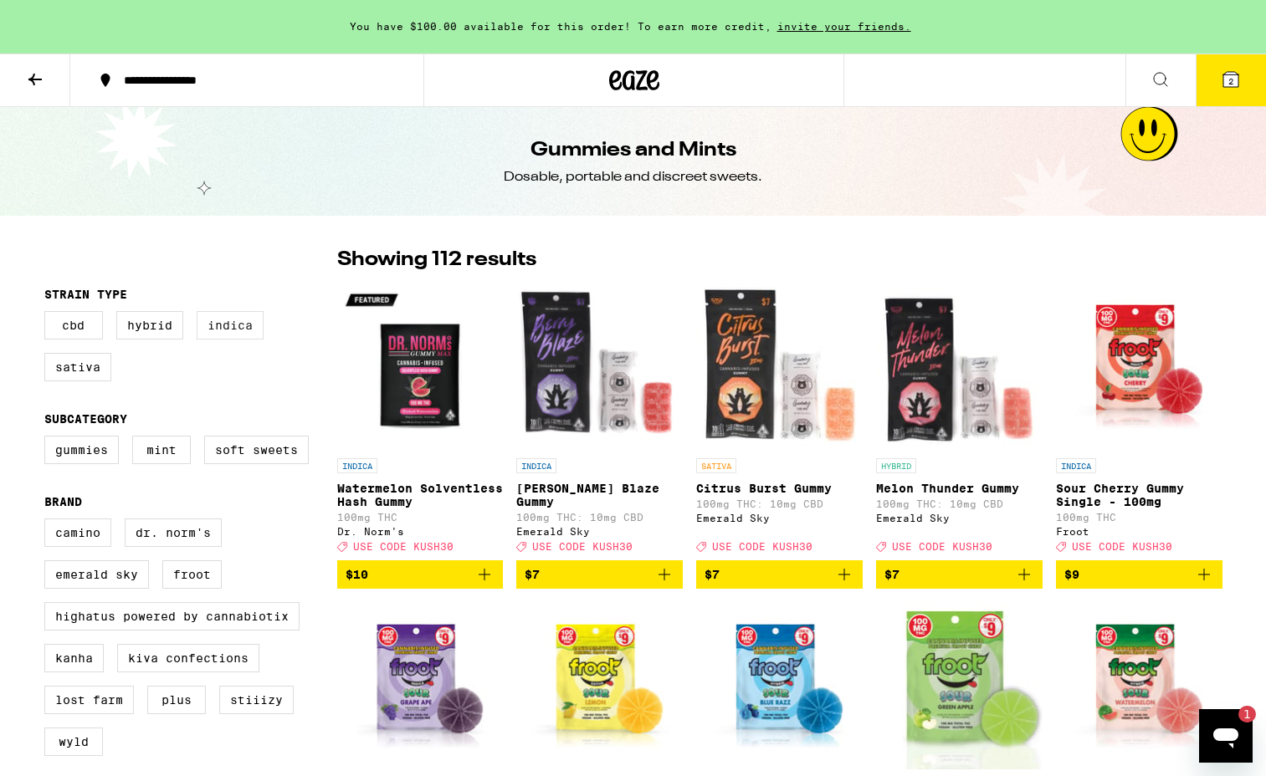
click at [217, 331] on label "Indica" at bounding box center [230, 325] width 67 height 28
click at [49, 315] on input "Indica" at bounding box center [48, 314] width 1 height 1
checkbox input "true"
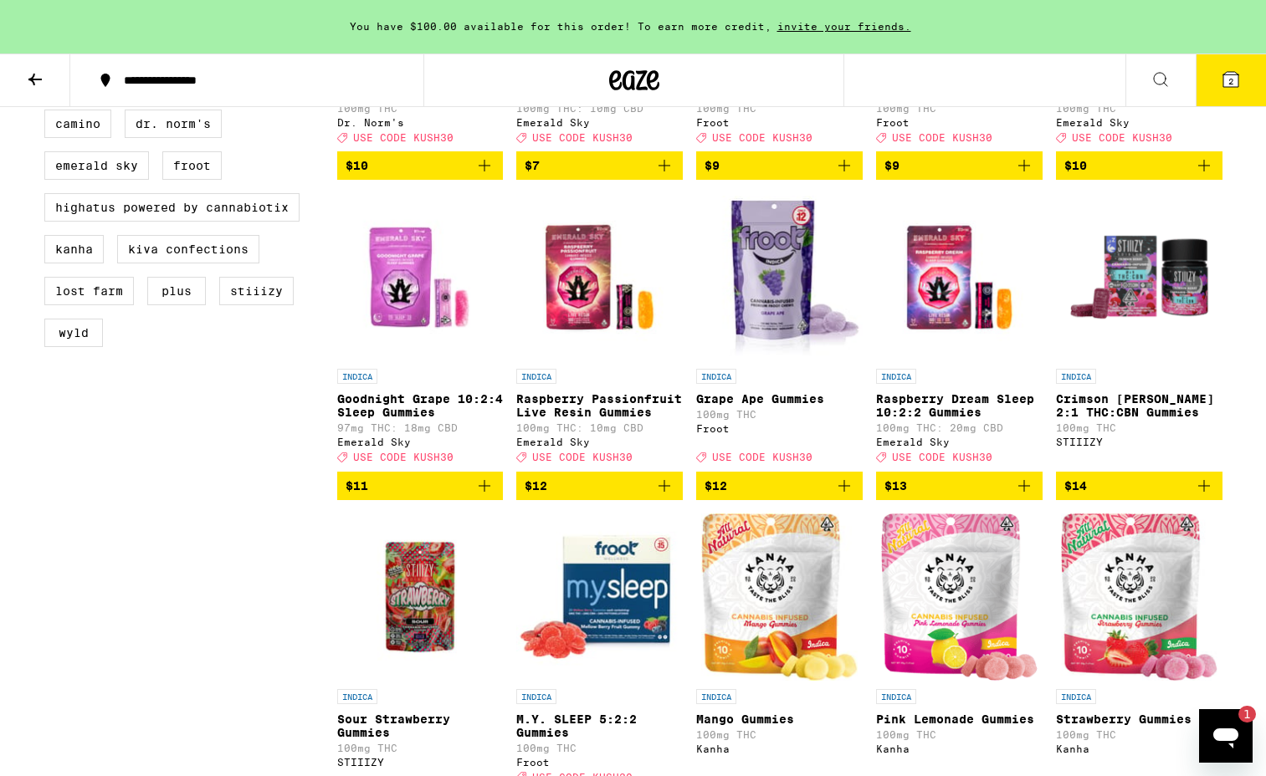
scroll to position [54, 0]
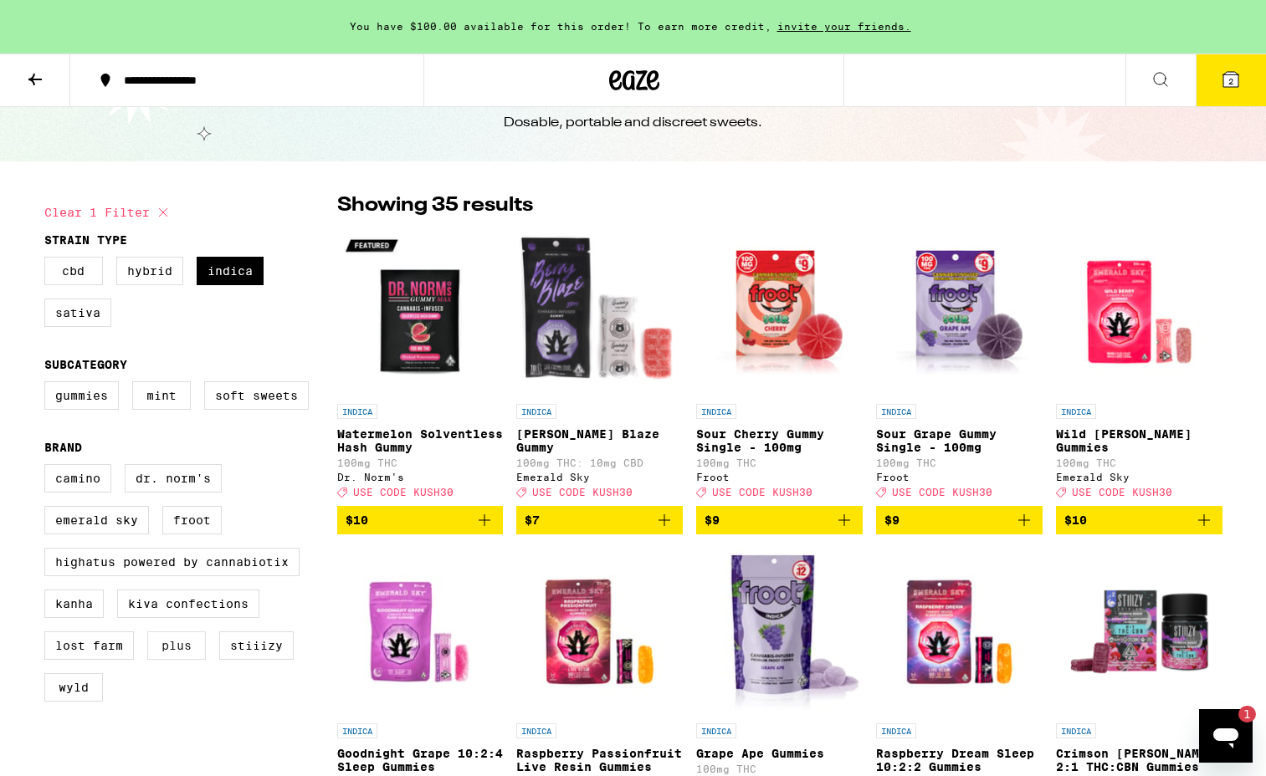
click at [186, 660] on label "PLUS" at bounding box center [176, 646] width 59 height 28
click at [49, 468] on input "PLUS" at bounding box center [48, 467] width 1 height 1
checkbox input "true"
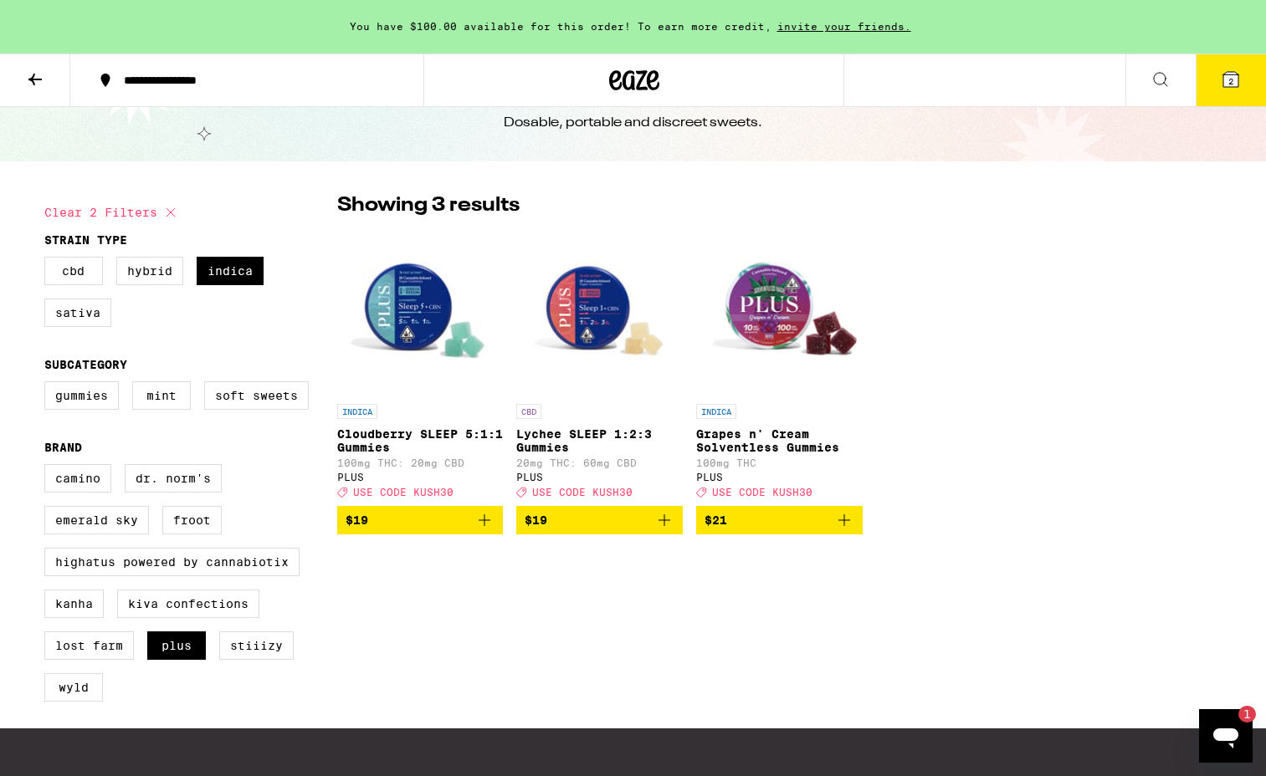
click at [476, 530] on icon "Add to bag" at bounding box center [484, 520] width 20 height 20
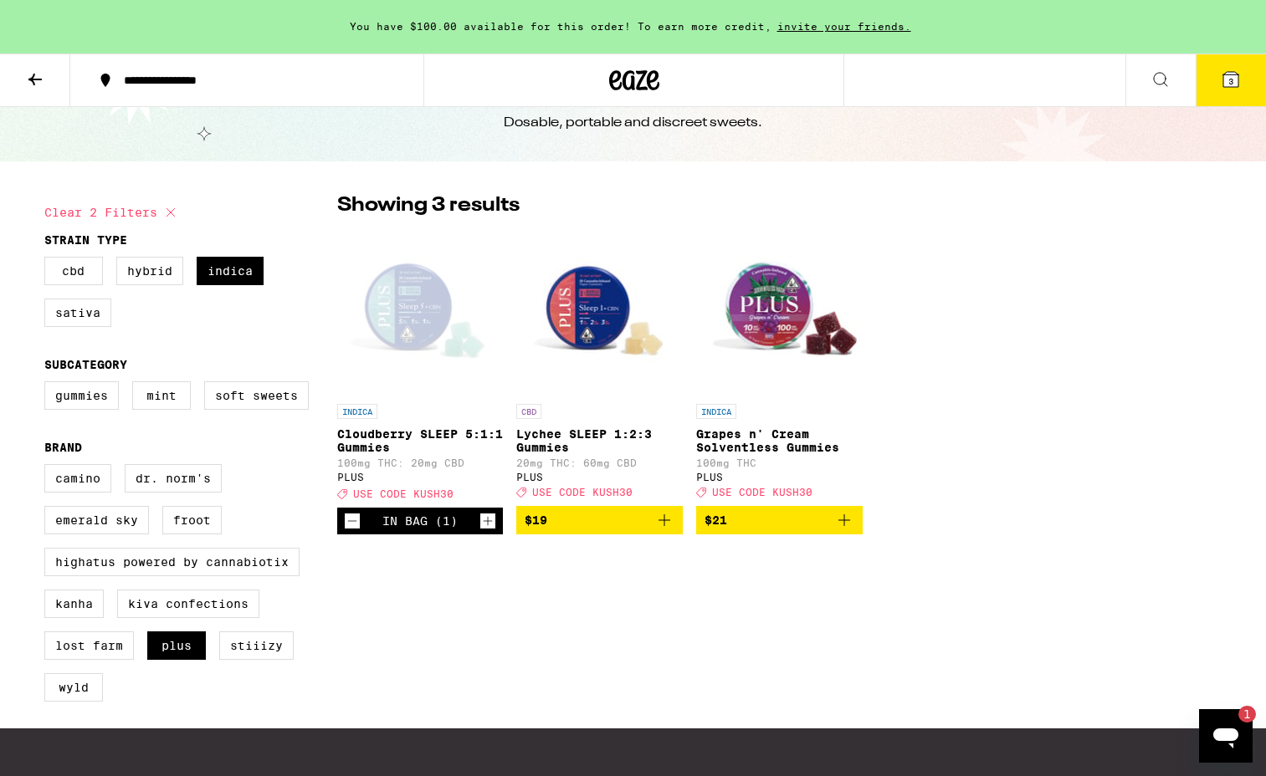
click at [399, 313] on div "Open page for Cloudberry SLEEP 5:1:1 Gummies from PLUS" at bounding box center [420, 311] width 166 height 167
click at [428, 318] on div "Open page for Cloudberry SLEEP 5:1:1 Gummies from PLUS" at bounding box center [420, 311] width 166 height 167
click at [348, 531] on icon "Decrement" at bounding box center [352, 521] width 15 height 20
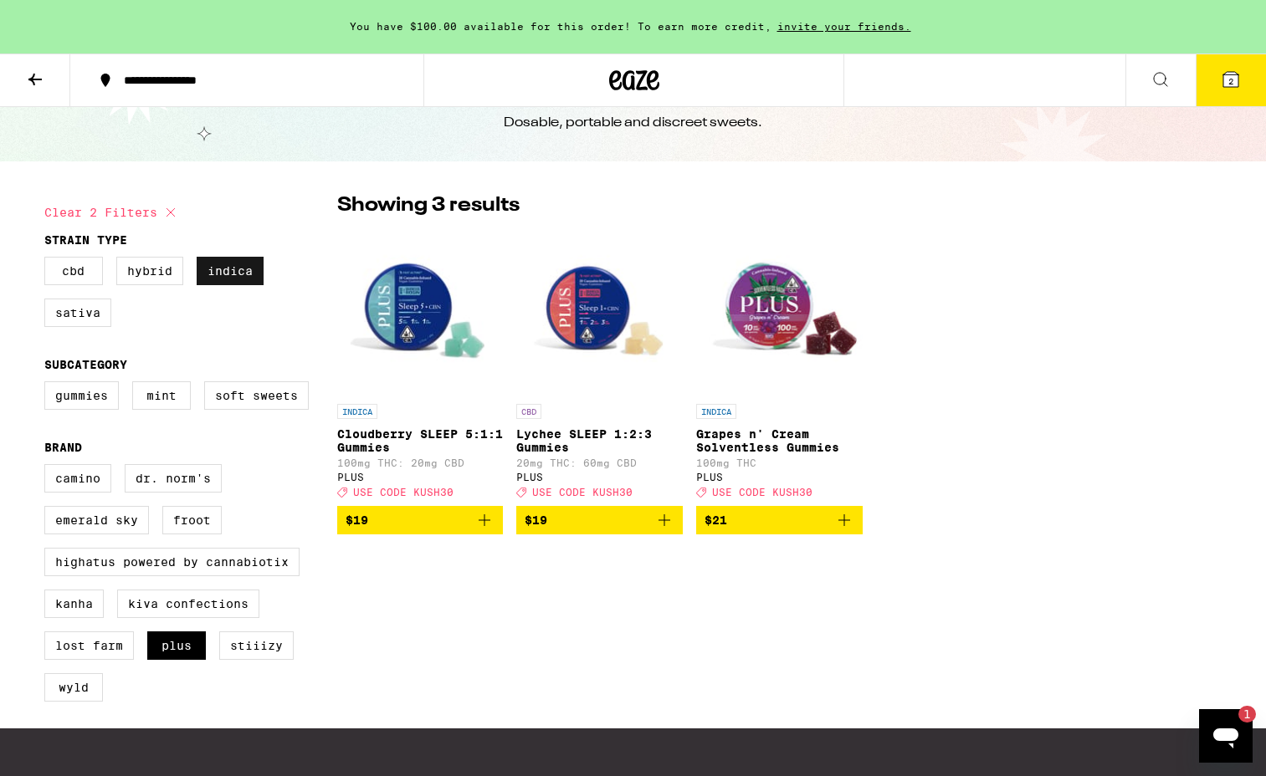
click at [213, 275] on label "Indica" at bounding box center [230, 271] width 67 height 28
click at [49, 260] on input "Indica" at bounding box center [48, 259] width 1 height 1
checkbox input "false"
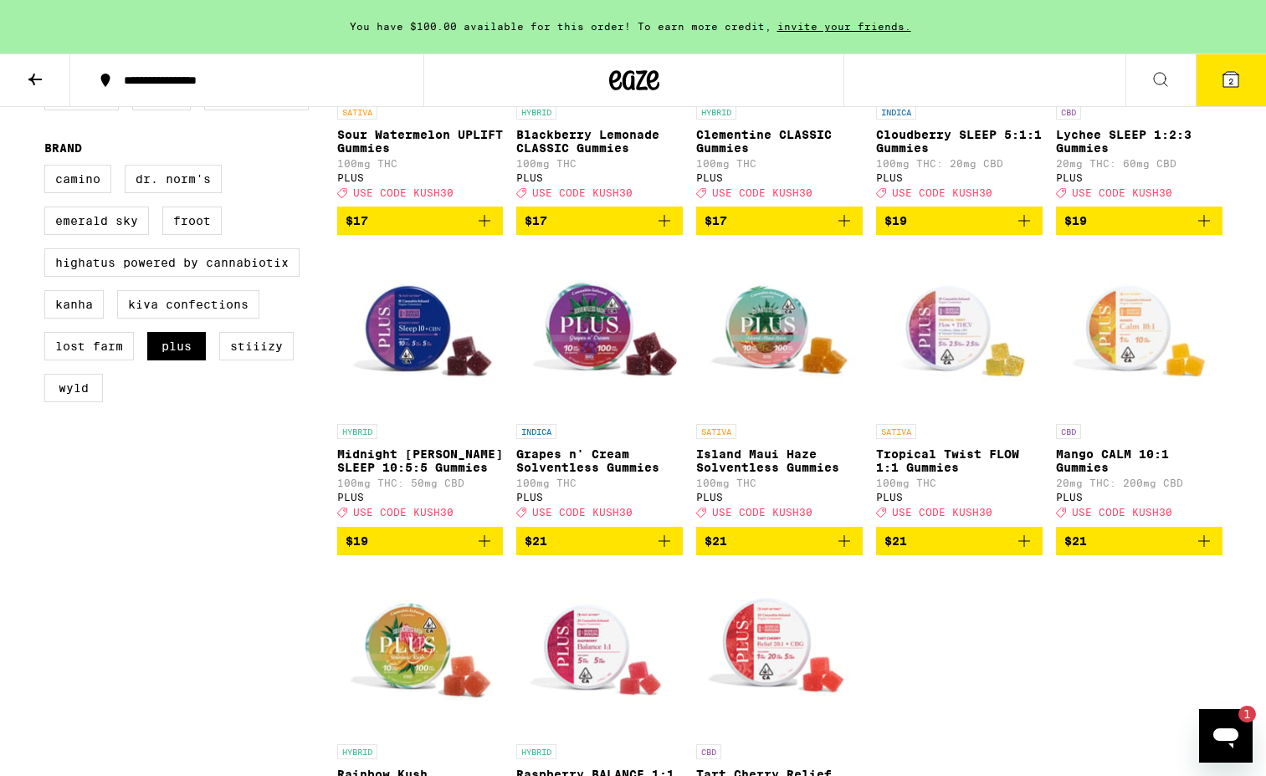
scroll to position [371, 0]
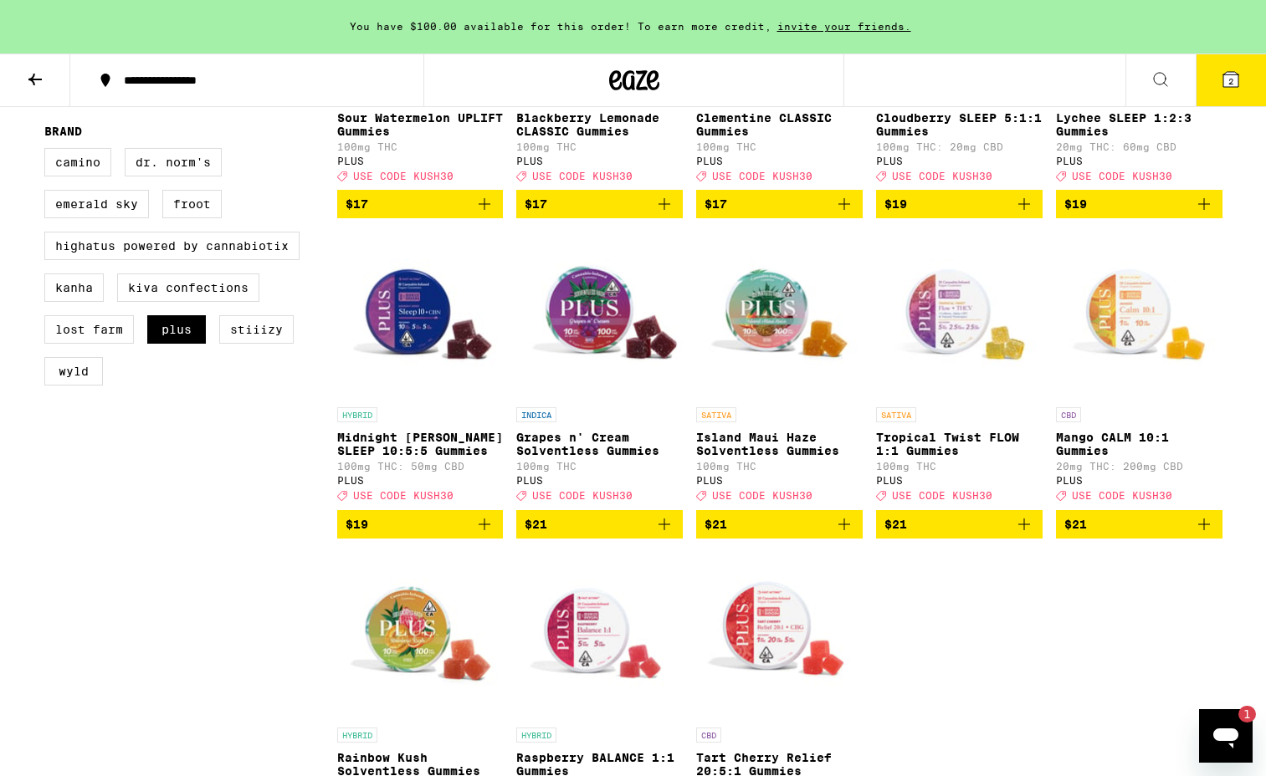
click at [481, 535] on icon "Add to bag" at bounding box center [484, 525] width 20 height 20
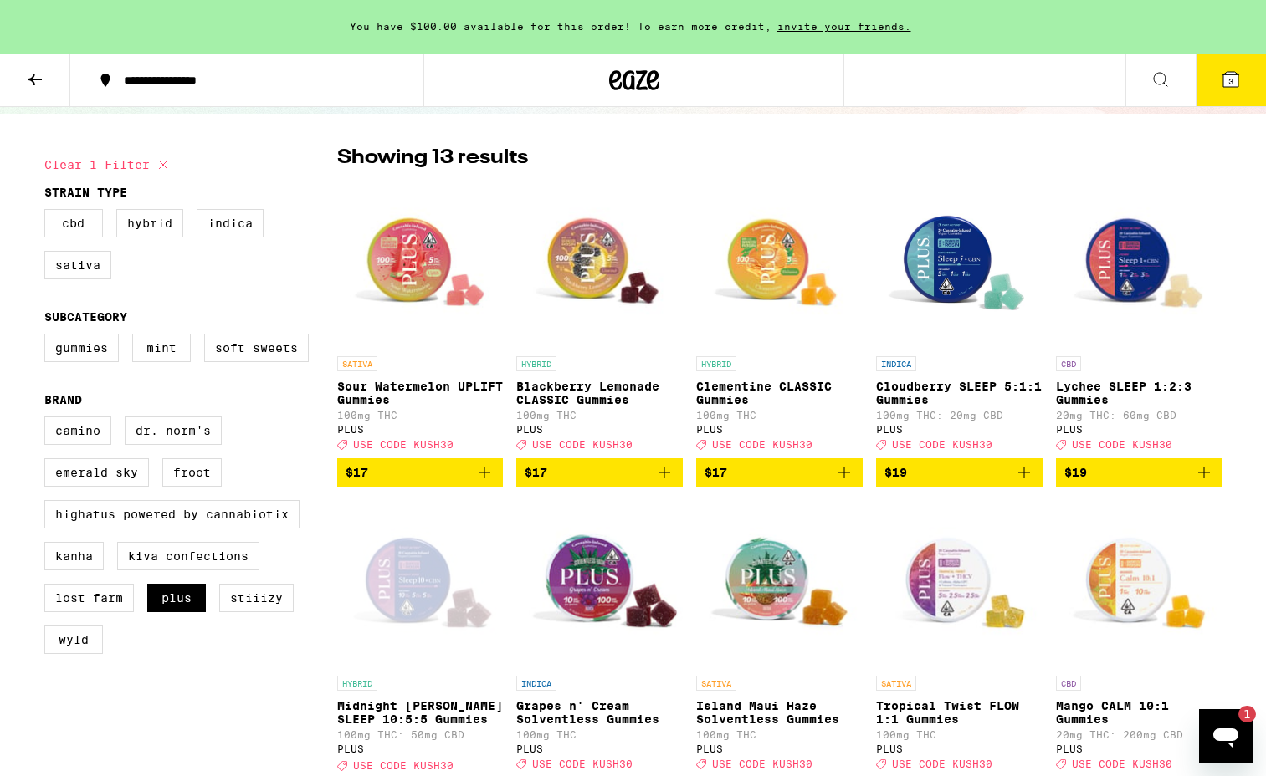
scroll to position [0, 0]
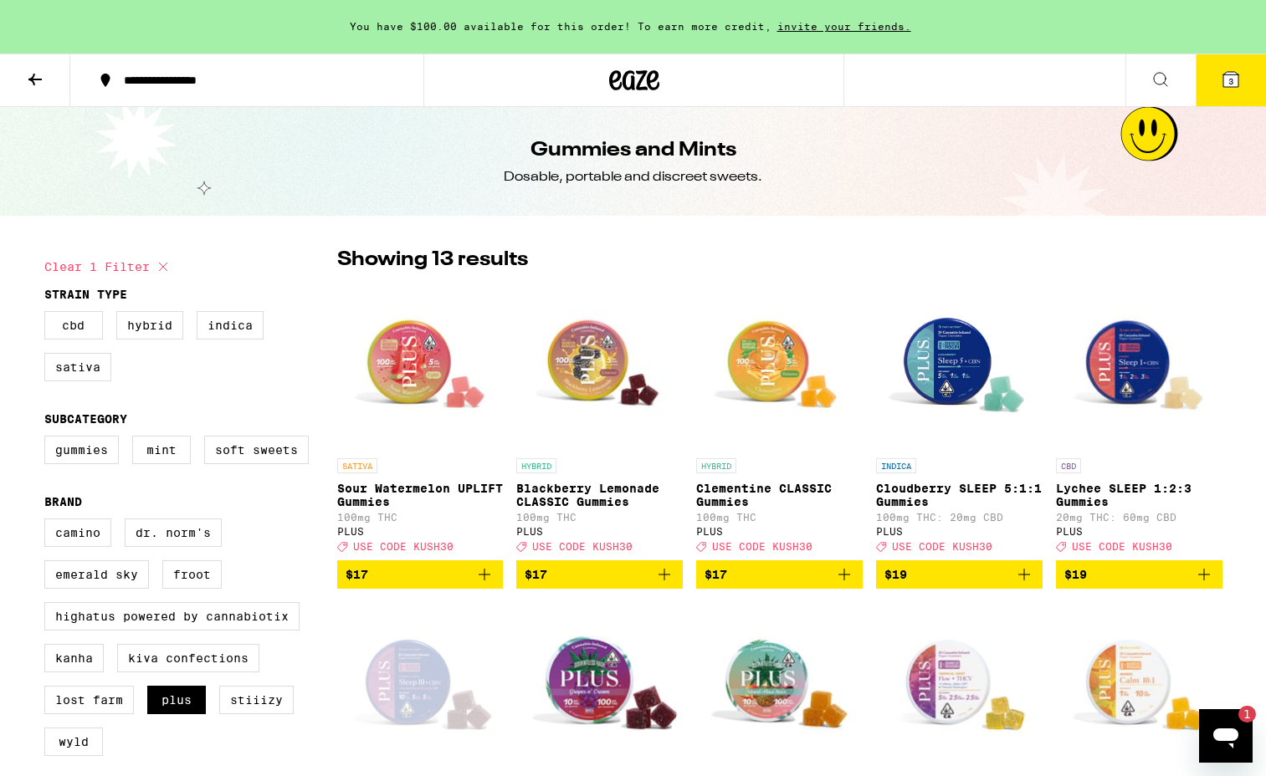
click at [1215, 94] on button "3" at bounding box center [1231, 80] width 70 height 52
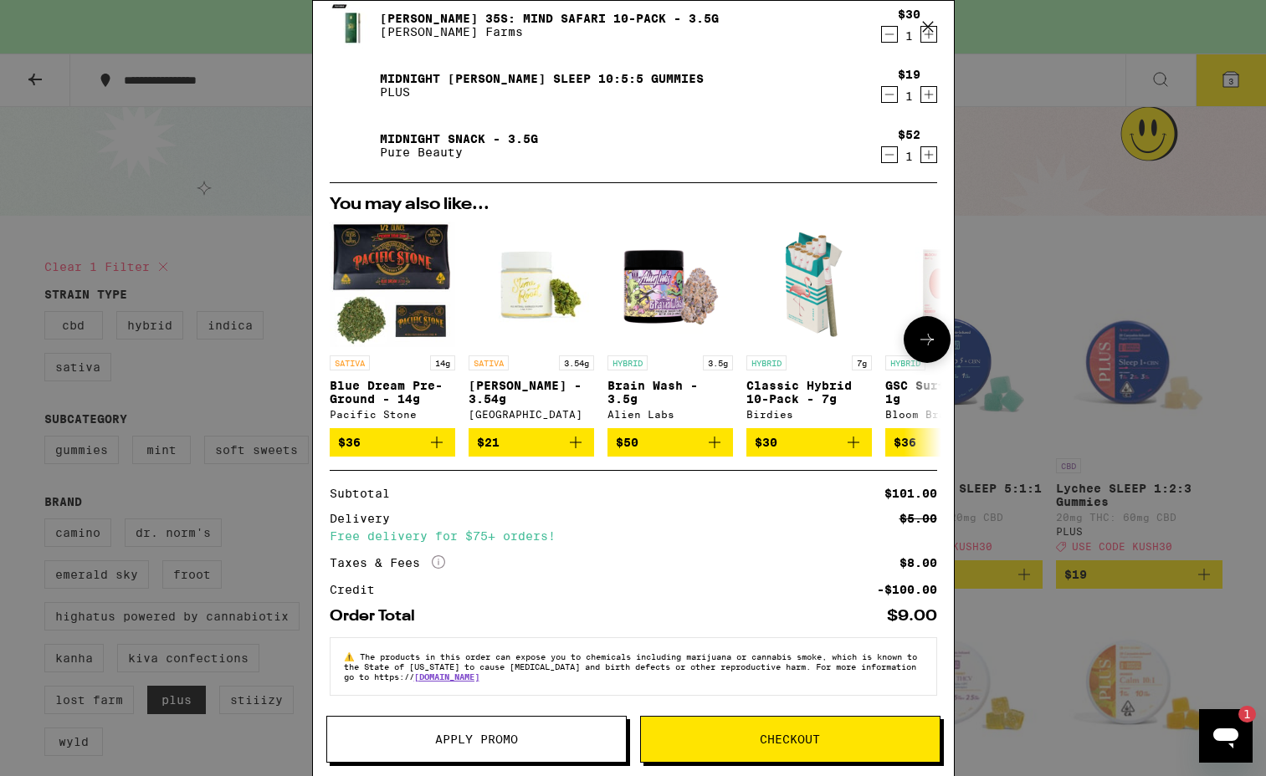
scroll to position [124, 0]
click at [510, 745] on span "Apply Promo" at bounding box center [476, 740] width 83 height 12
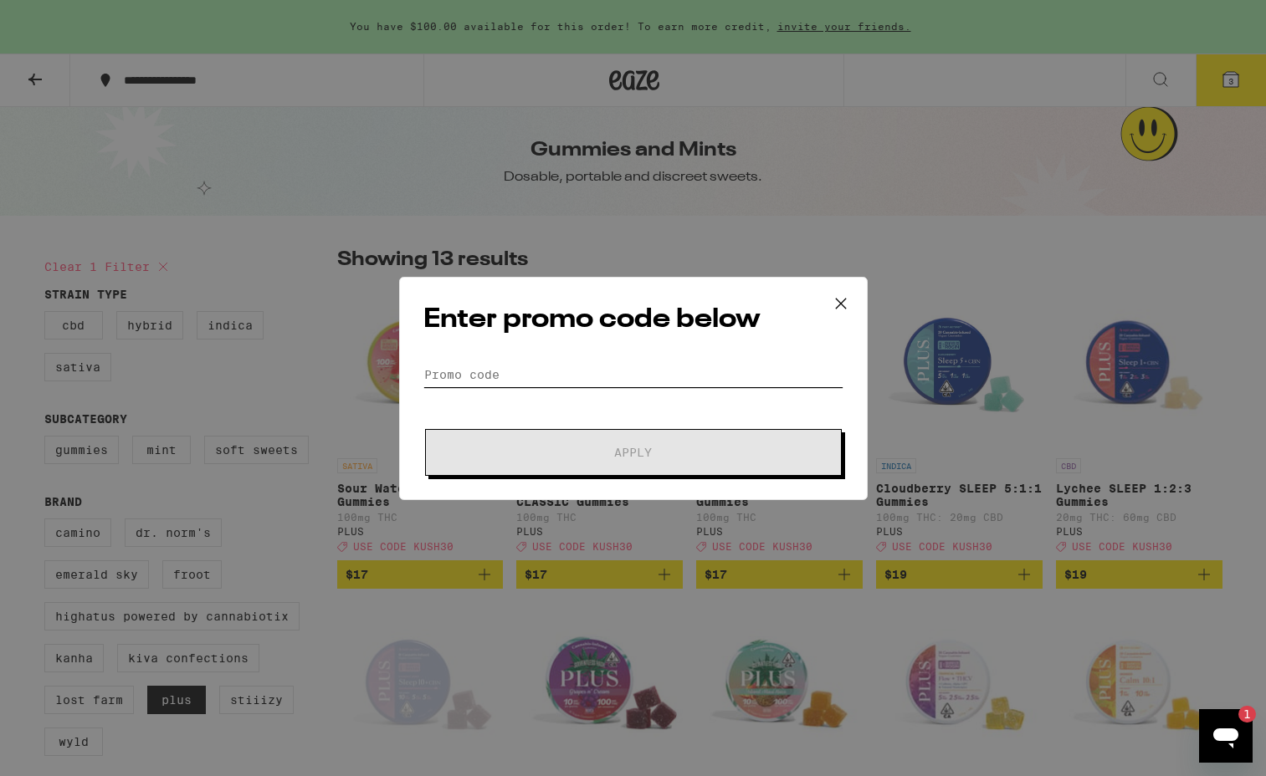
click at [525, 363] on input "Promo Code" at bounding box center [633, 374] width 420 height 25
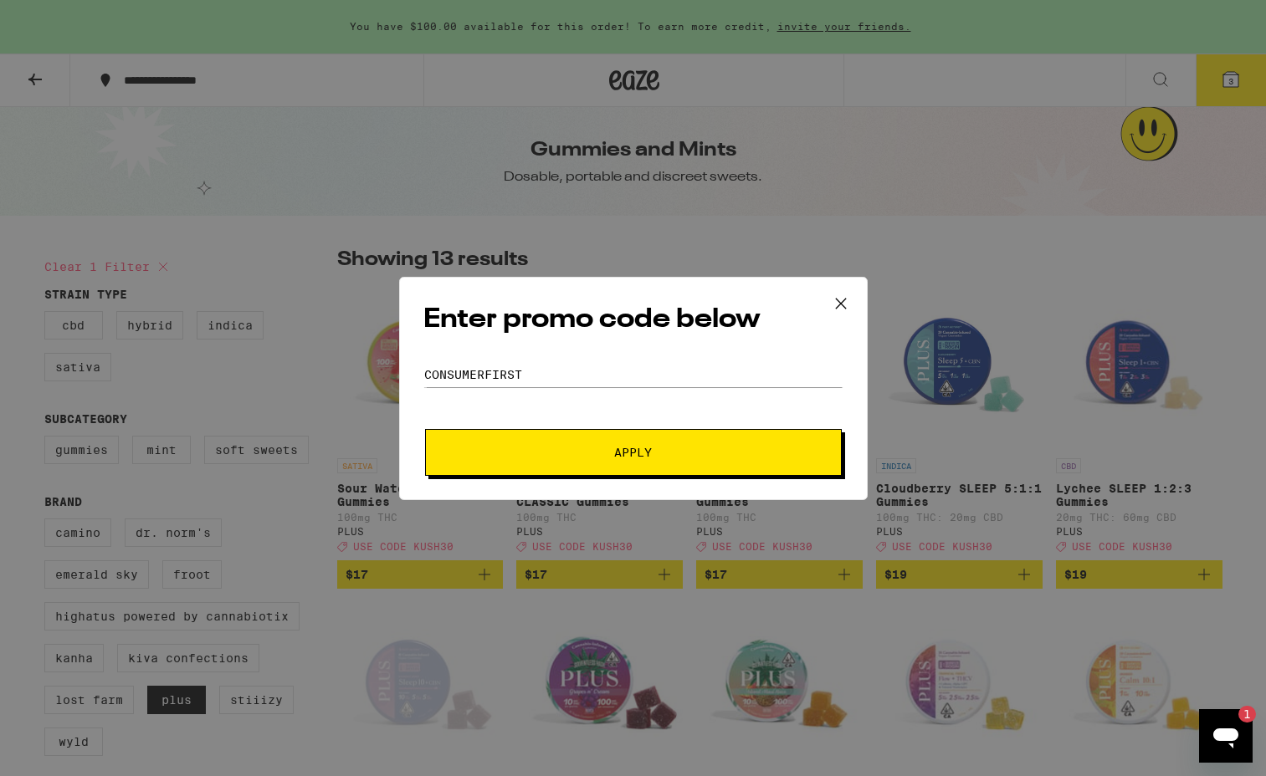
click at [676, 464] on button "Apply" at bounding box center [633, 452] width 417 height 47
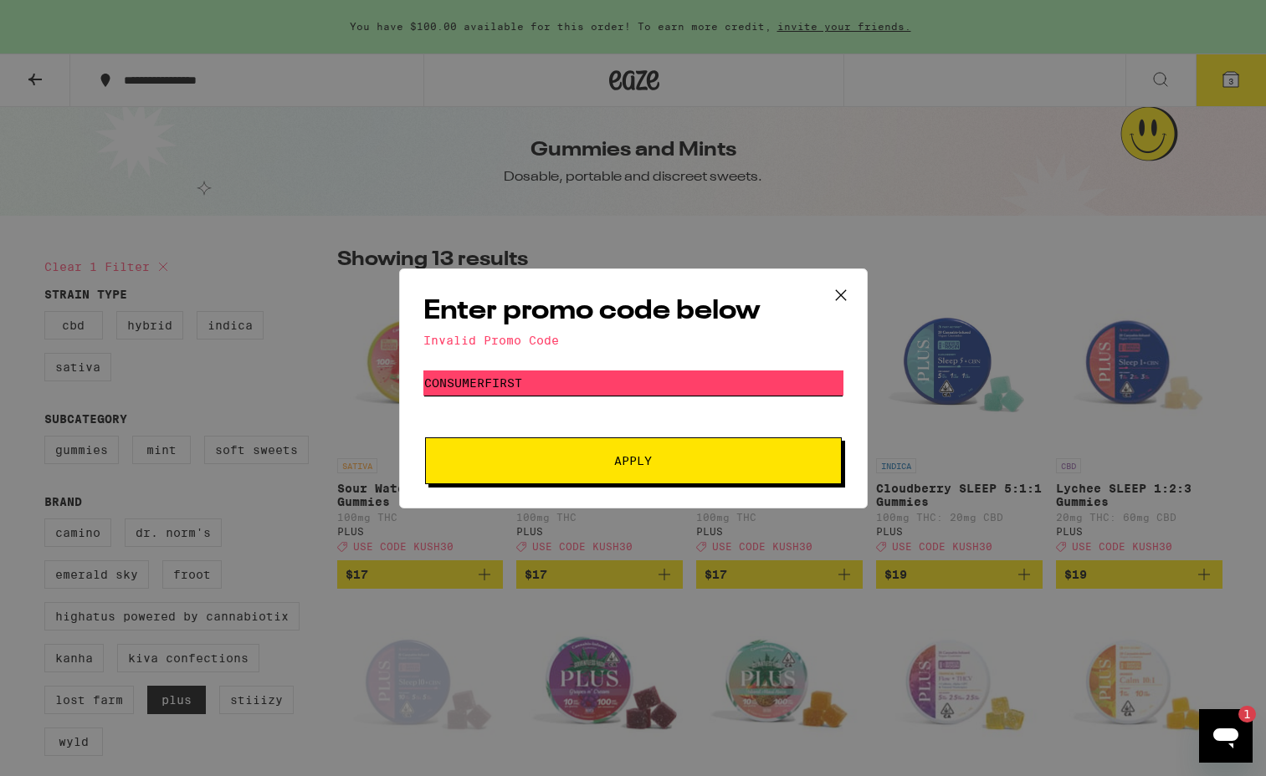
click at [567, 382] on input "CONSUMERFIRST" at bounding box center [633, 383] width 420 height 25
type input "CUSTOMERFIRST"
click at [699, 477] on button "Apply" at bounding box center [633, 461] width 417 height 47
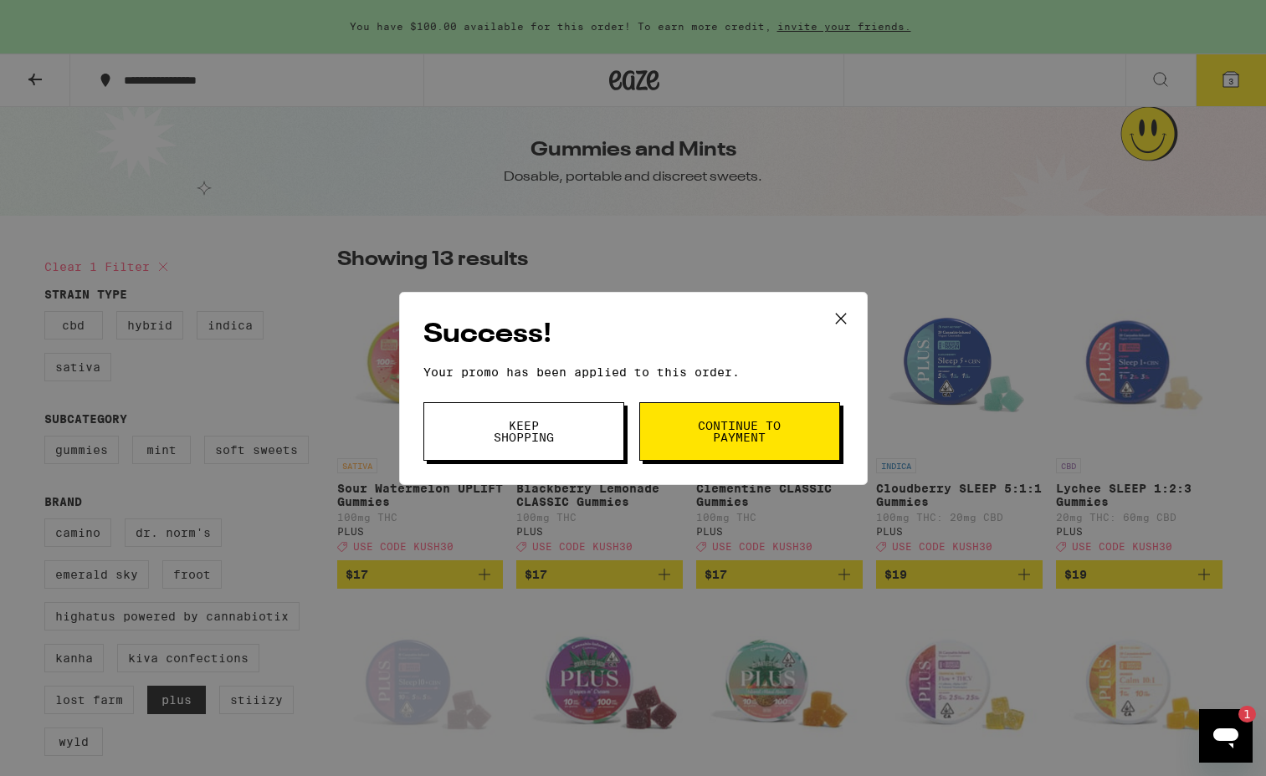
drag, startPoint x: 550, startPoint y: 438, endPoint x: 752, endPoint y: 356, distance: 218.1
click at [752, 356] on div "Success! Your promo has been applied to this order. Promo Code CUSTOMERFIRST Ke…" at bounding box center [633, 388] width 469 height 193
click at [567, 441] on button "Keep Shopping" at bounding box center [523, 431] width 201 height 59
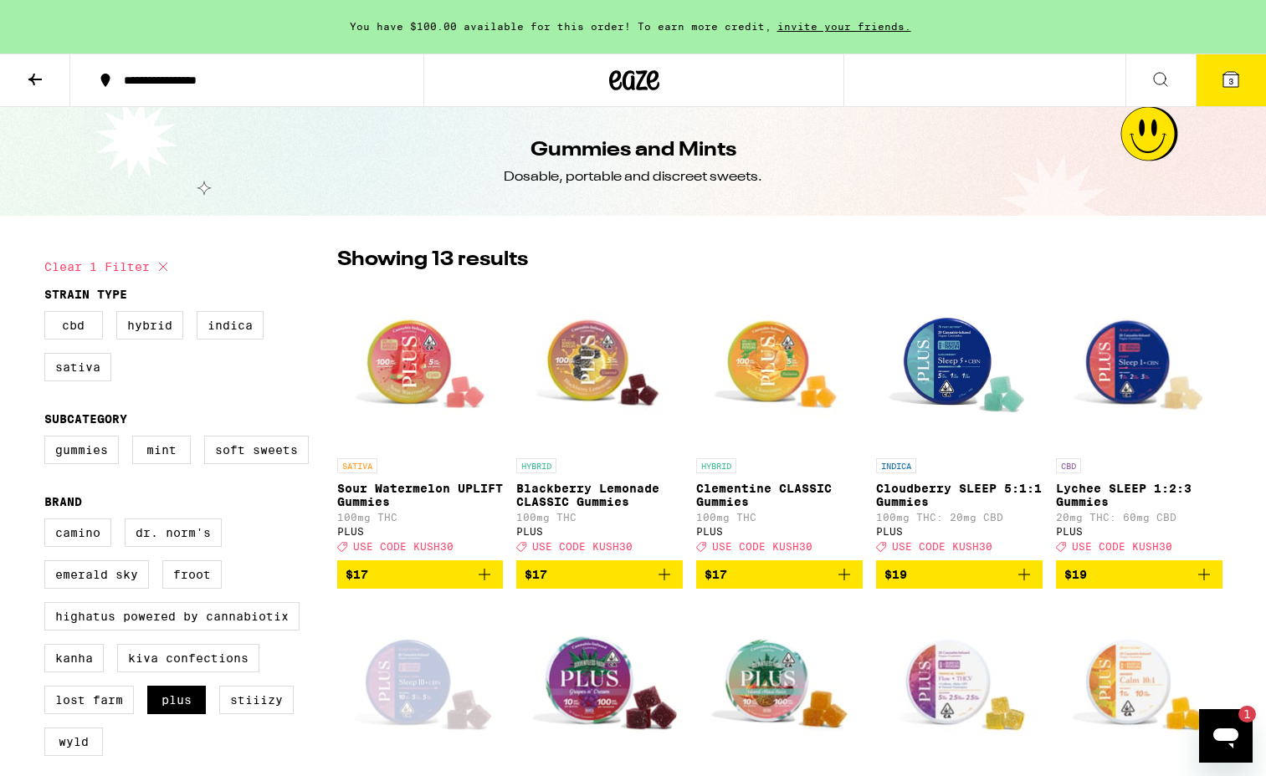
click at [1228, 84] on span "3" at bounding box center [1230, 81] width 5 height 10
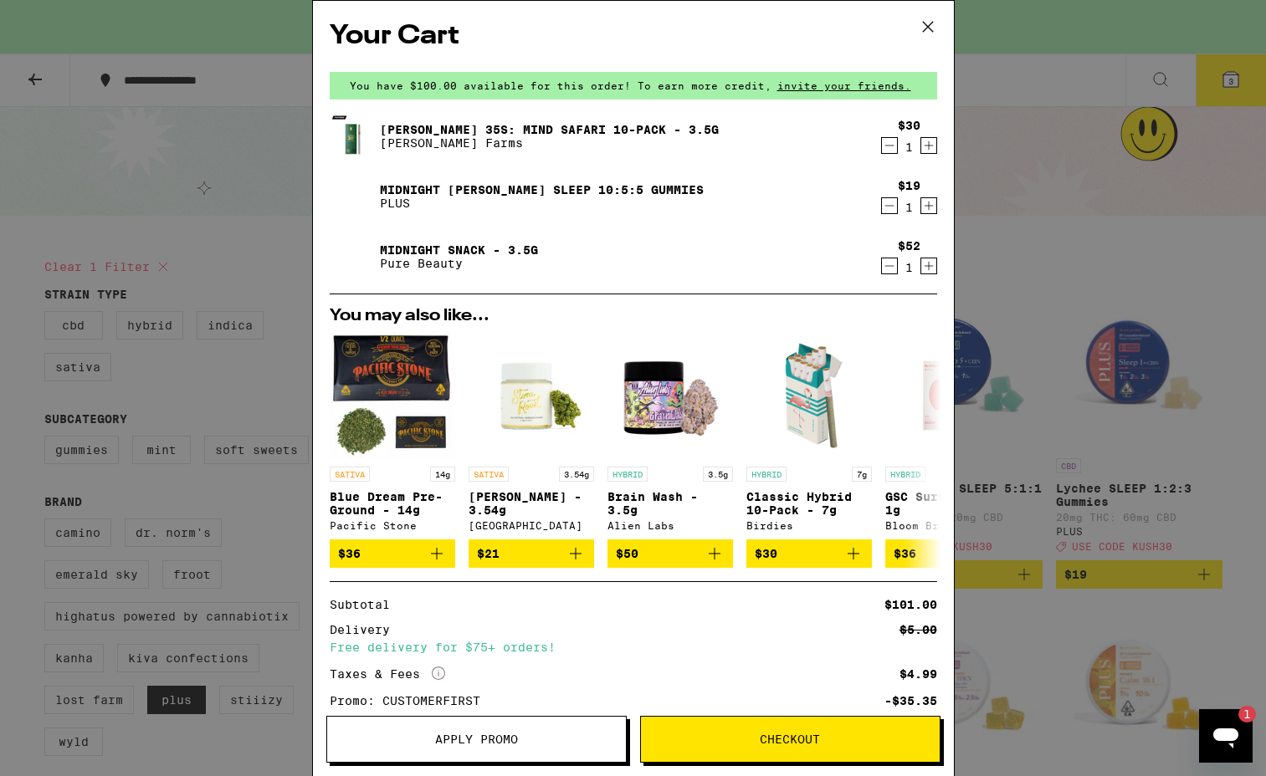
click at [771, 741] on span "Checkout" at bounding box center [790, 740] width 60 height 12
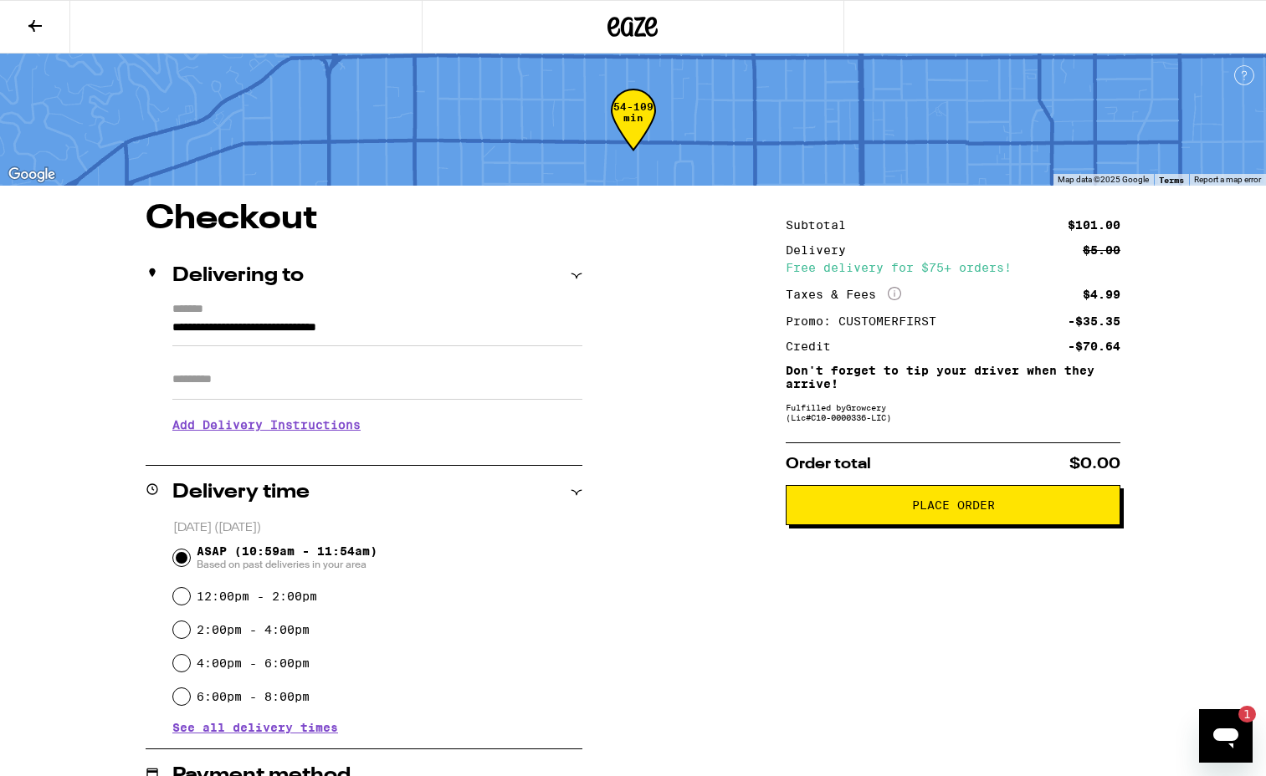
click at [223, 382] on input "Apt/Suite" at bounding box center [377, 380] width 410 height 40
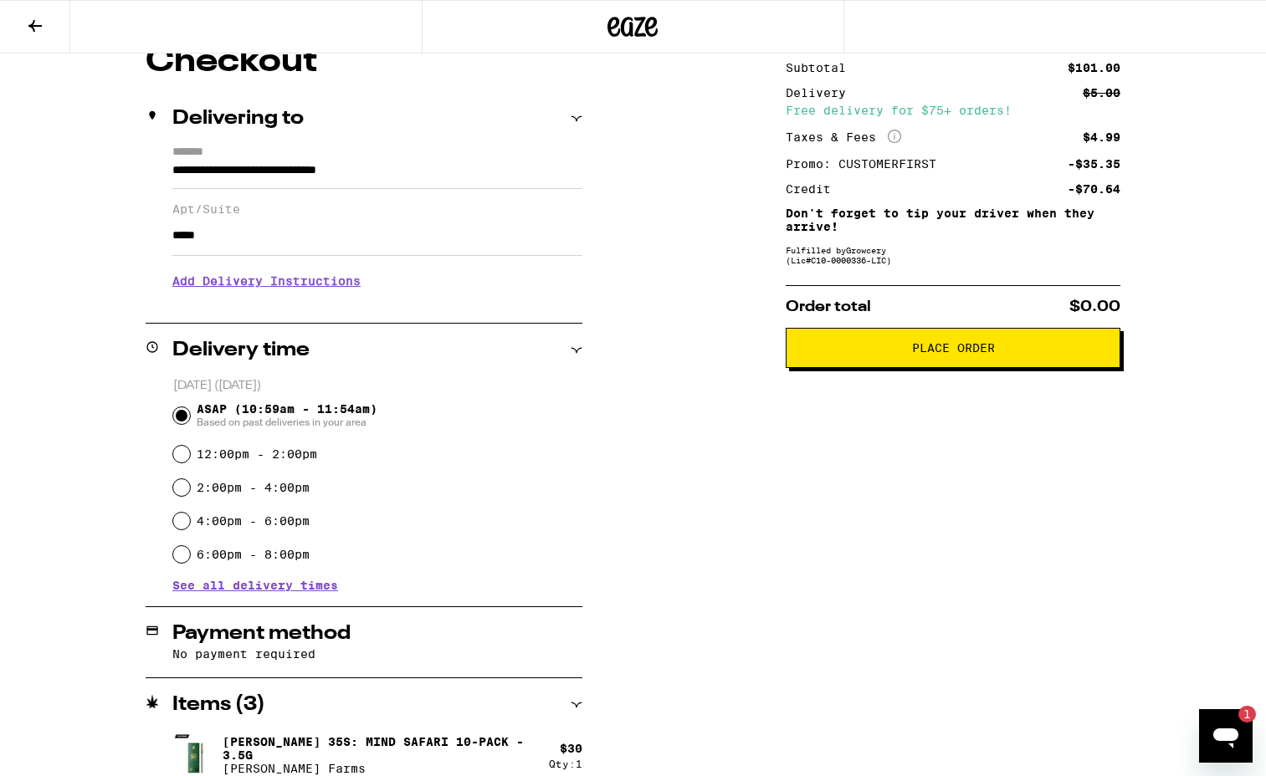
scroll to position [159, 0]
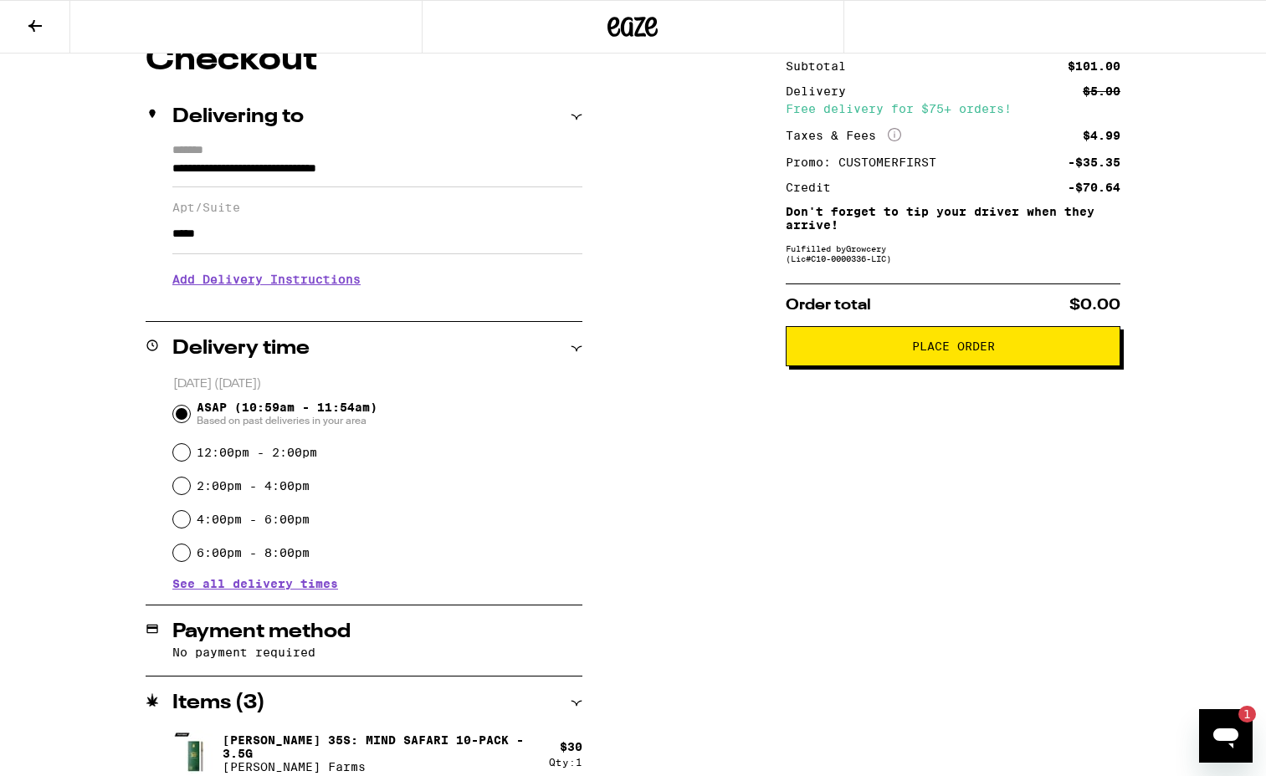
type input "*****"
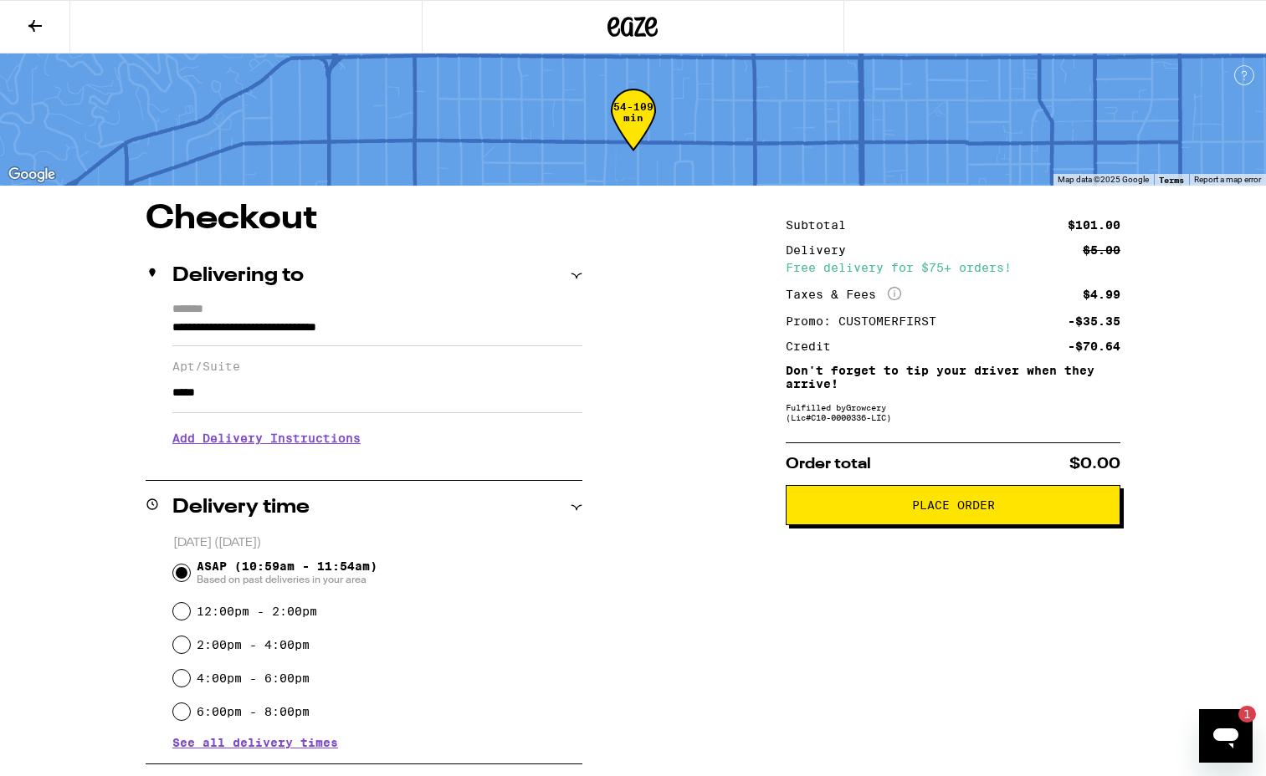
click at [617, 14] on icon at bounding box center [632, 27] width 50 height 30
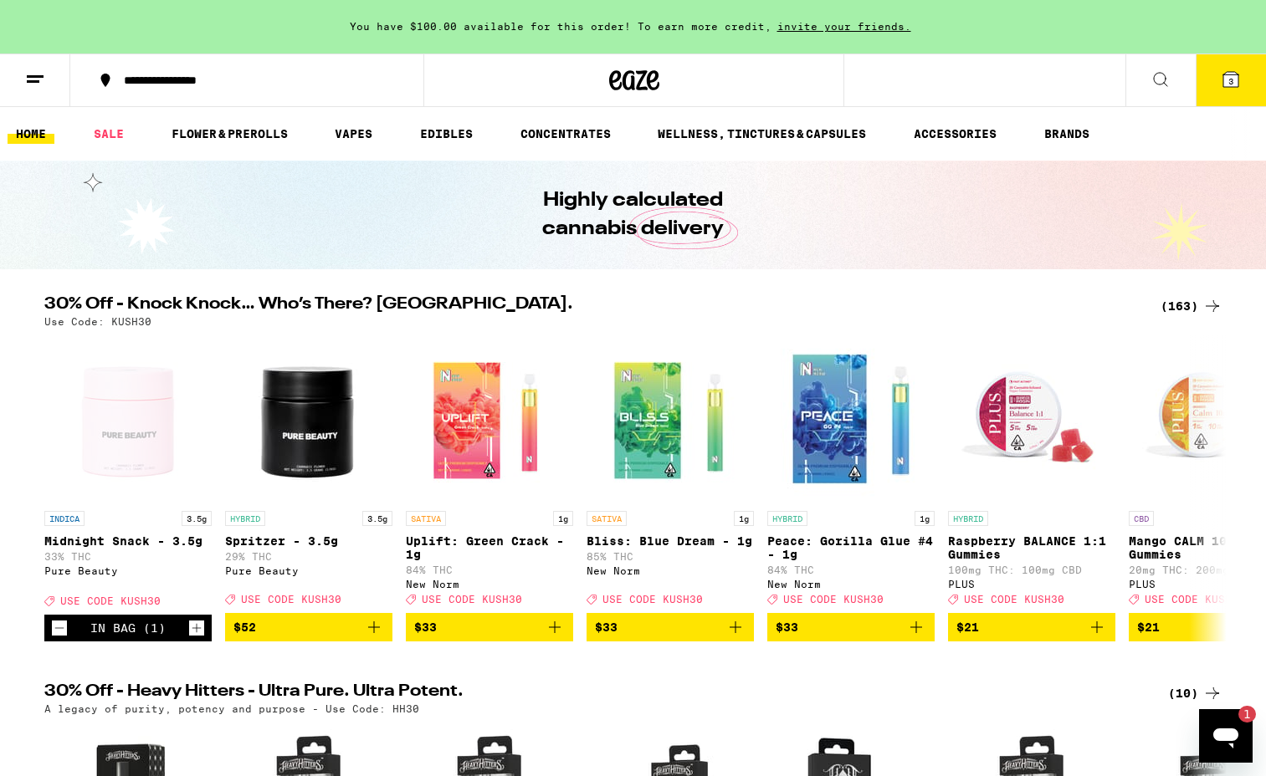
click at [1217, 731] on icon "Open messaging window, 1 unread message" at bounding box center [1225, 739] width 25 height 20
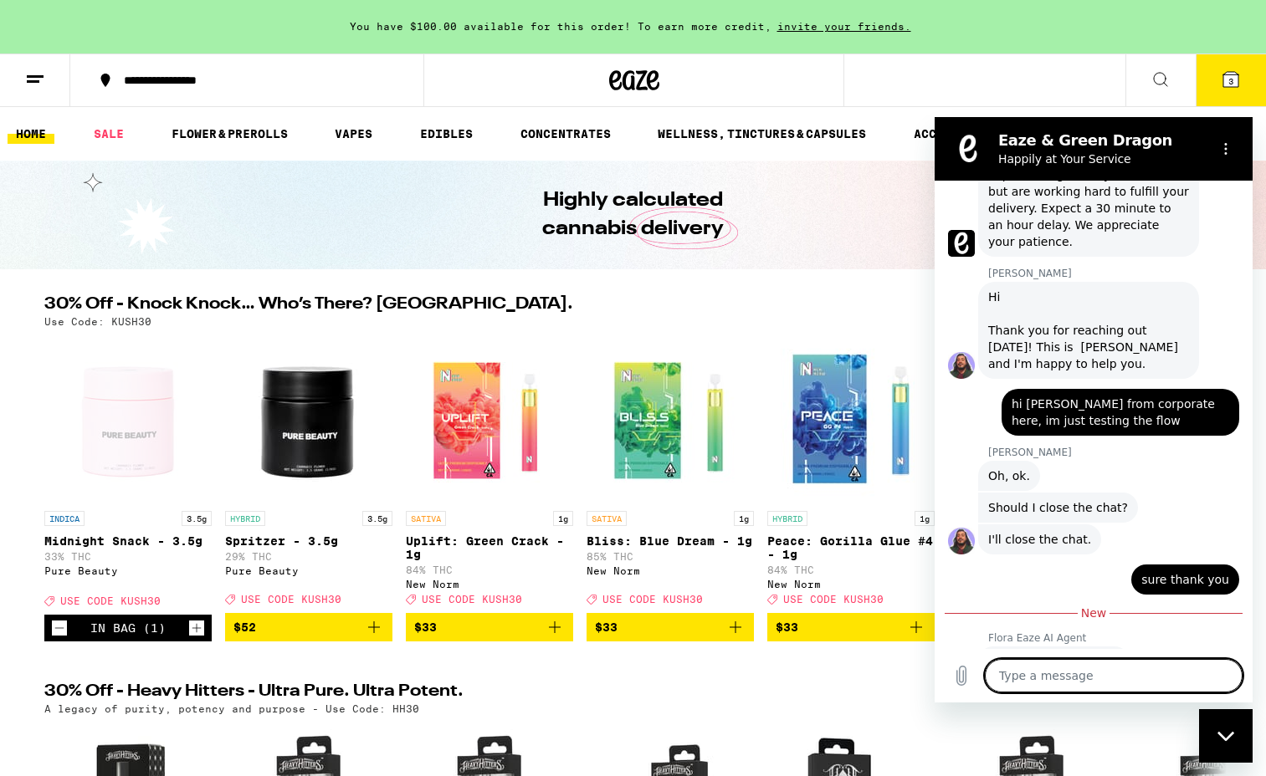
scroll to position [372, 0]
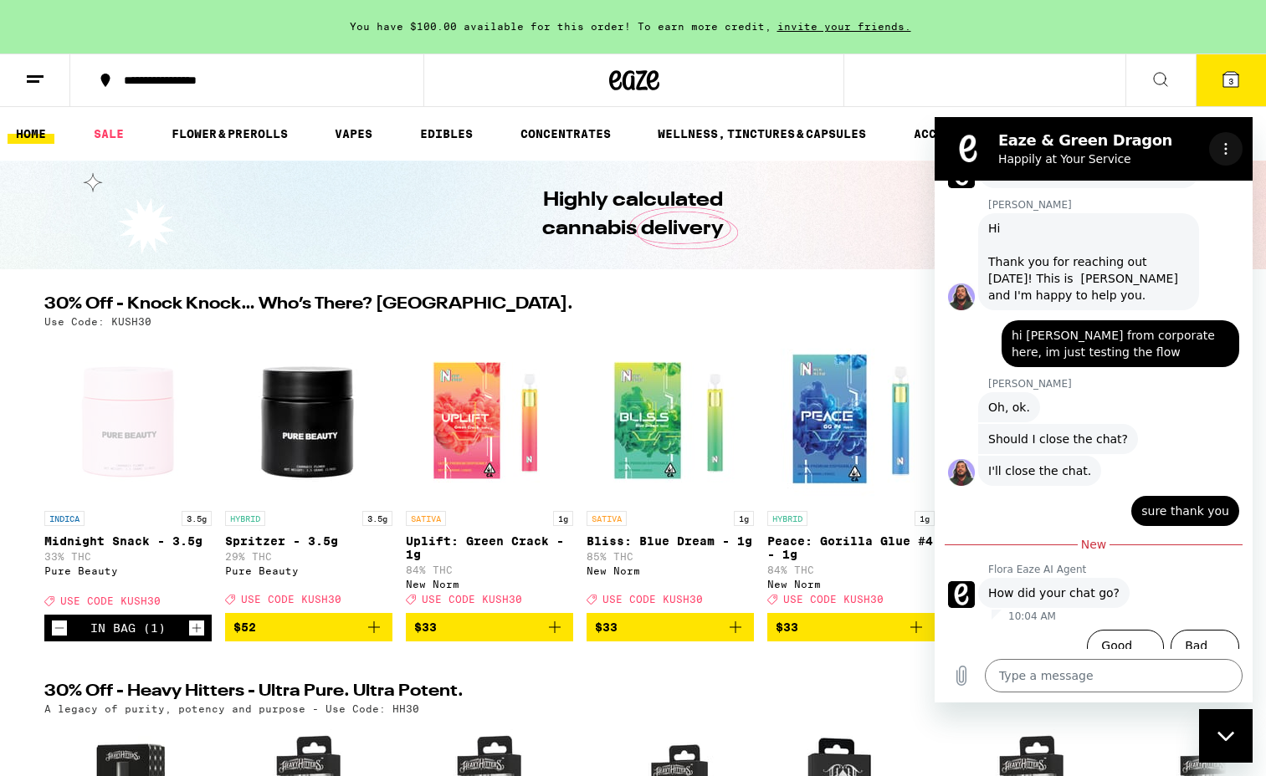
click at [1233, 151] on button "Options menu" at bounding box center [1225, 148] width 33 height 33
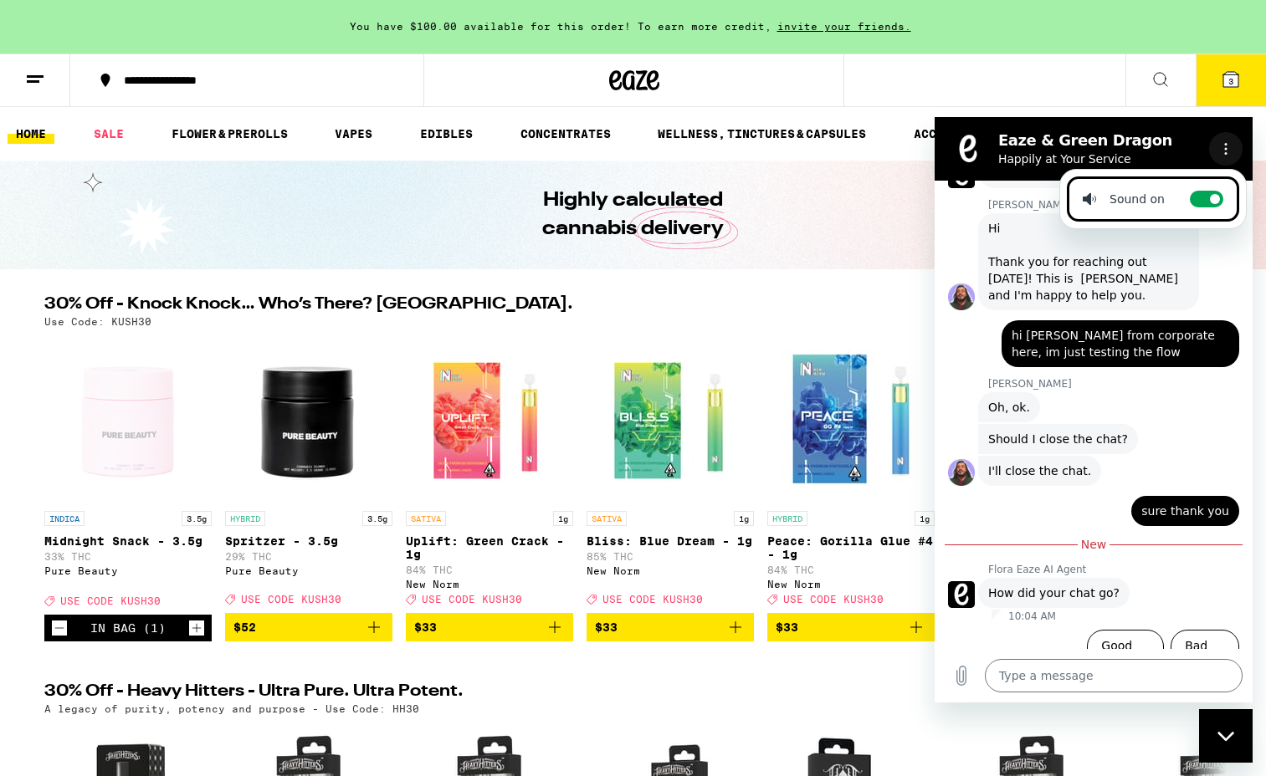
click at [1232, 146] on icon "Options menu" at bounding box center [1225, 148] width 13 height 13
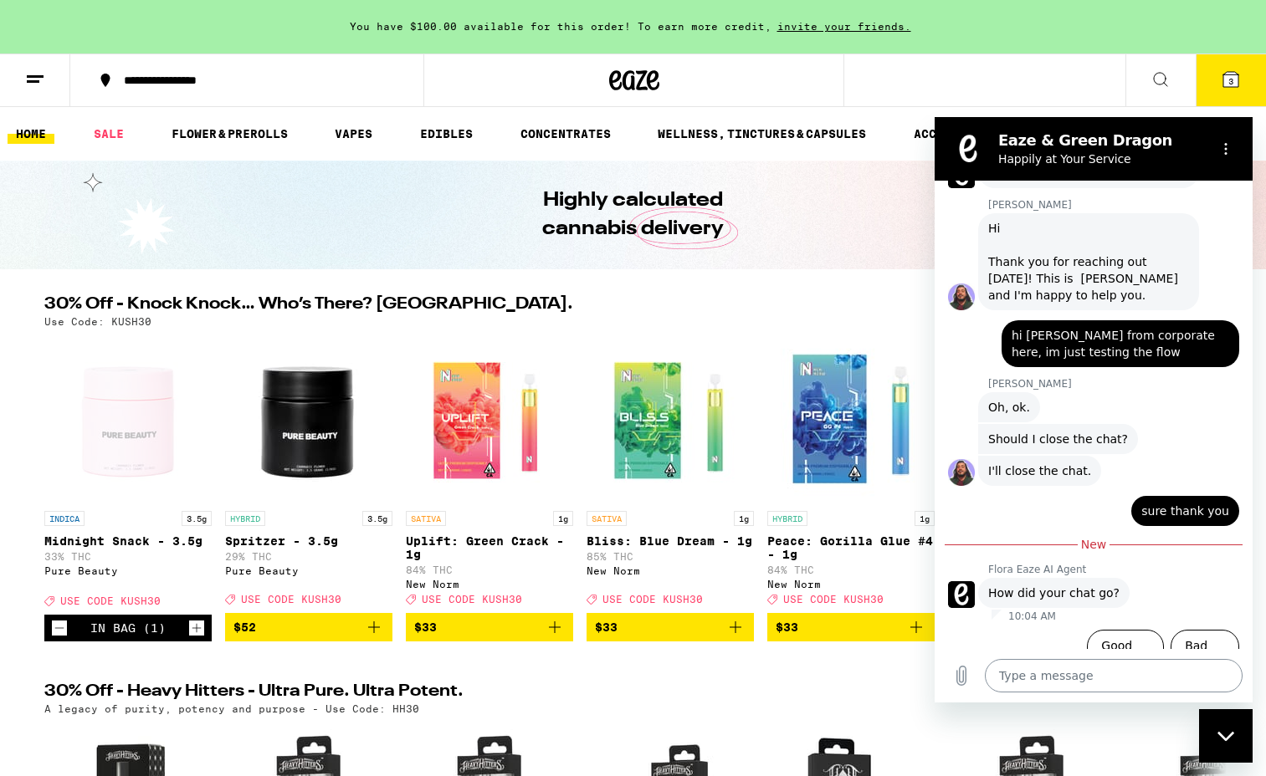
click at [1069, 690] on textarea at bounding box center [1114, 675] width 258 height 33
click at [1134, 638] on button "Good 👍" at bounding box center [1125, 654] width 77 height 49
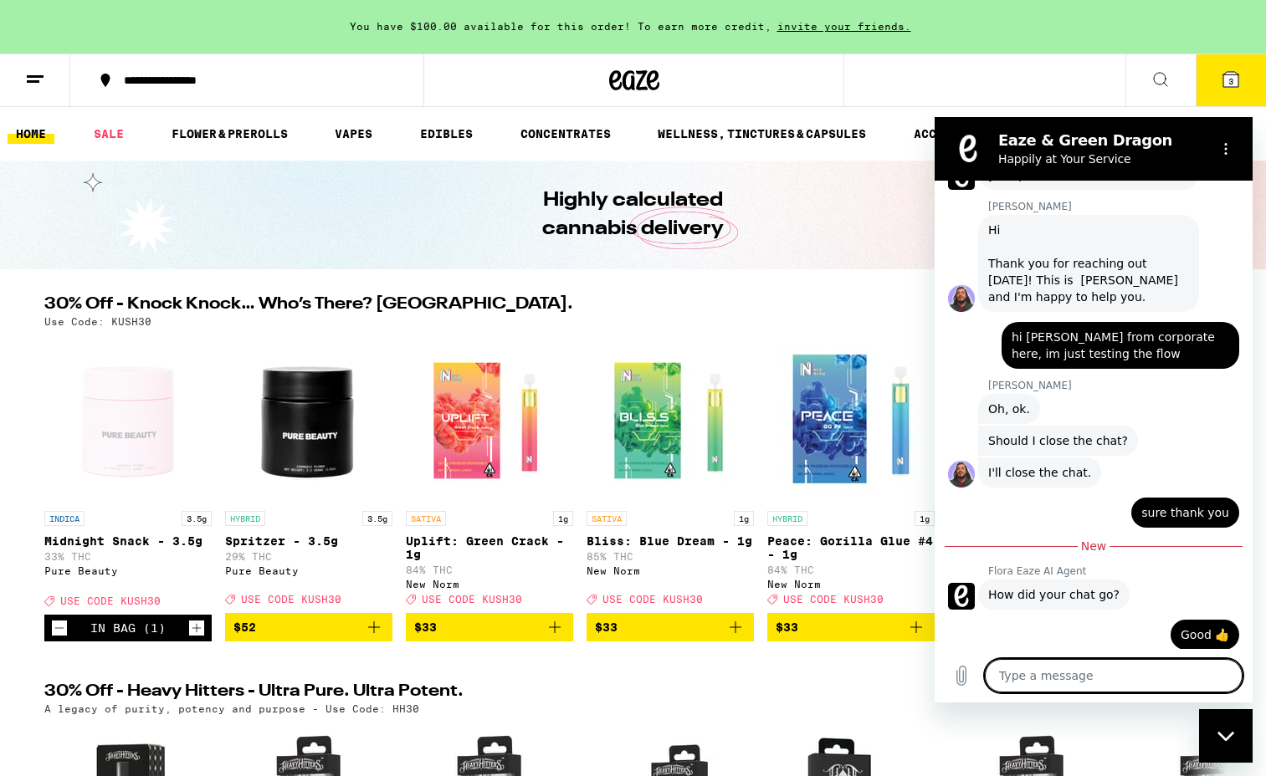
type textarea "x"
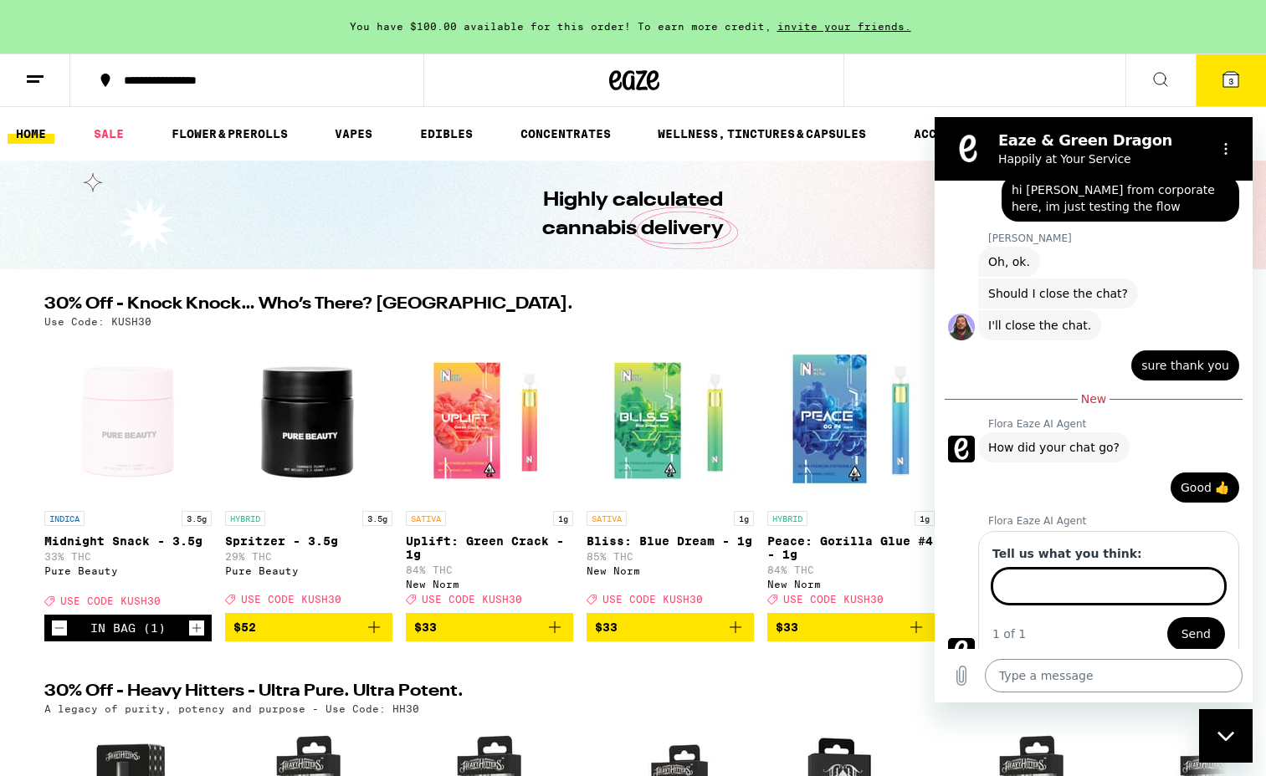
scroll to position [516, 0]
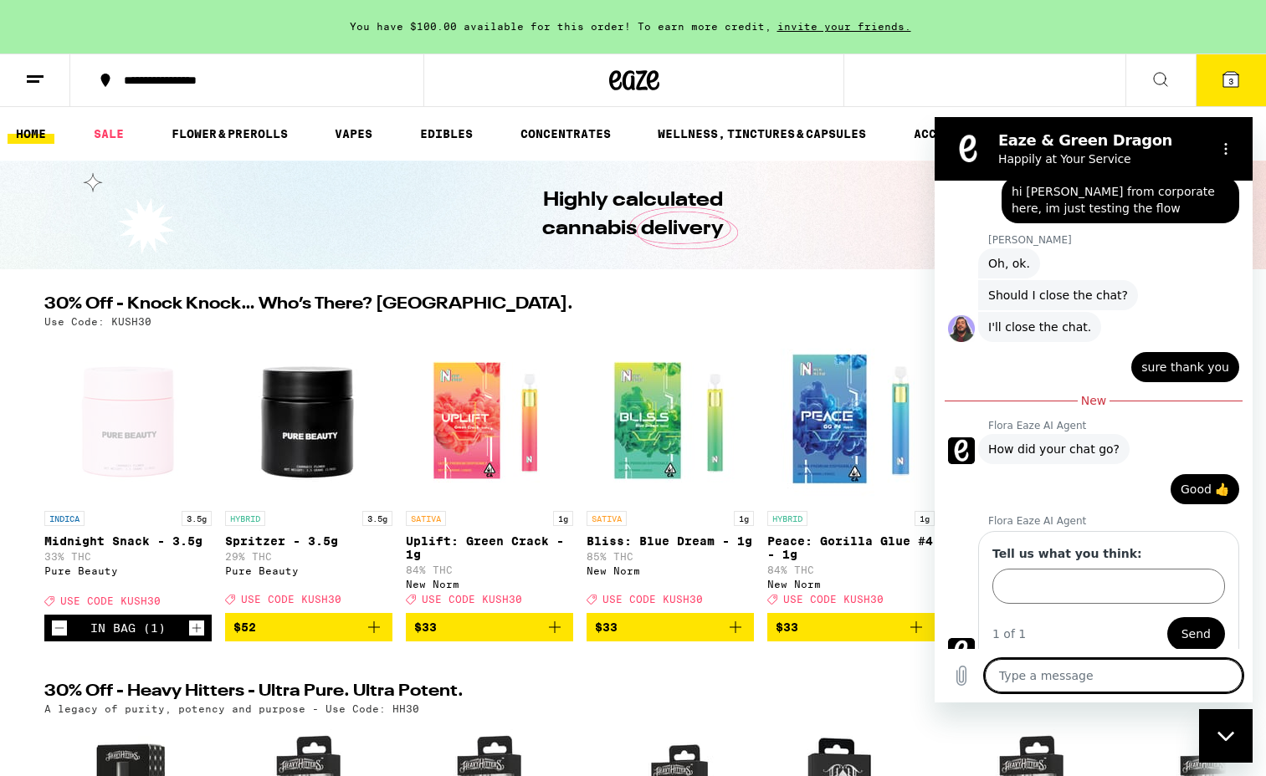
click at [1106, 677] on textarea at bounding box center [1114, 675] width 258 height 33
type textarea "W"
type textarea "x"
type textarea "Wh"
type textarea "x"
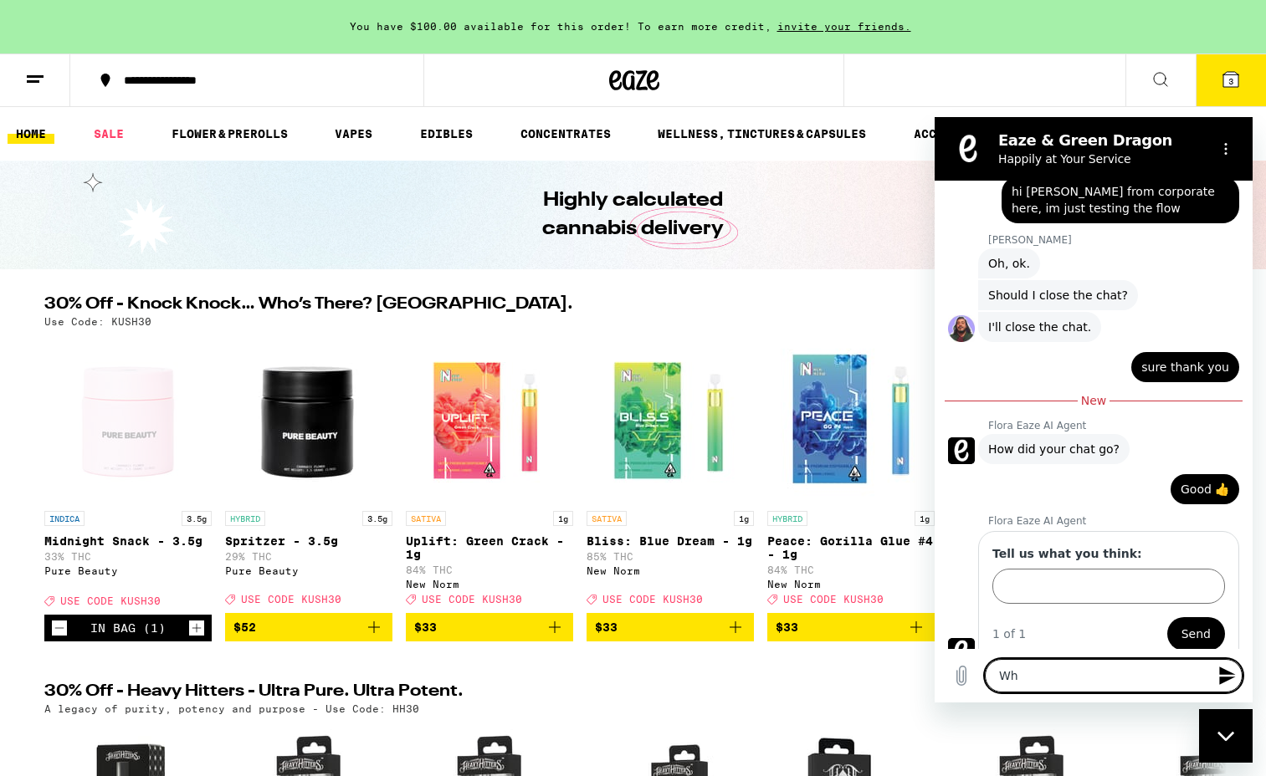
type textarea "Whe"
type textarea "x"
type textarea "Wher"
type textarea "x"
type textarea "Where"
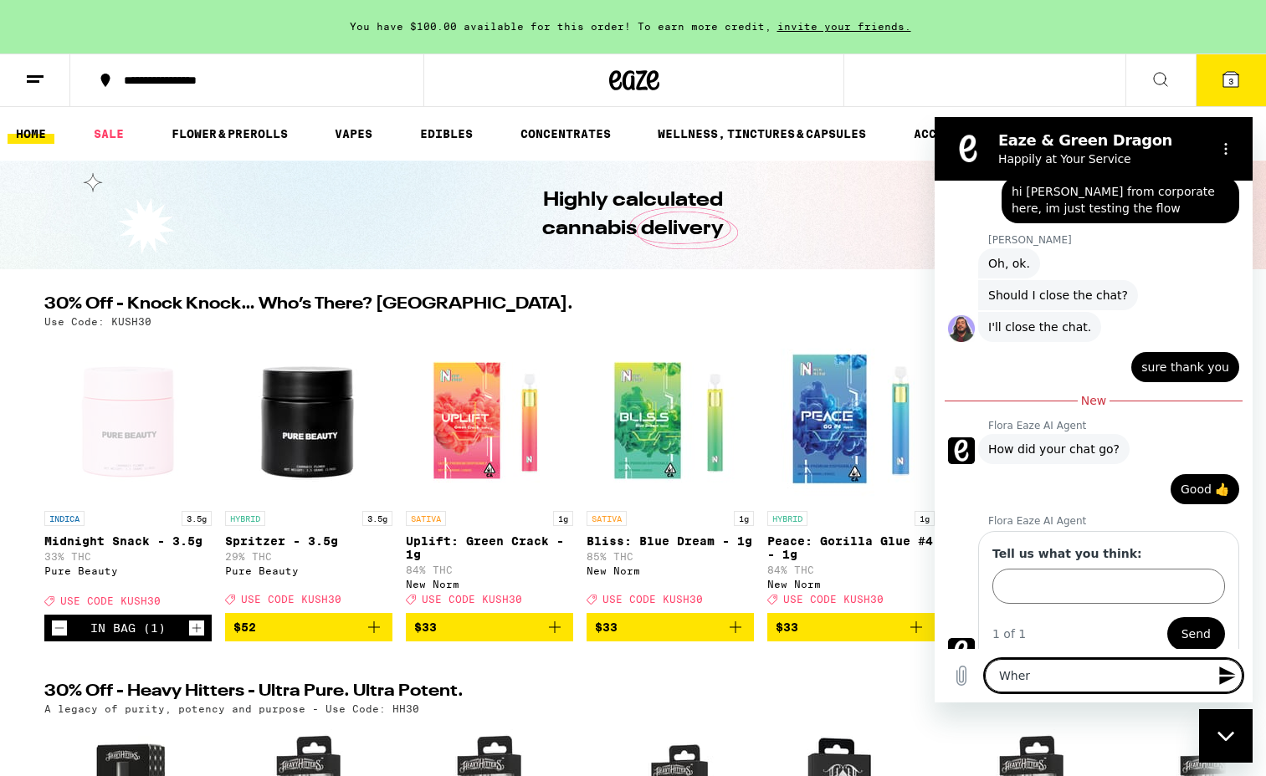
type textarea "x"
type textarea "Where"
type textarea "x"
type textarea "Where i"
type textarea "x"
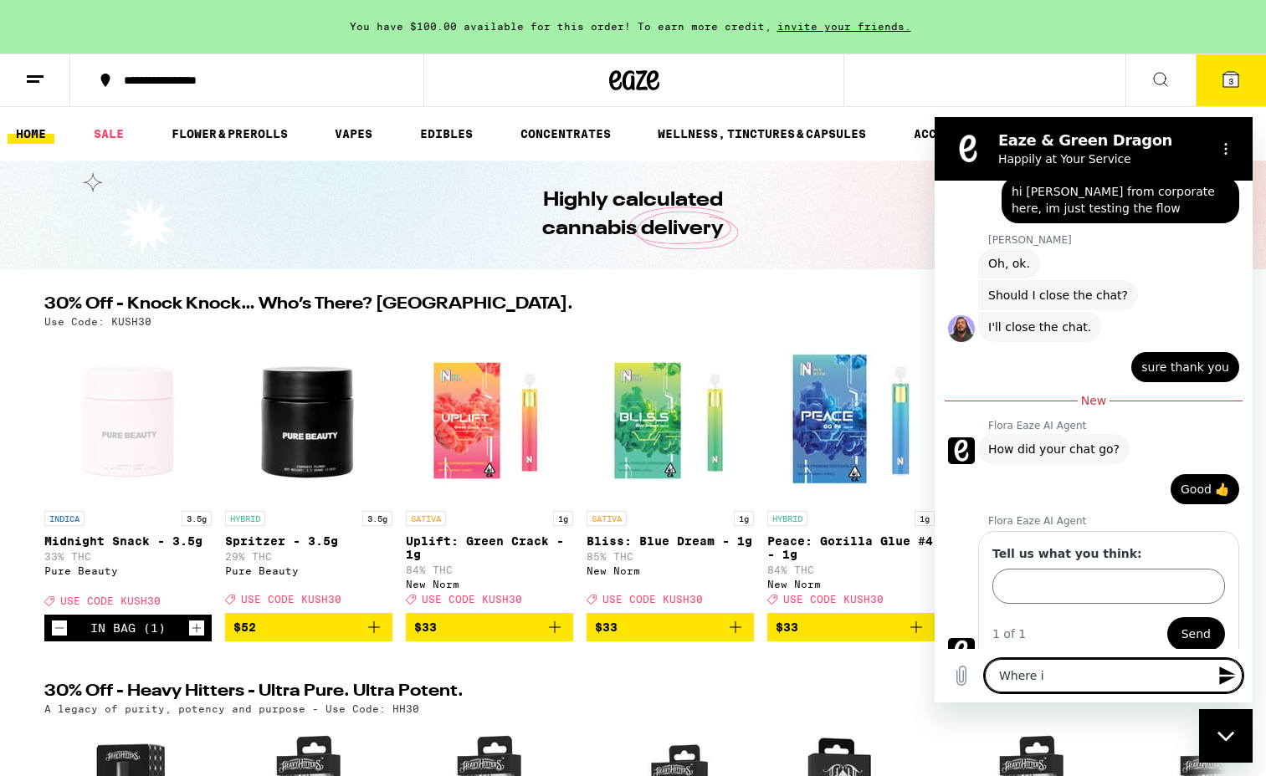
type textarea "Where is"
type textarea "x"
type textarea "Where is"
type textarea "x"
type textarea "Where is m"
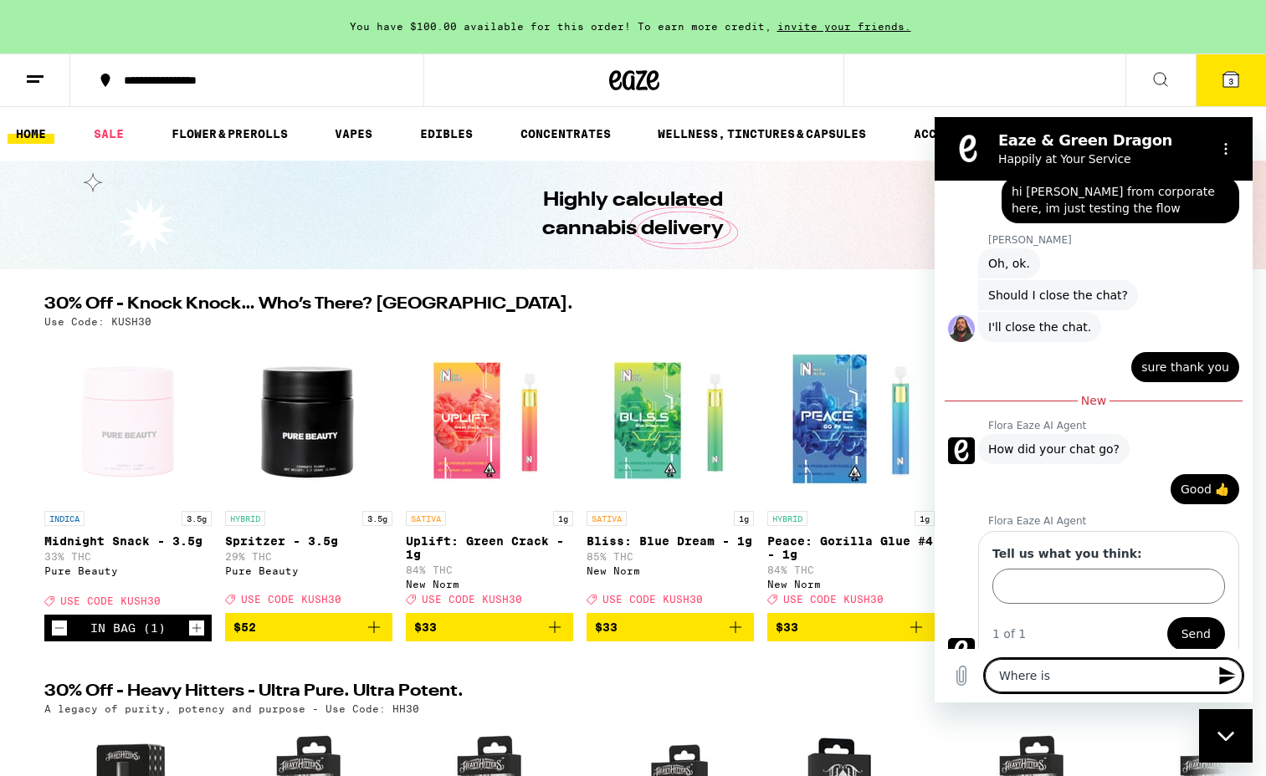
type textarea "x"
type textarea "Where is my"
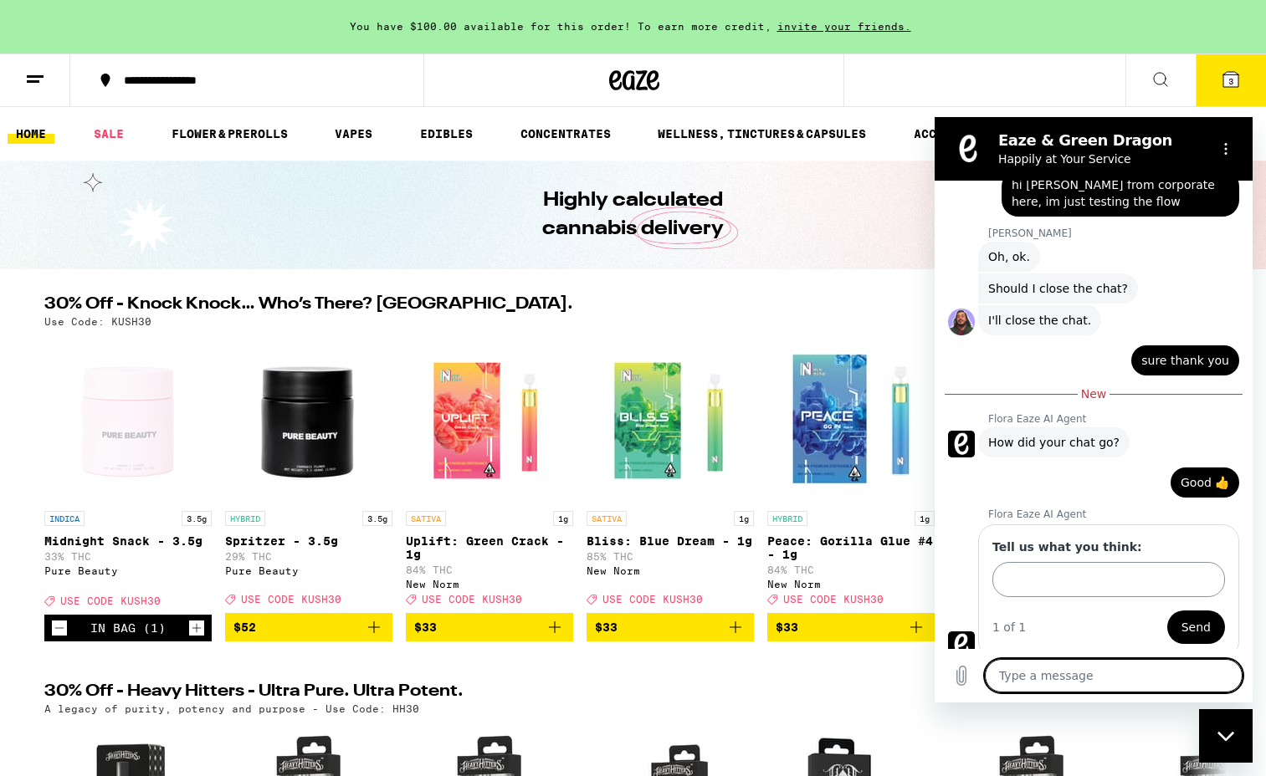
scroll to position [575, 0]
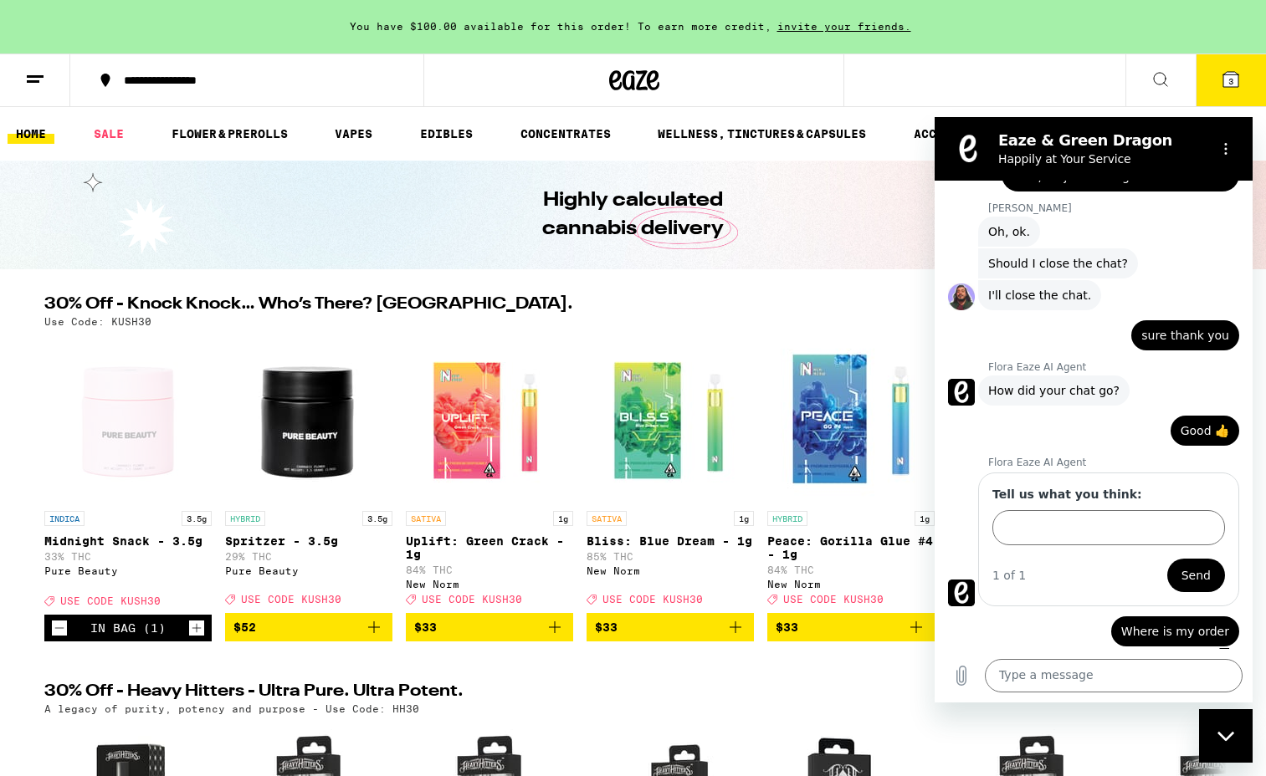
click at [1224, 648] on div at bounding box center [1224, 653] width 10 height 10
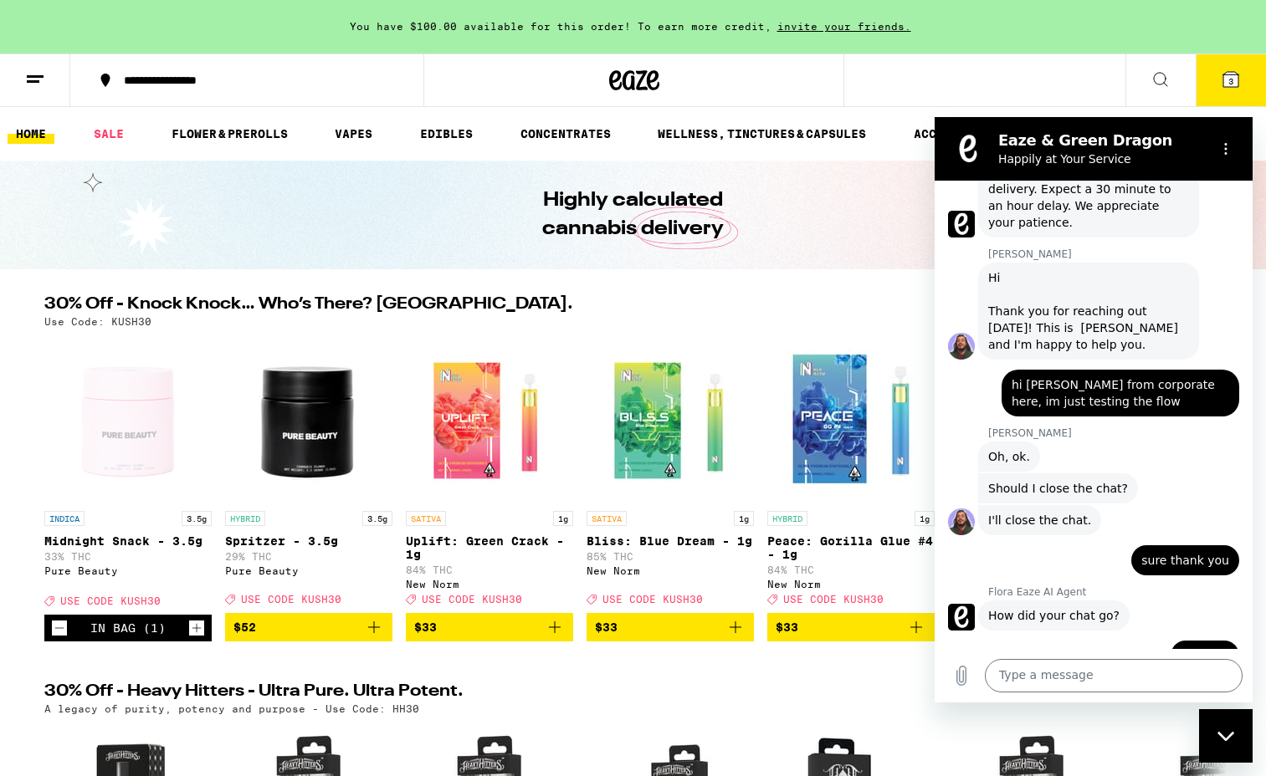
scroll to position [548, 0]
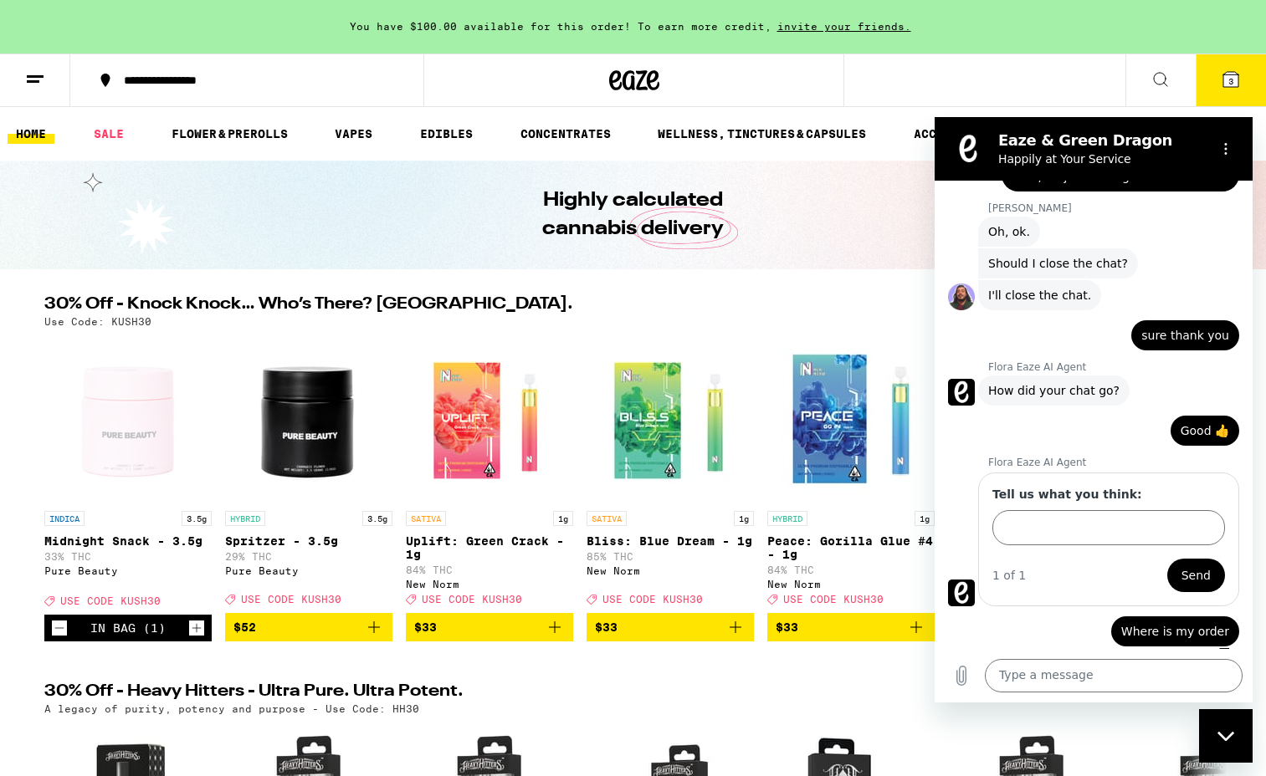
click at [1018, 567] on div "1 of 1" at bounding box center [1008, 575] width 33 height 17
click at [1228, 143] on icon "Options menu" at bounding box center [1225, 148] width 13 height 13
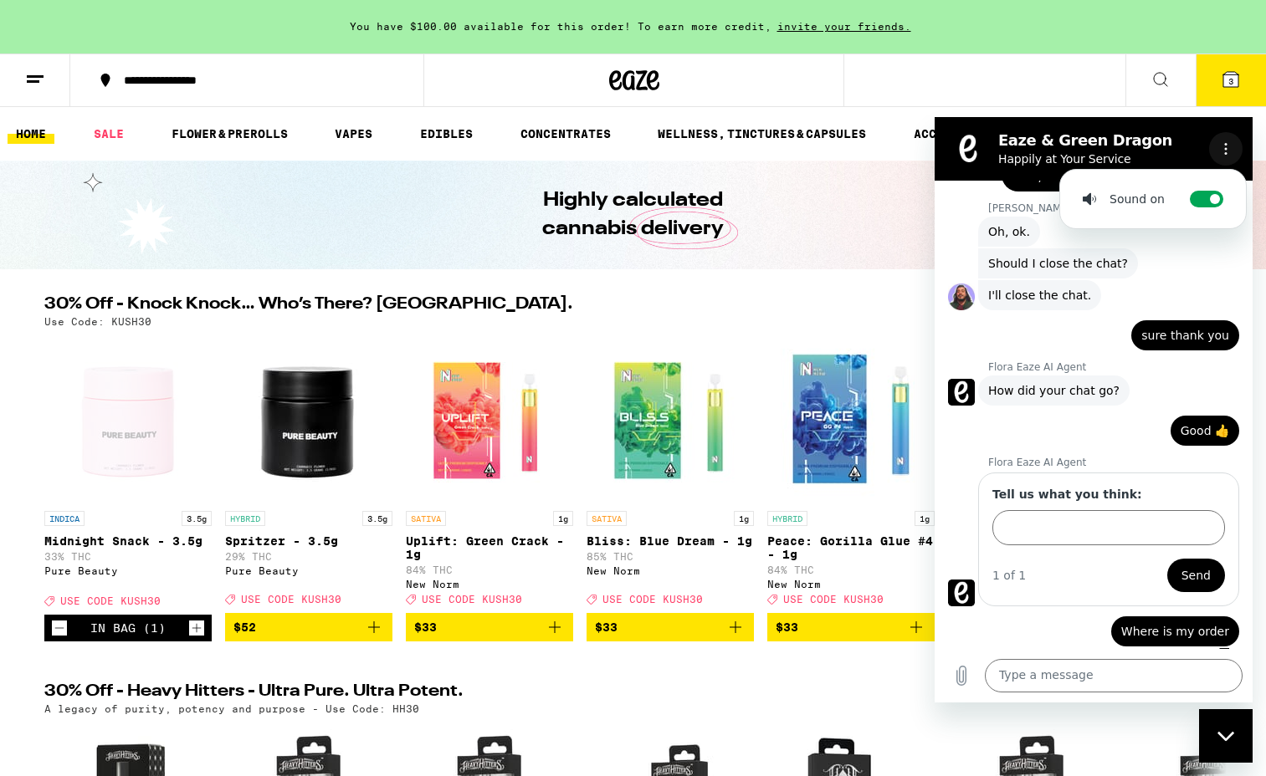
click at [1228, 143] on icon "Options menu" at bounding box center [1225, 148] width 13 height 13
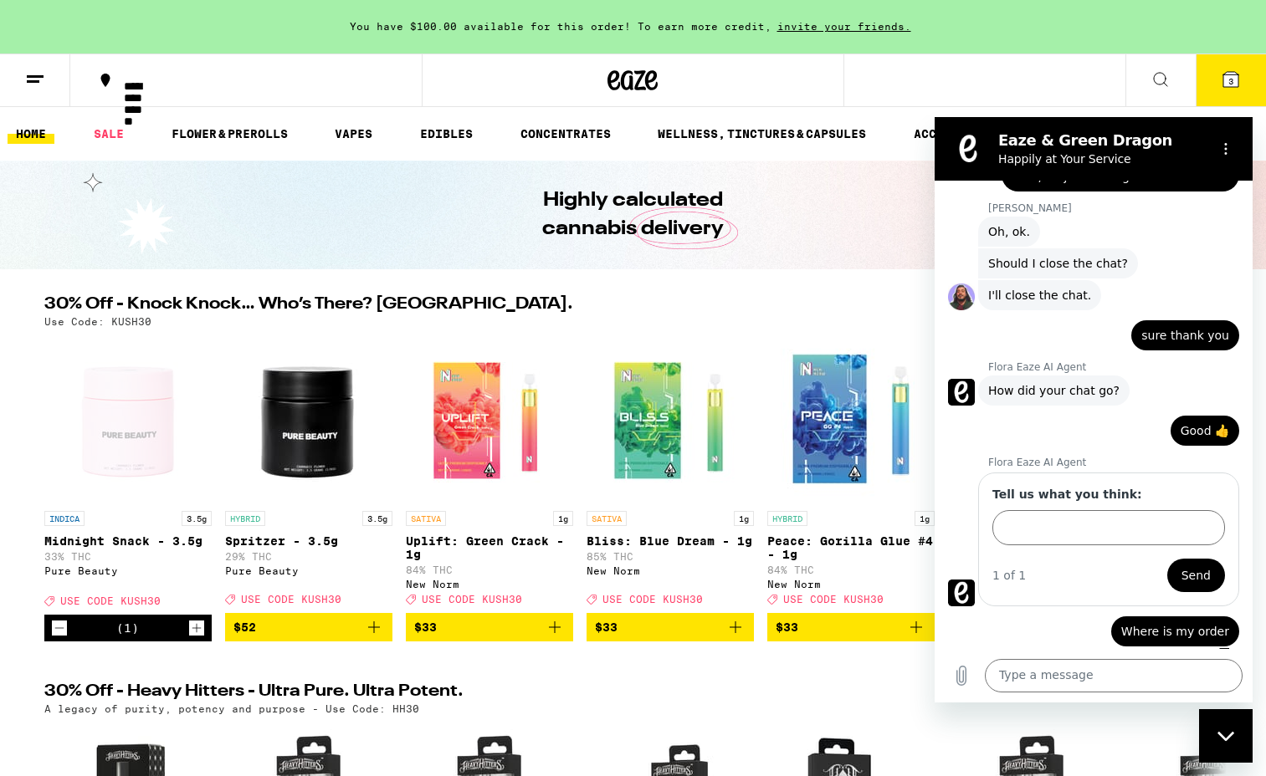
type textarea "x"
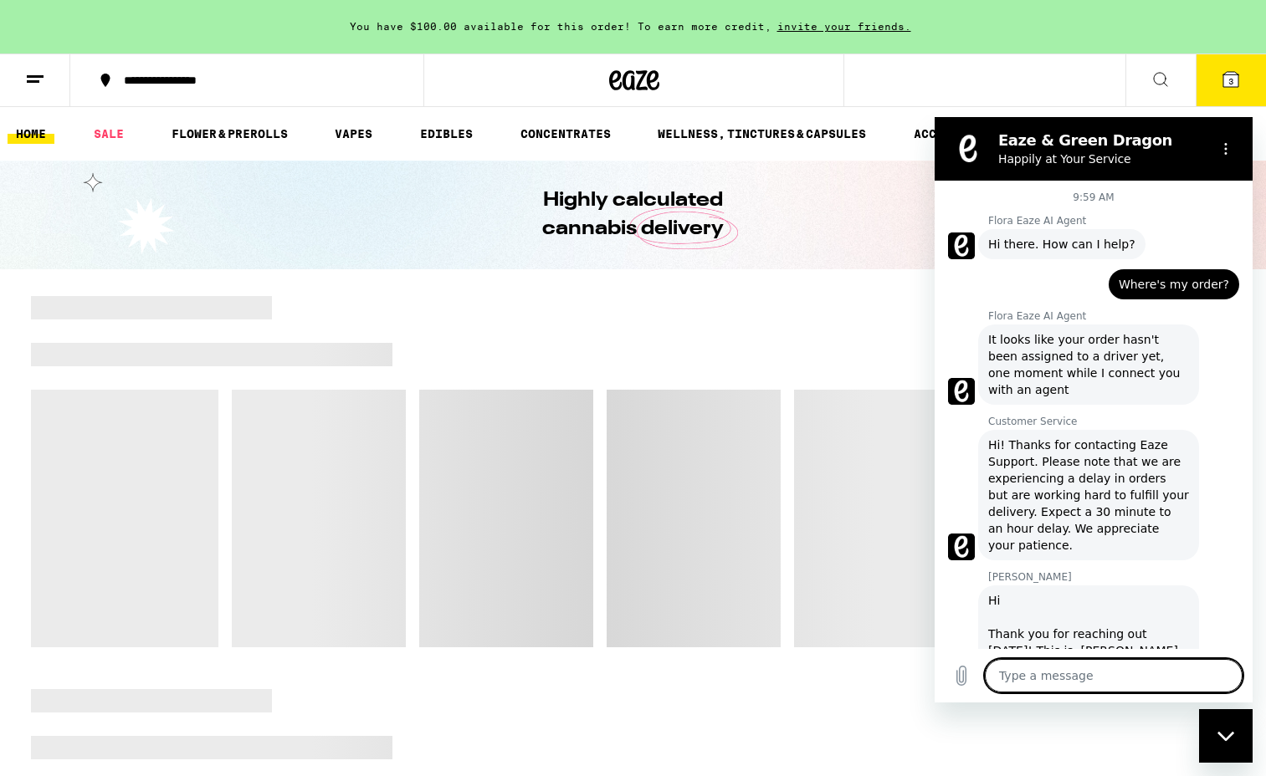
scroll to position [548, 0]
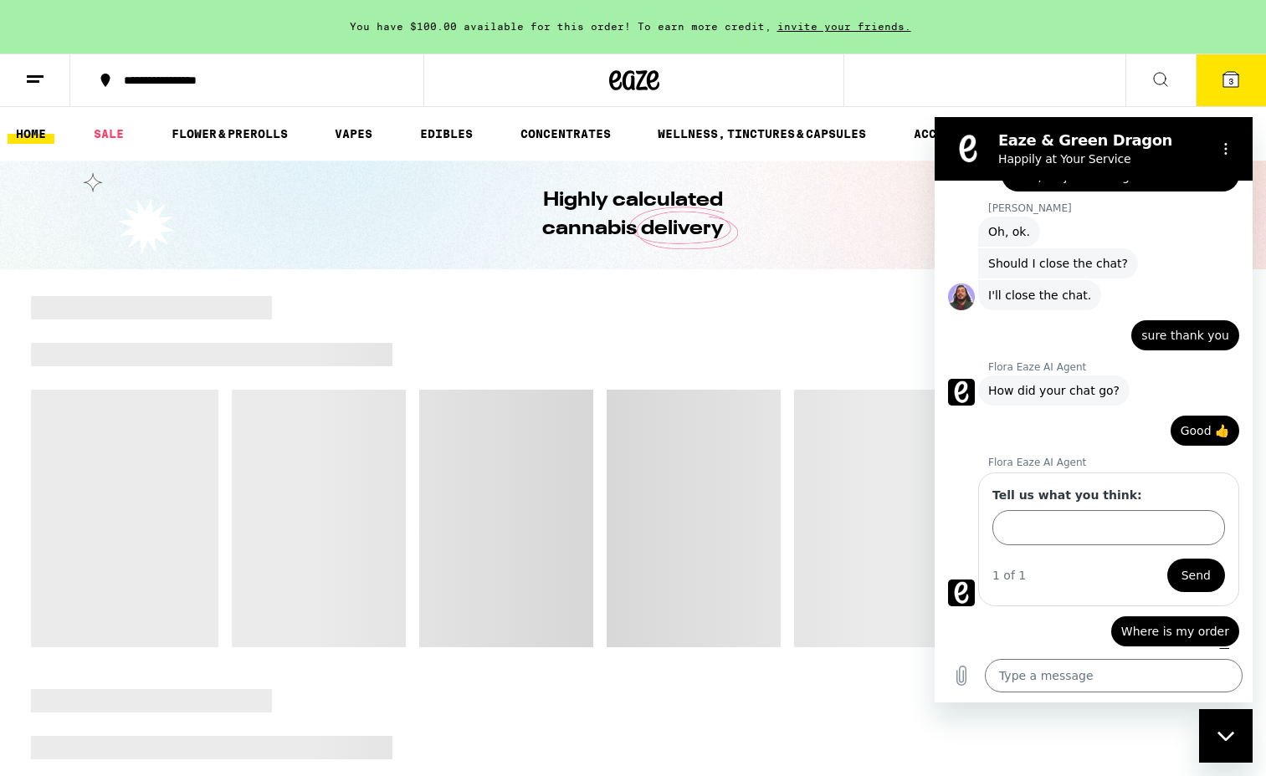
click at [532, 703] on div "Close messaging window" at bounding box center [1226, 736] width 50 height 50
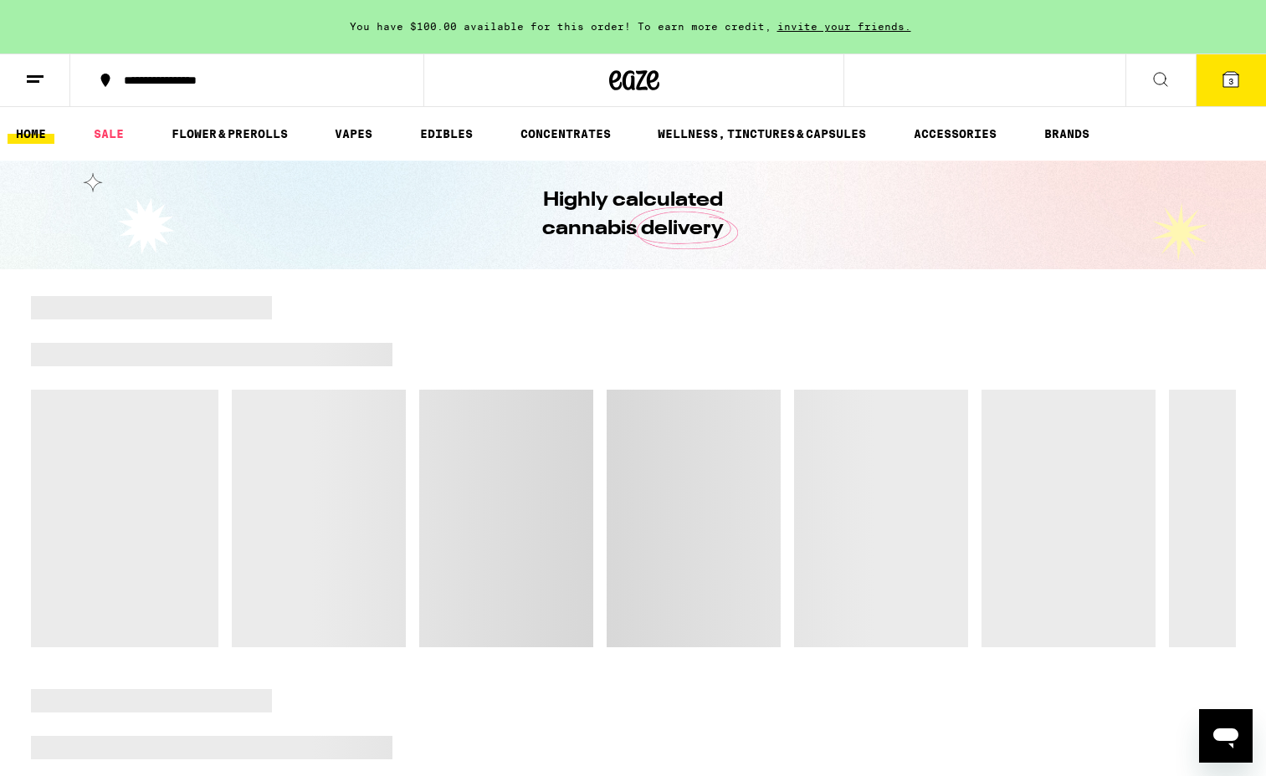
scroll to position [0, 0]
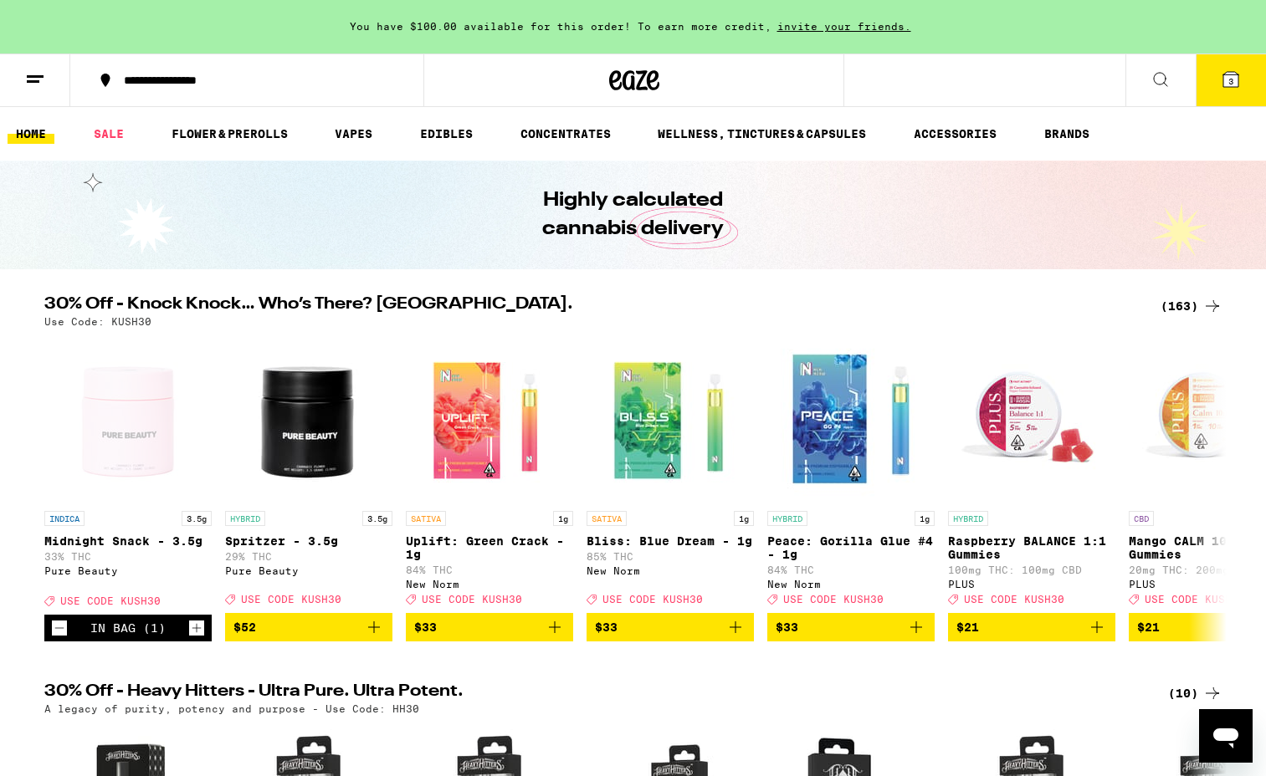
click at [532, 703] on icon "Open messaging window" at bounding box center [1226, 736] width 30 height 30
type textarea "x"
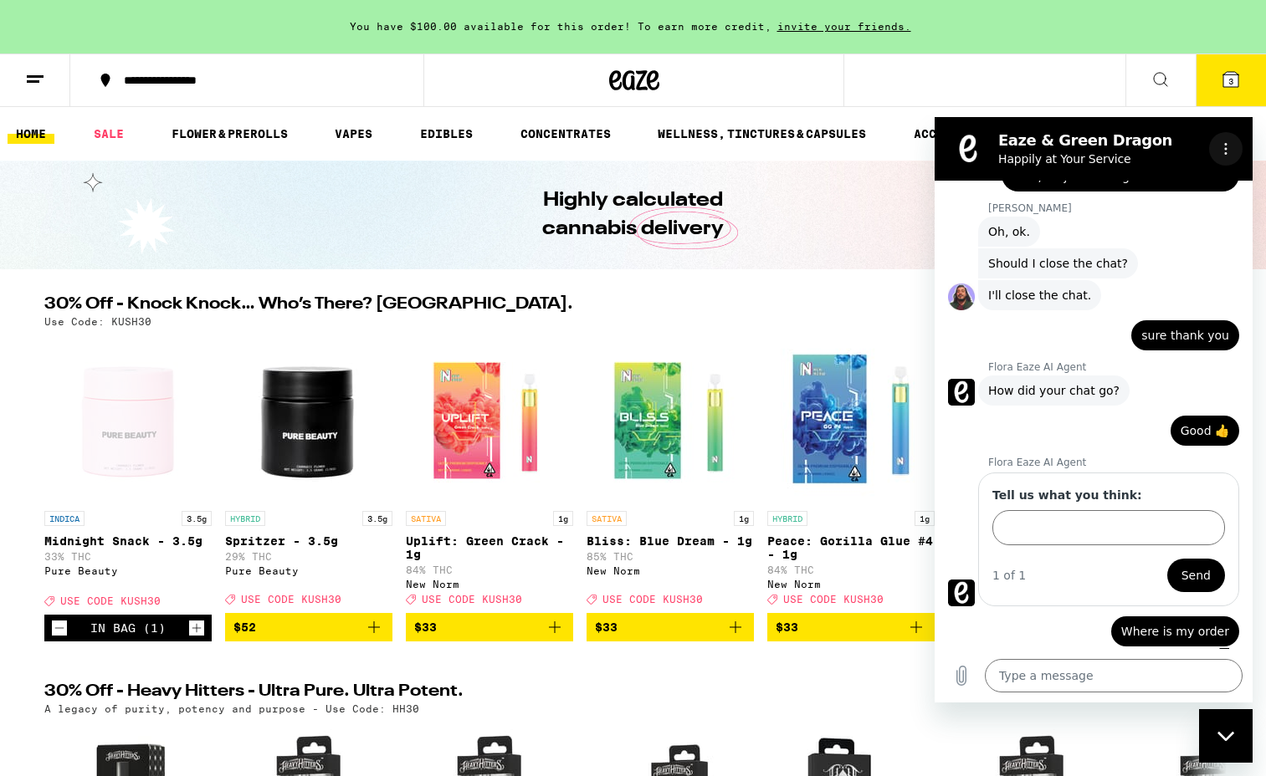
click at [532, 139] on button "Options menu" at bounding box center [1225, 148] width 33 height 33
click at [532, 141] on button "Options menu" at bounding box center [1225, 148] width 33 height 33
click at [532, 153] on figure at bounding box center [967, 148] width 33 height 33
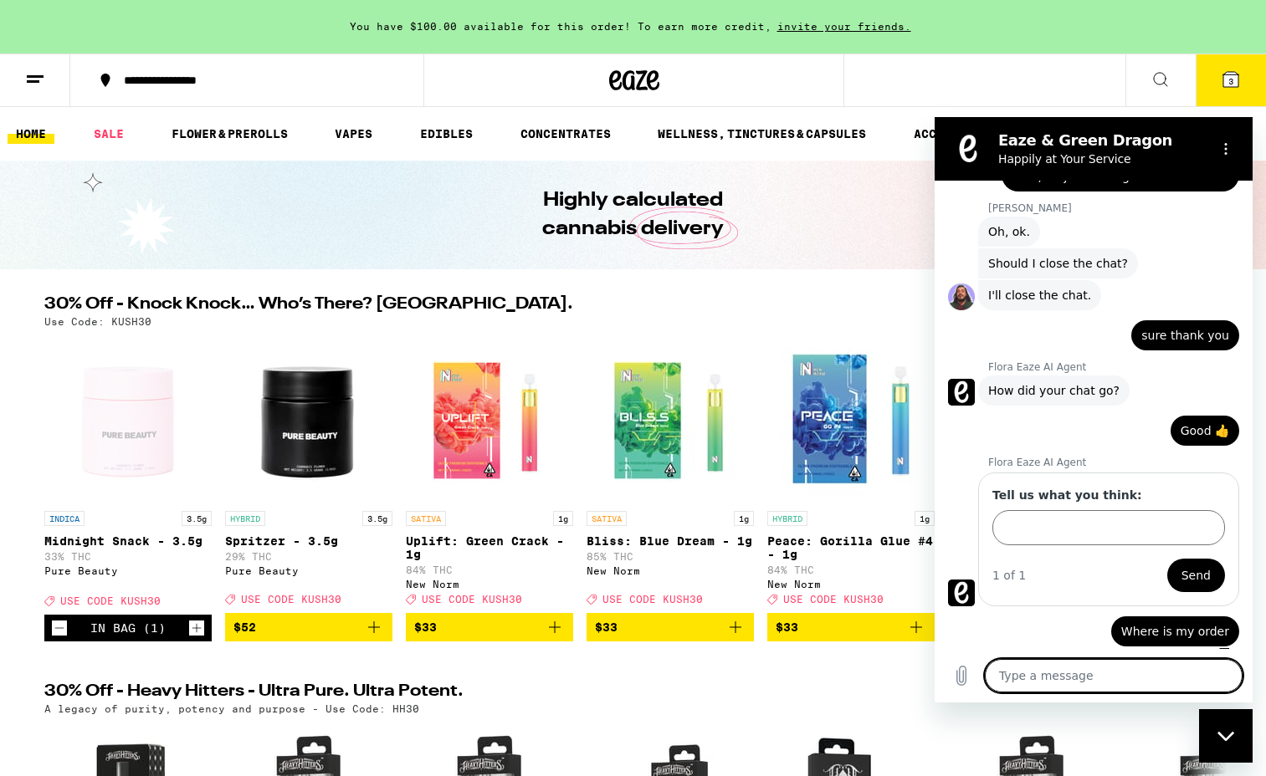
click at [532, 675] on textarea at bounding box center [1114, 675] width 258 height 33
type textarea "r"
type textarea "x"
type textarea "re"
type textarea "x"
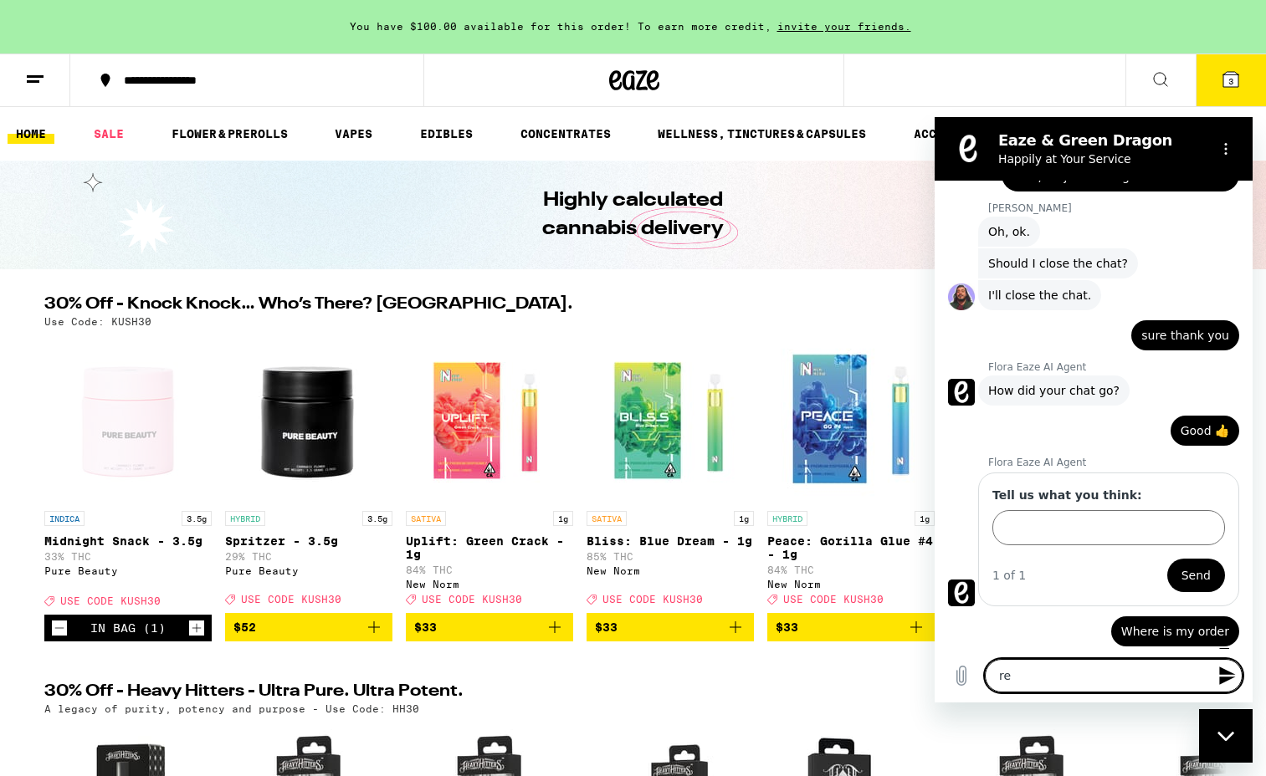
type textarea "res"
type textarea "x"
type textarea "rest"
type textarea "x"
type textarea "resta"
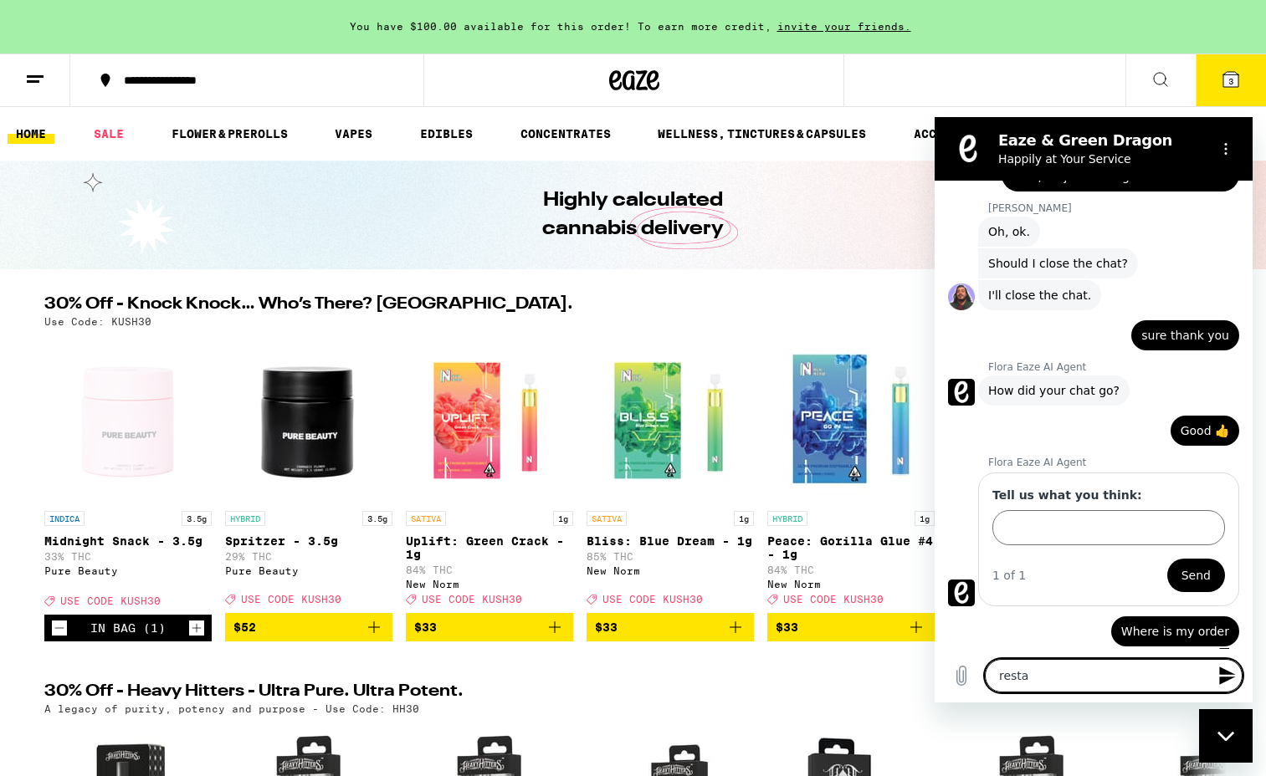
type textarea "x"
type textarea "restar"
type textarea "x"
type textarea "restart"
type textarea "x"
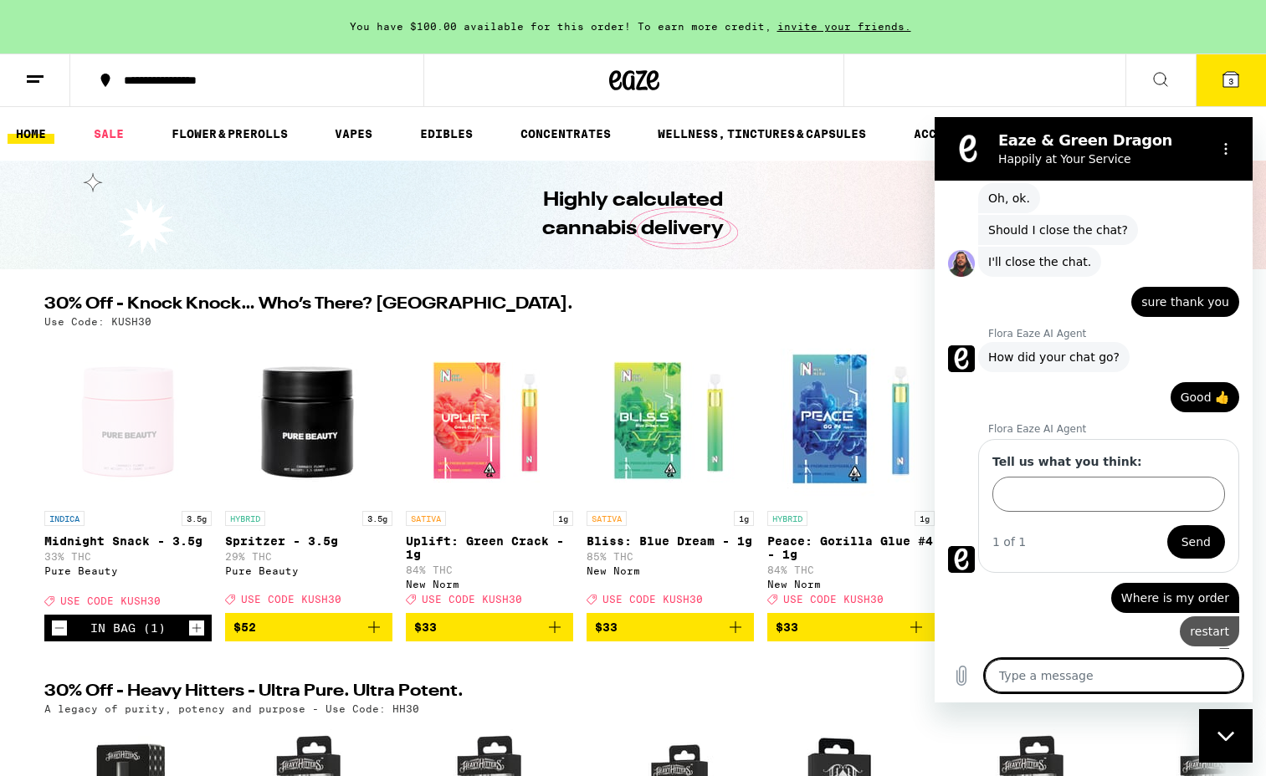
type textarea "x"
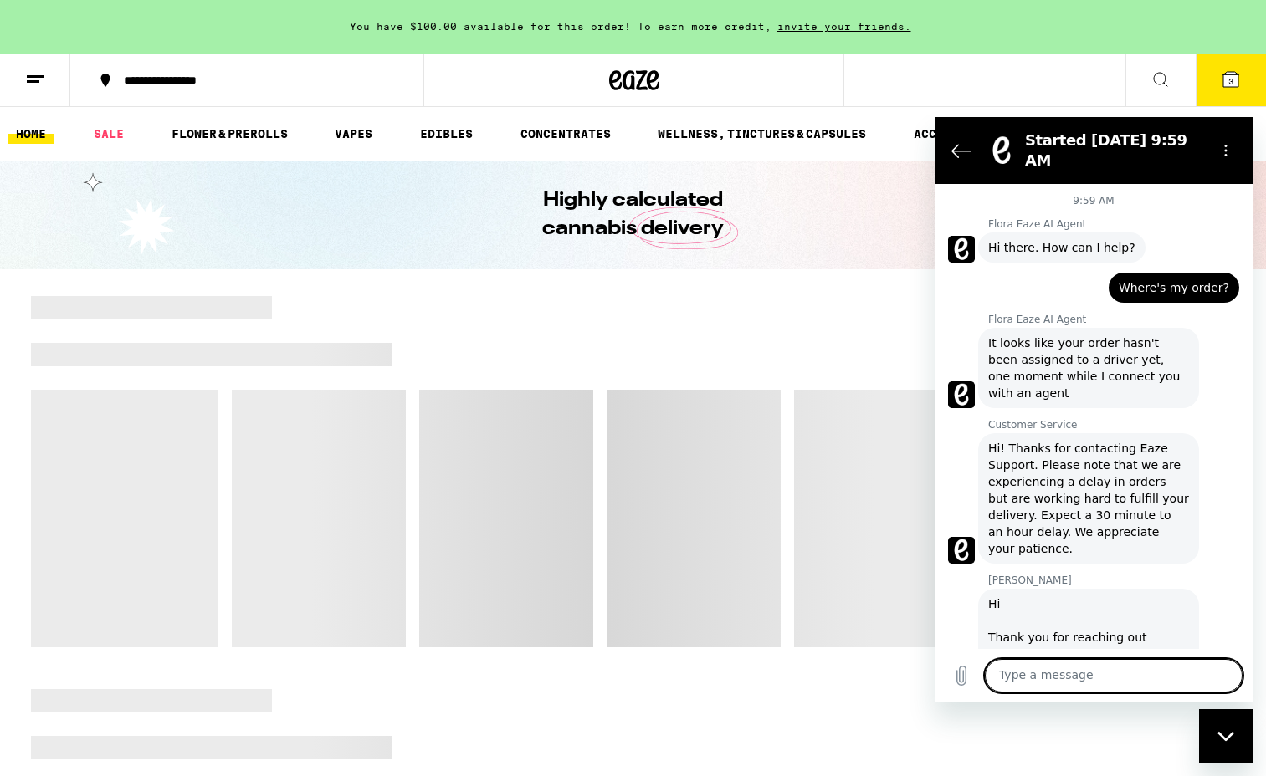
scroll to position [570, 0]
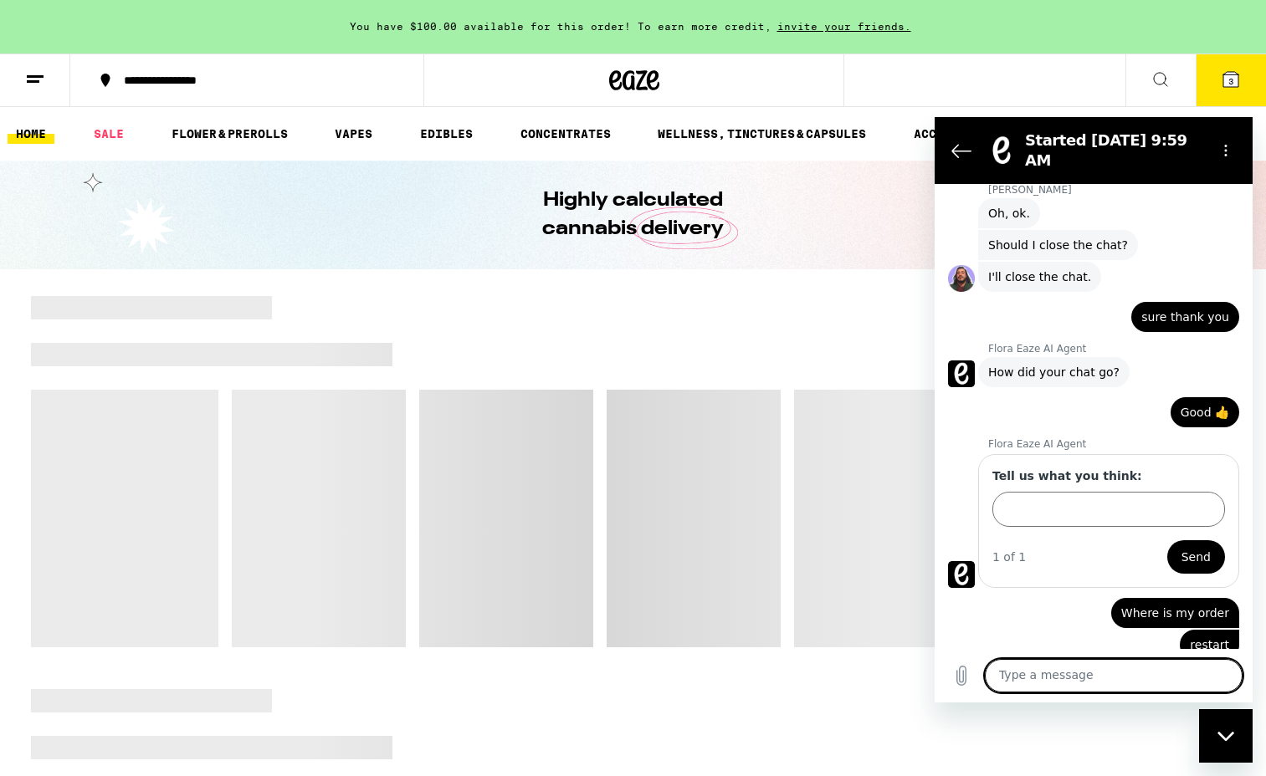
click at [1075, 684] on textarea at bounding box center [1114, 675] width 258 height 33
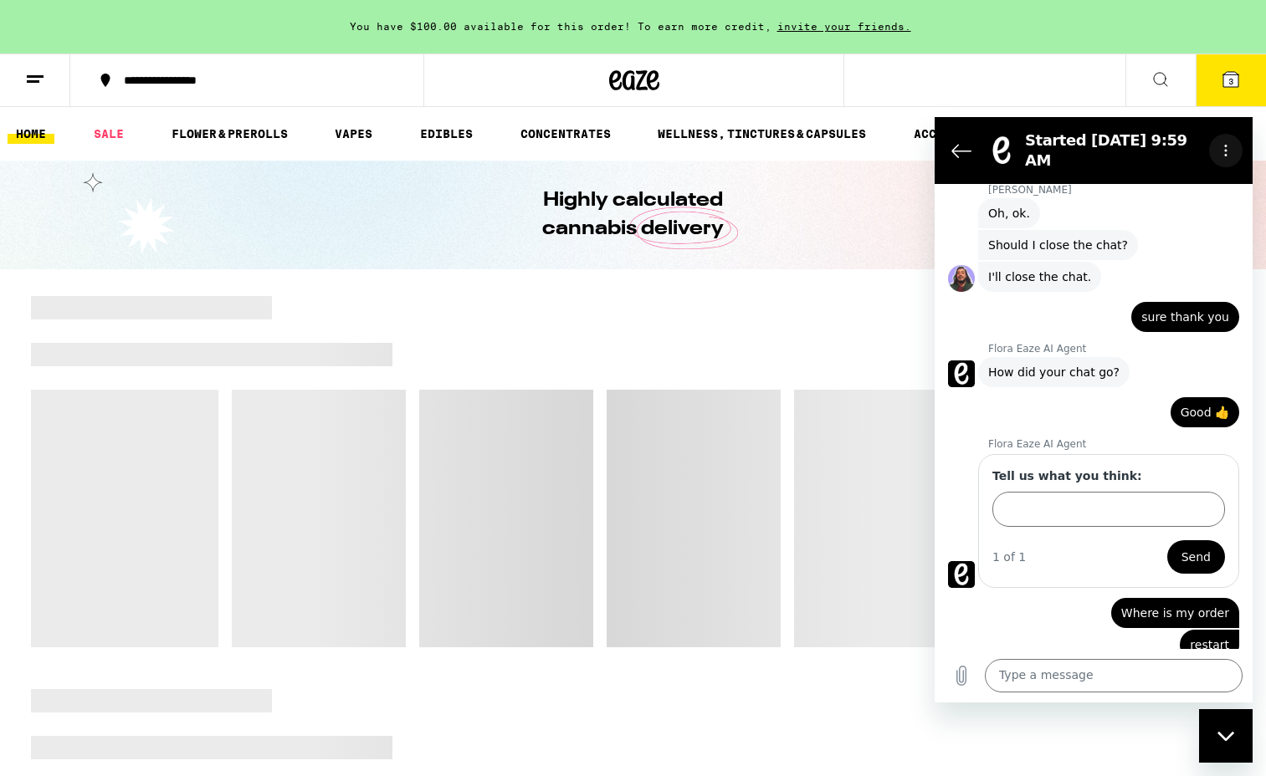
scroll to position [0, 0]
click at [1237, 143] on button "Options menu" at bounding box center [1225, 150] width 33 height 33
click at [1233, 141] on button "Options menu" at bounding box center [1225, 150] width 33 height 33
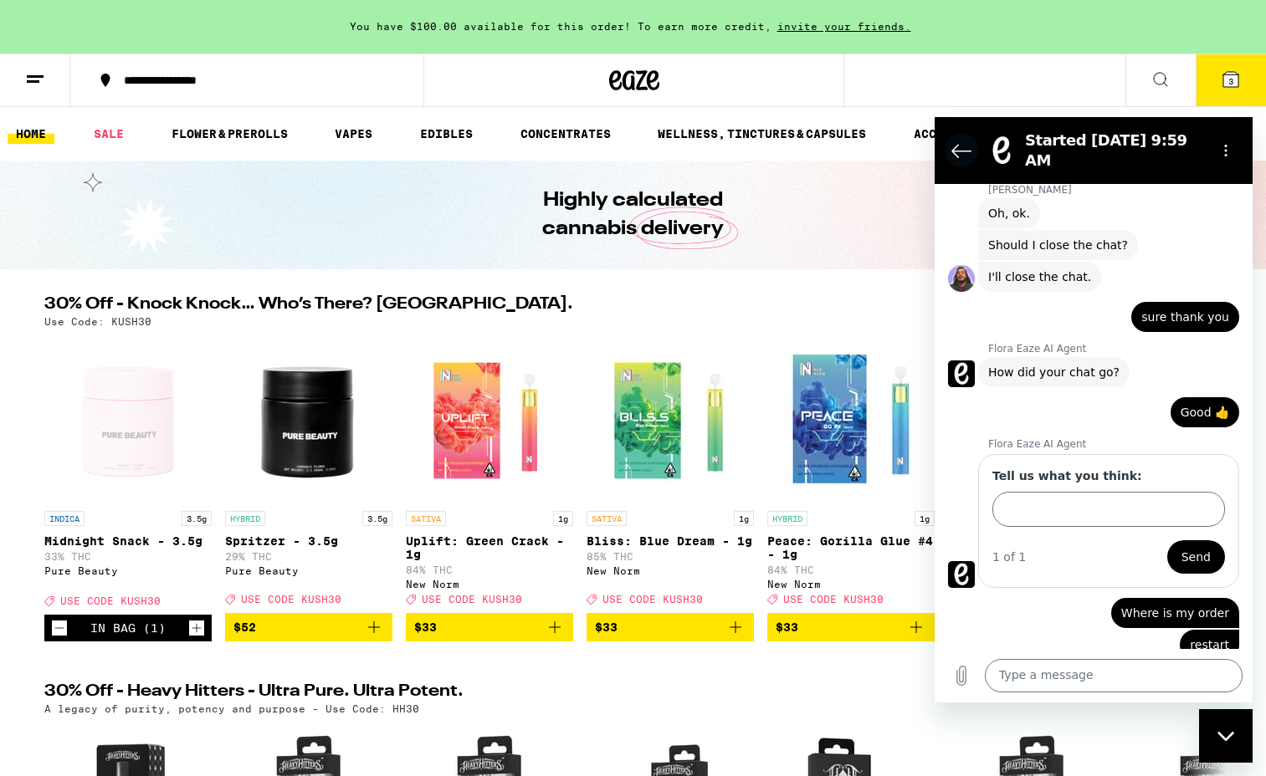
click at [952, 141] on icon "Back to the conversation list" at bounding box center [961, 151] width 20 height 20
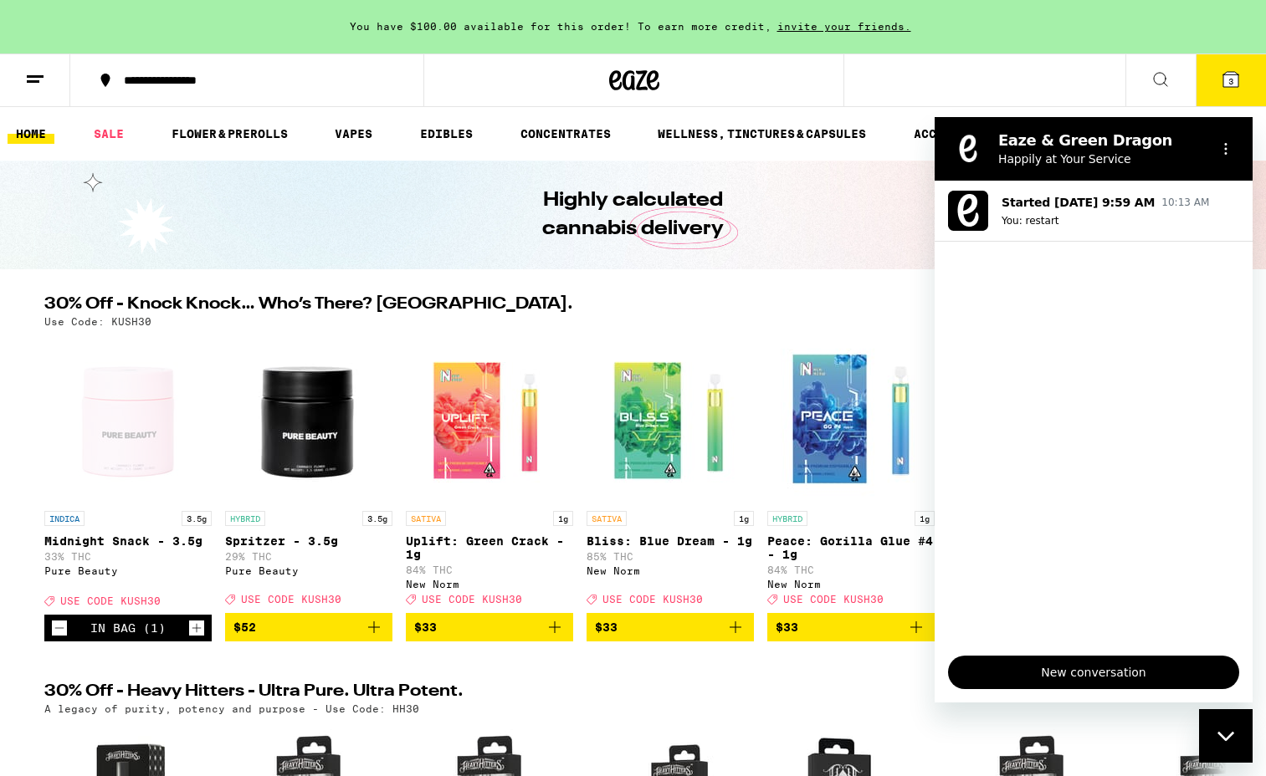
click at [1073, 671] on span "New conversation" at bounding box center [1093, 673] width 263 height 20
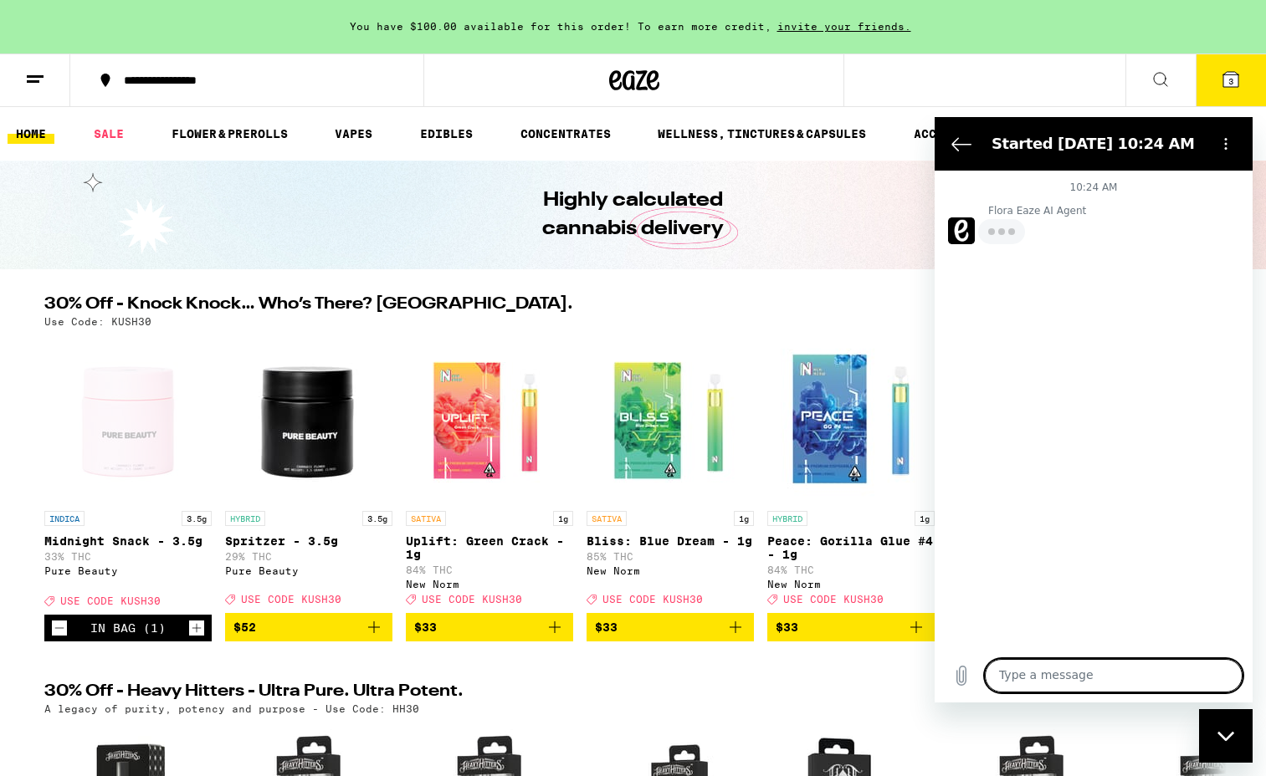
click at [1097, 676] on textarea at bounding box center [1114, 675] width 258 height 33
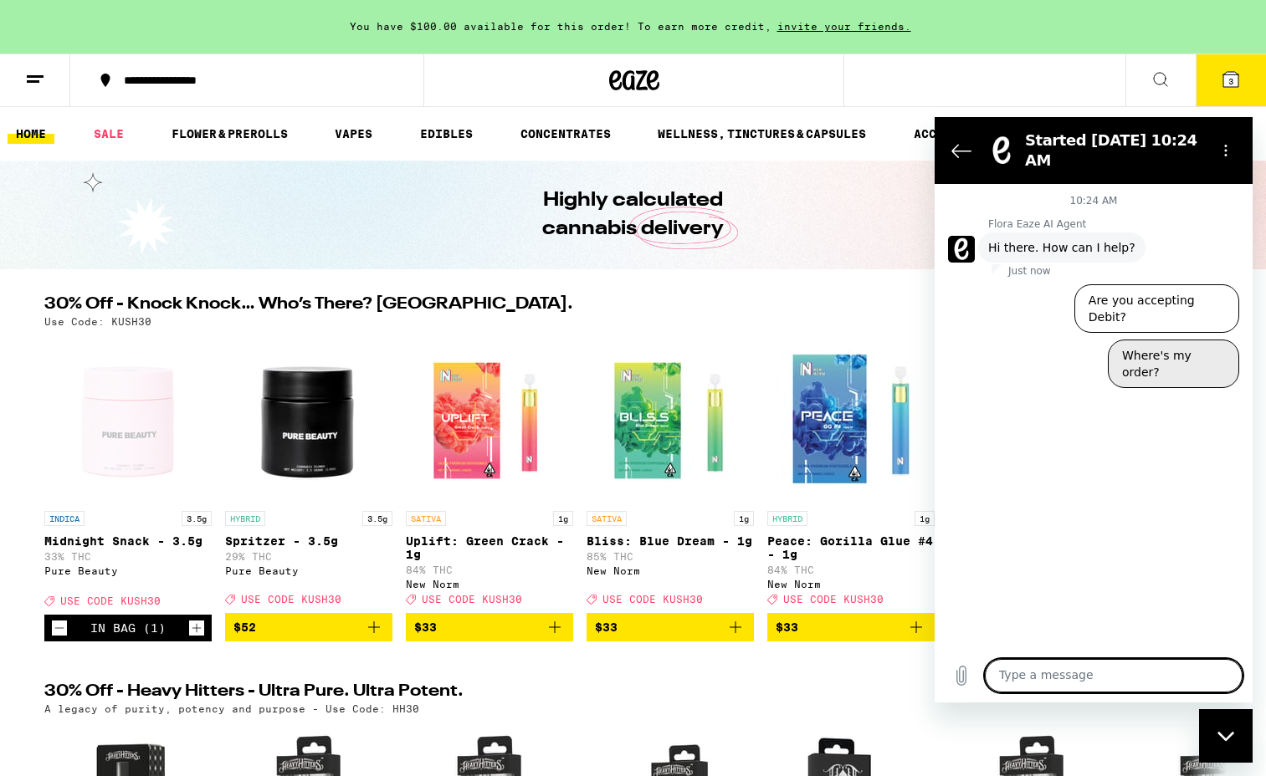
click at [1183, 344] on button "Where's my order?" at bounding box center [1173, 364] width 131 height 49
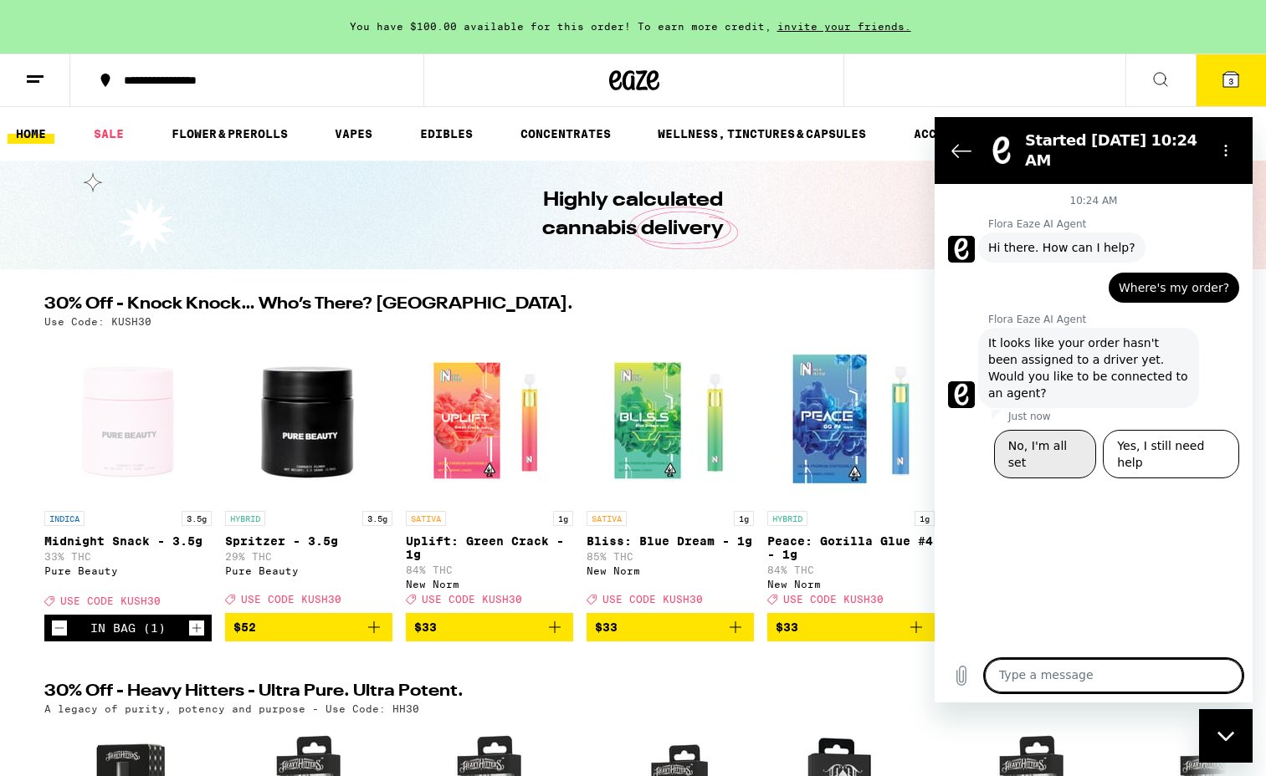
click at [1050, 435] on button "No, I'm all set" at bounding box center [1045, 454] width 103 height 49
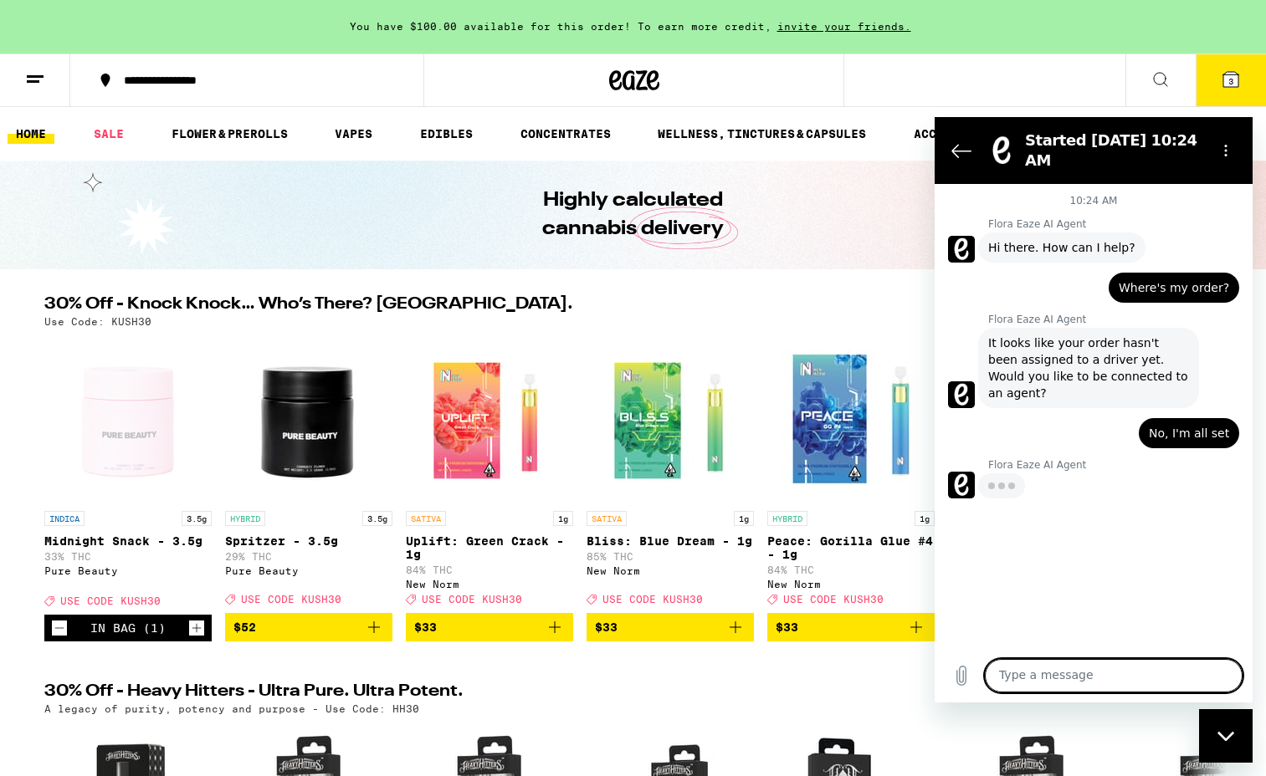
type textarea "x"
click at [955, 150] on icon "Back to the conversation list" at bounding box center [961, 151] width 20 height 20
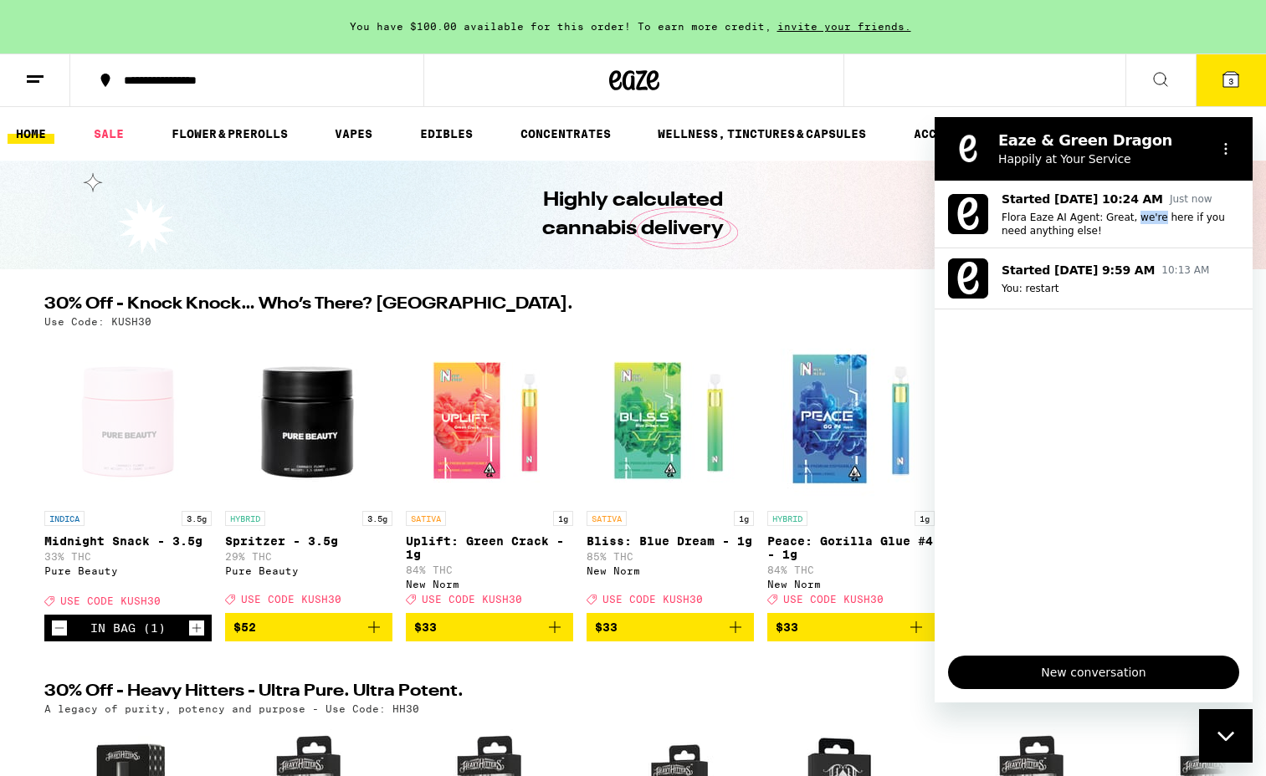
drag, startPoint x: 1213, startPoint y: 213, endPoint x: 970, endPoint y: 479, distance: 360.6
click at [970, 479] on ul "Started [DATE] 10:24 AM Just now Flora Eaze AI Agent: Great, we're here if you …" at bounding box center [1094, 412] width 318 height 462
click at [1220, 142] on icon "Options menu" at bounding box center [1225, 148] width 13 height 13
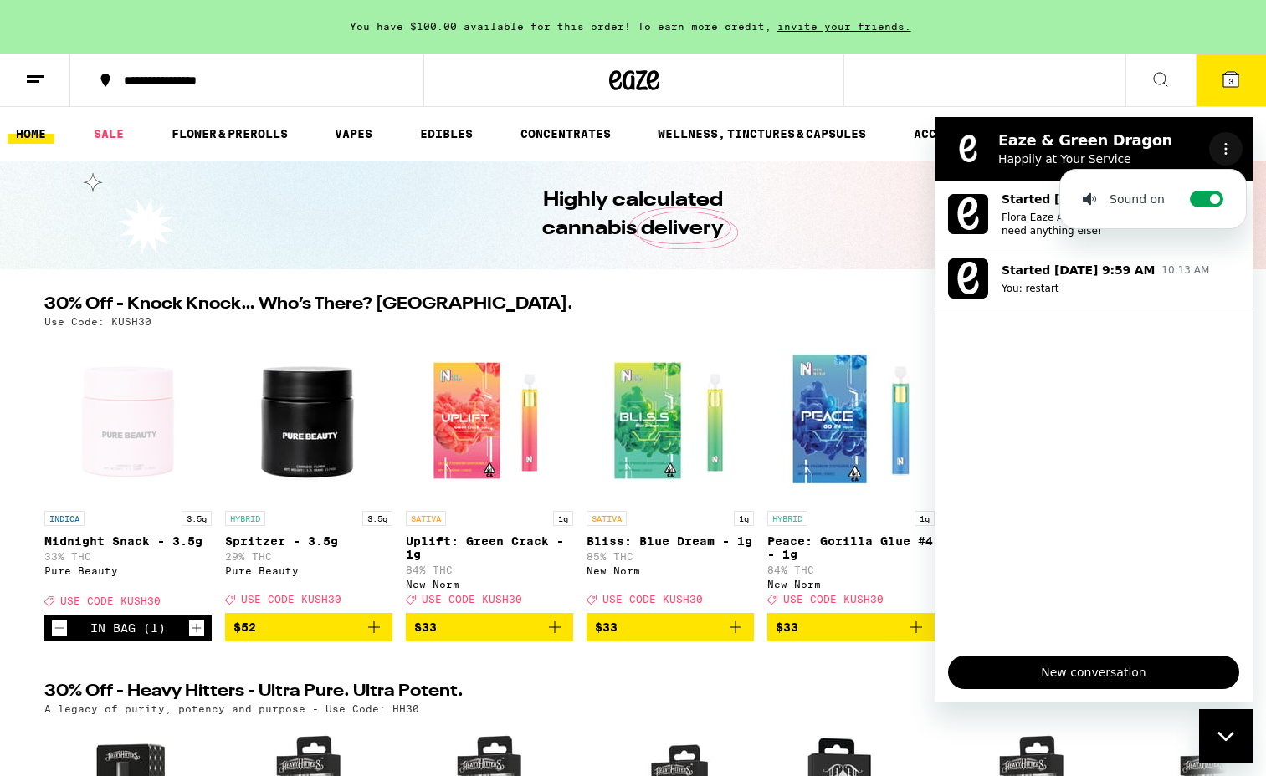
click at [1220, 142] on icon "Options menu" at bounding box center [1225, 148] width 13 height 13
